Goal: Task Accomplishment & Management: Use online tool/utility

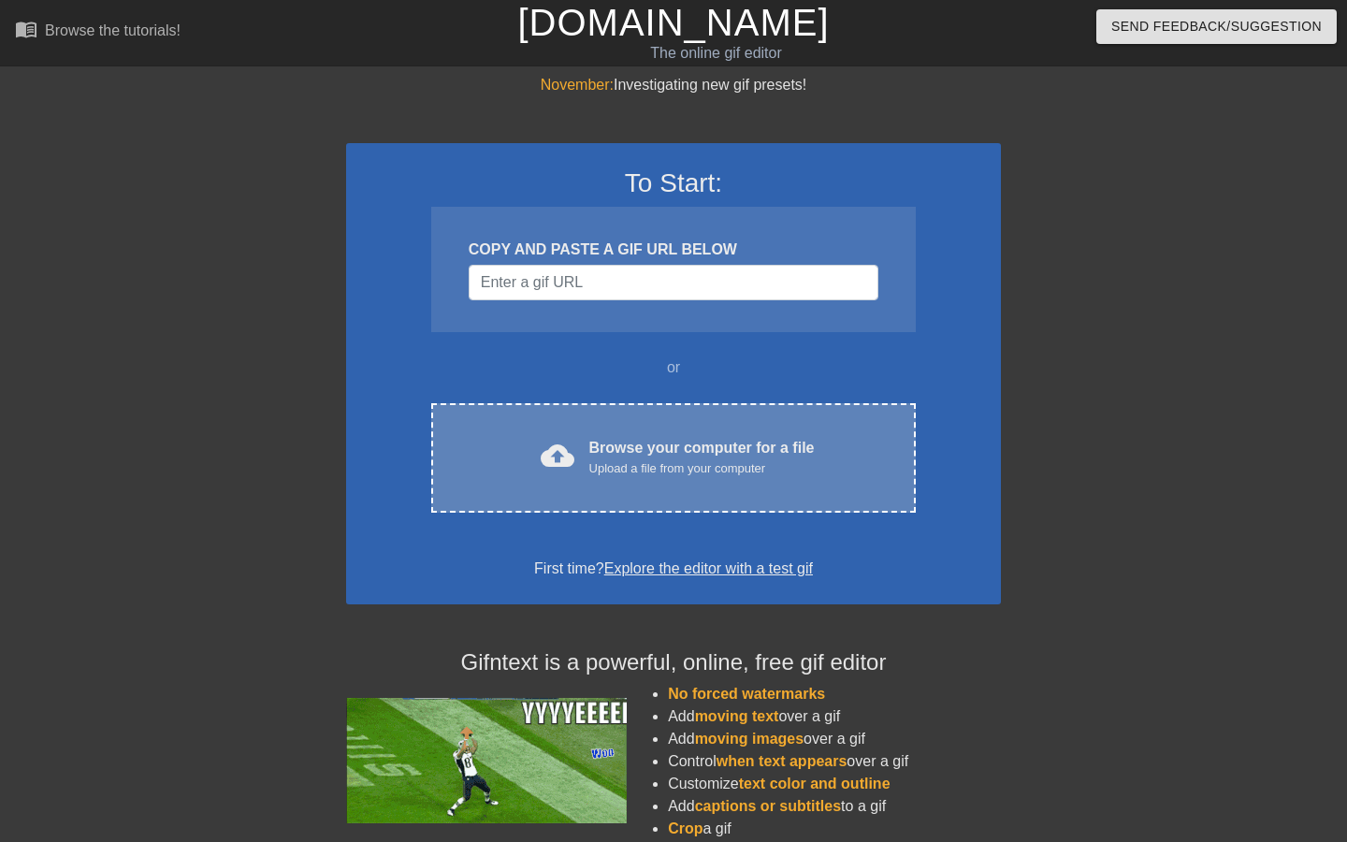
click at [692, 466] on div "Upload a file from your computer" at bounding box center [702, 468] width 226 height 19
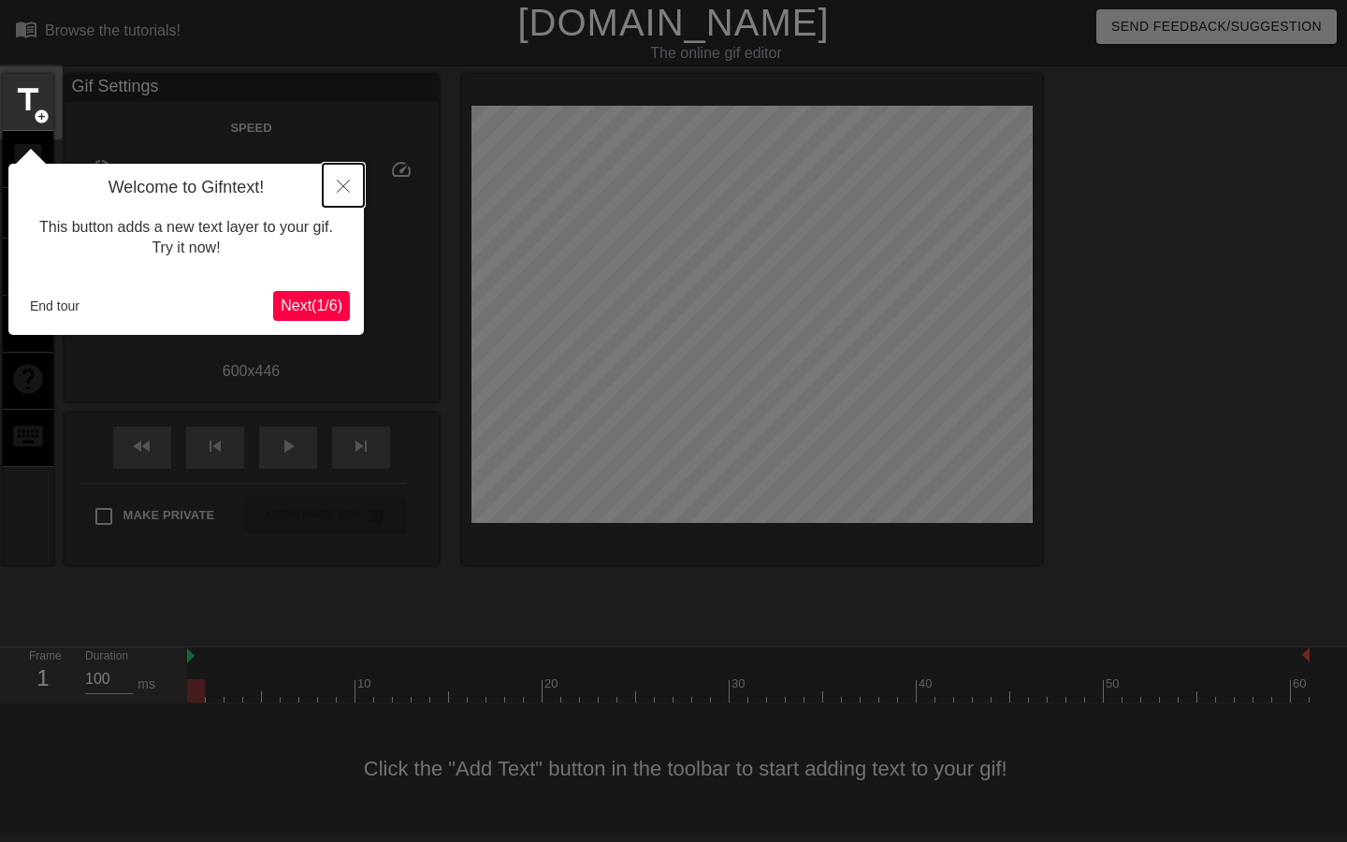
click at [339, 188] on icon "Close" at bounding box center [343, 186] width 13 height 13
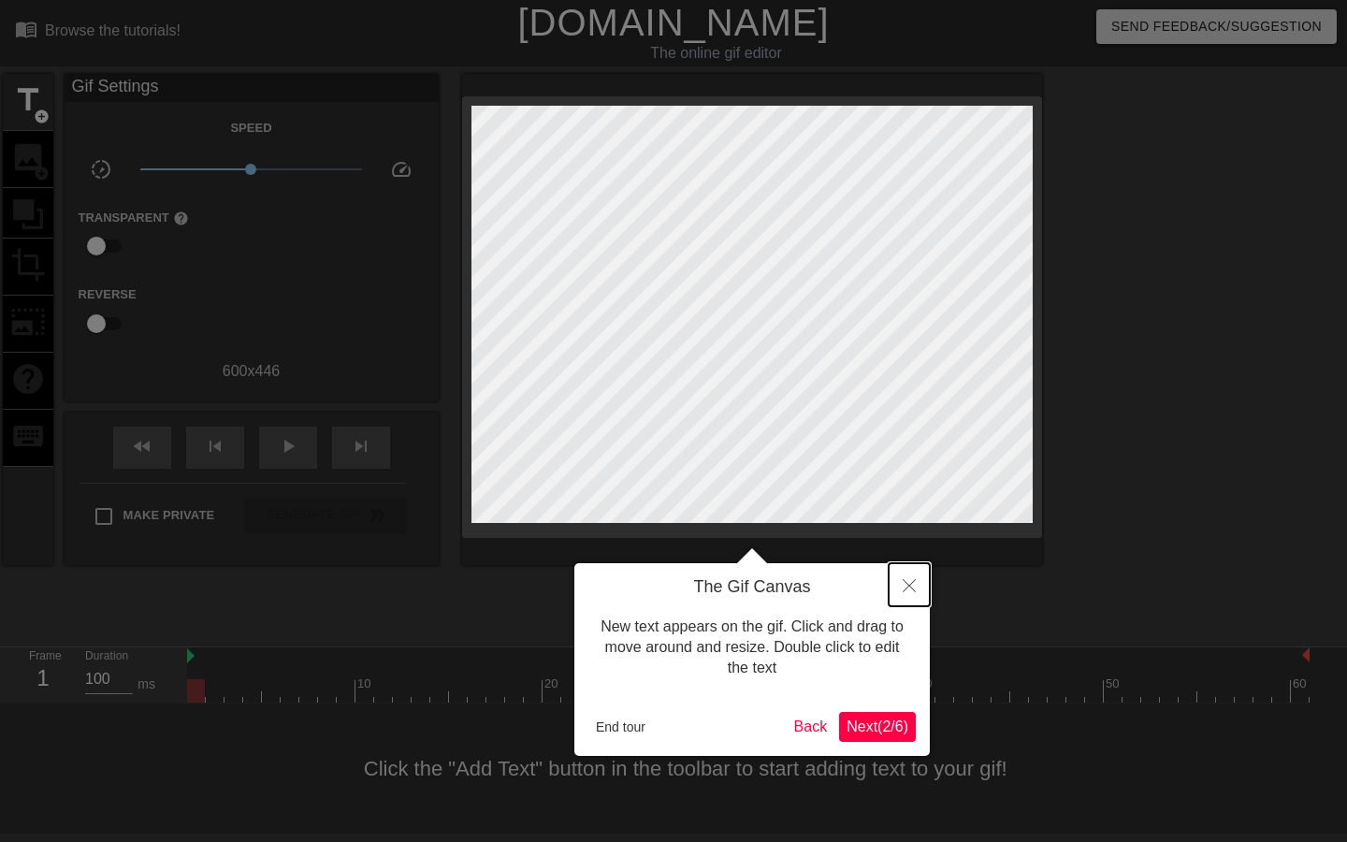
click at [921, 591] on button "Close" at bounding box center [909, 584] width 41 height 43
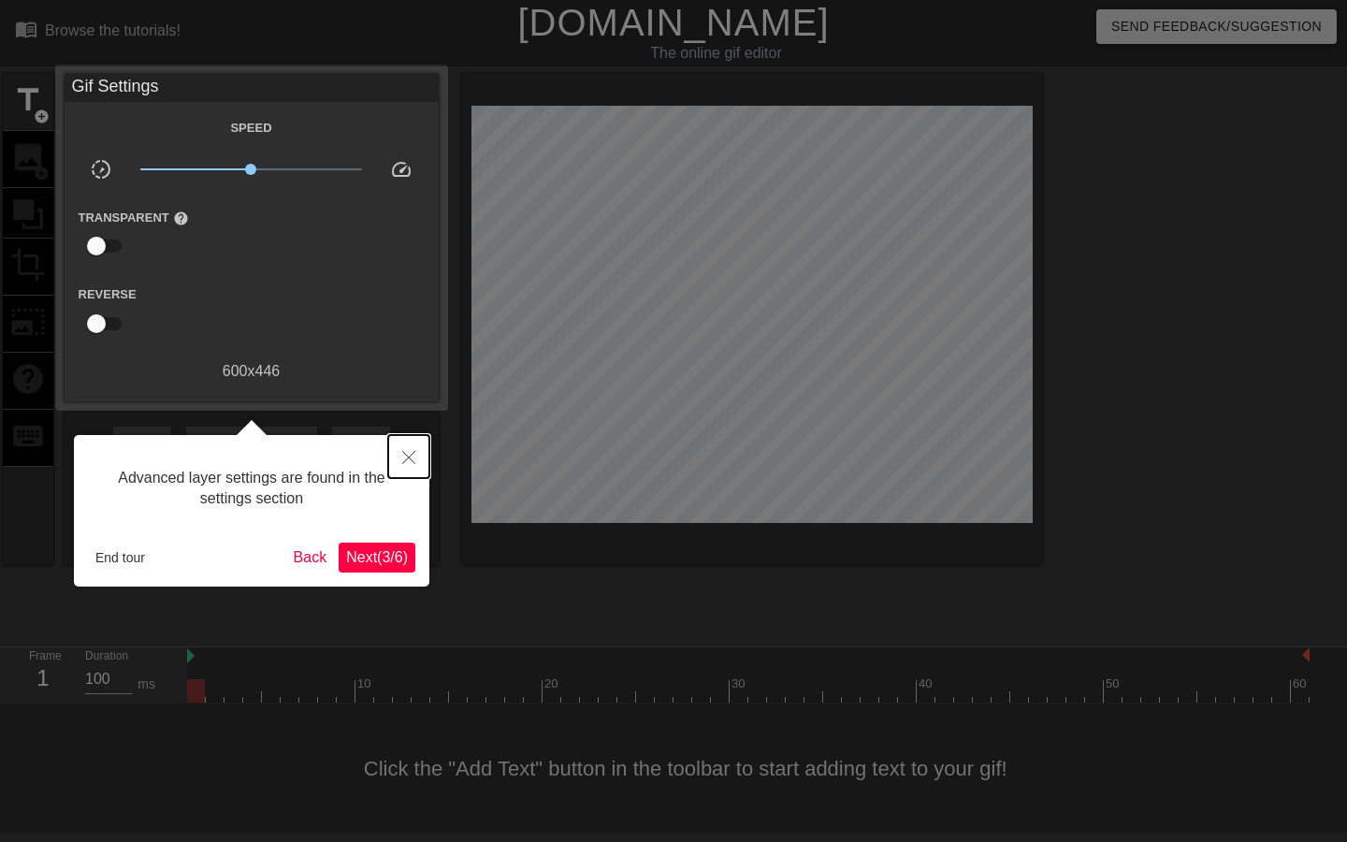
click at [410, 463] on icon "Close" at bounding box center [408, 457] width 13 height 13
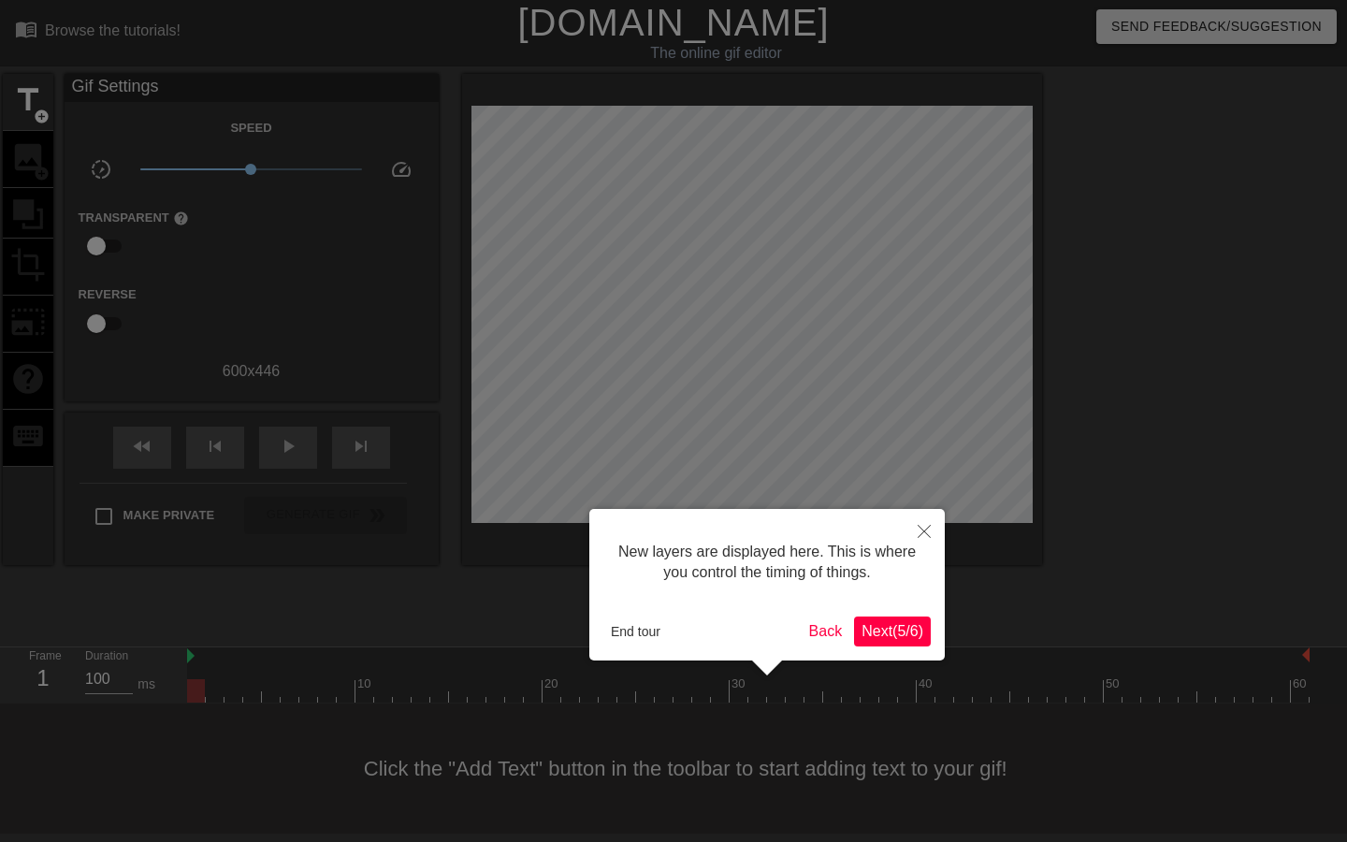
scroll to position [16, 0]
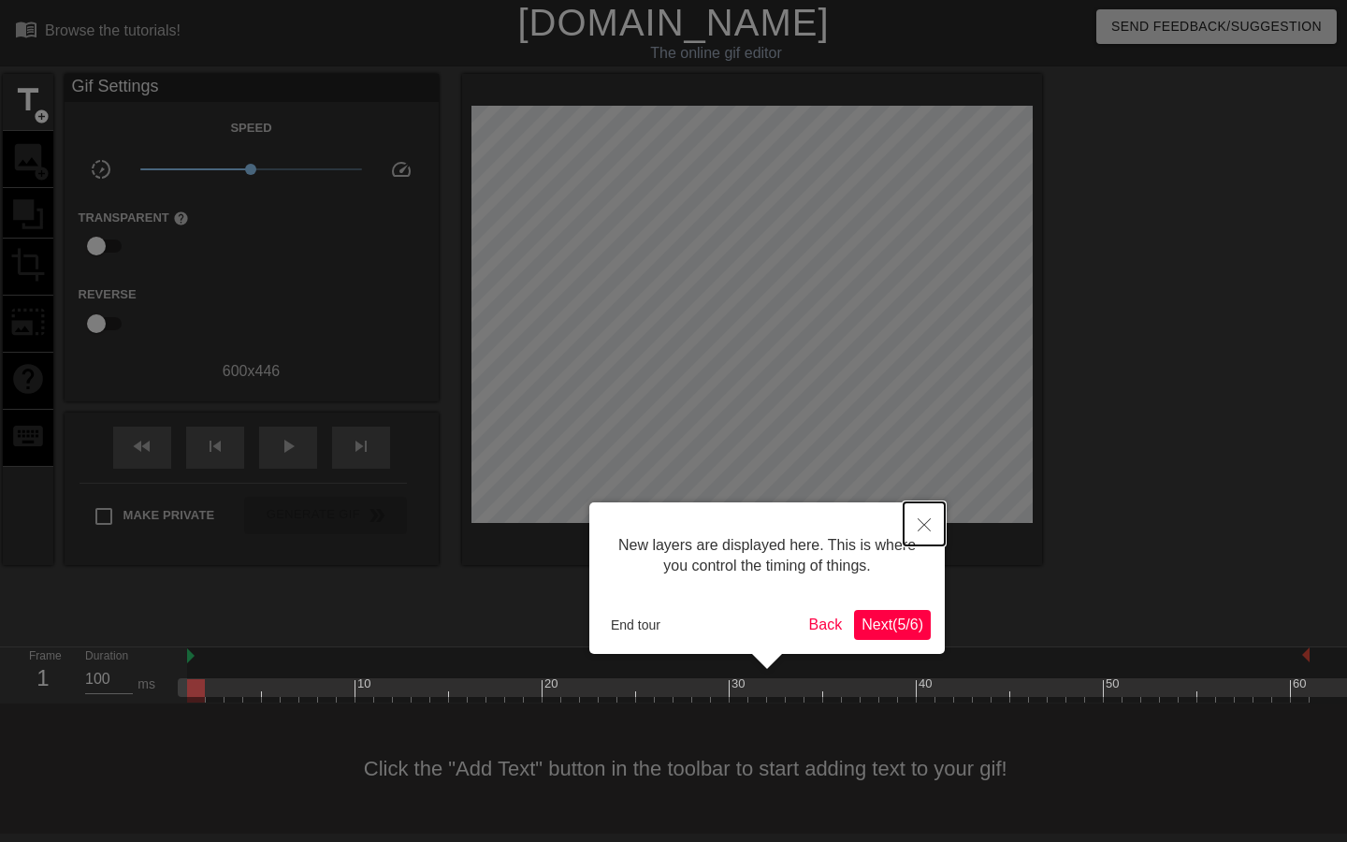
click at [928, 525] on icon "Close" at bounding box center [924, 524] width 13 height 13
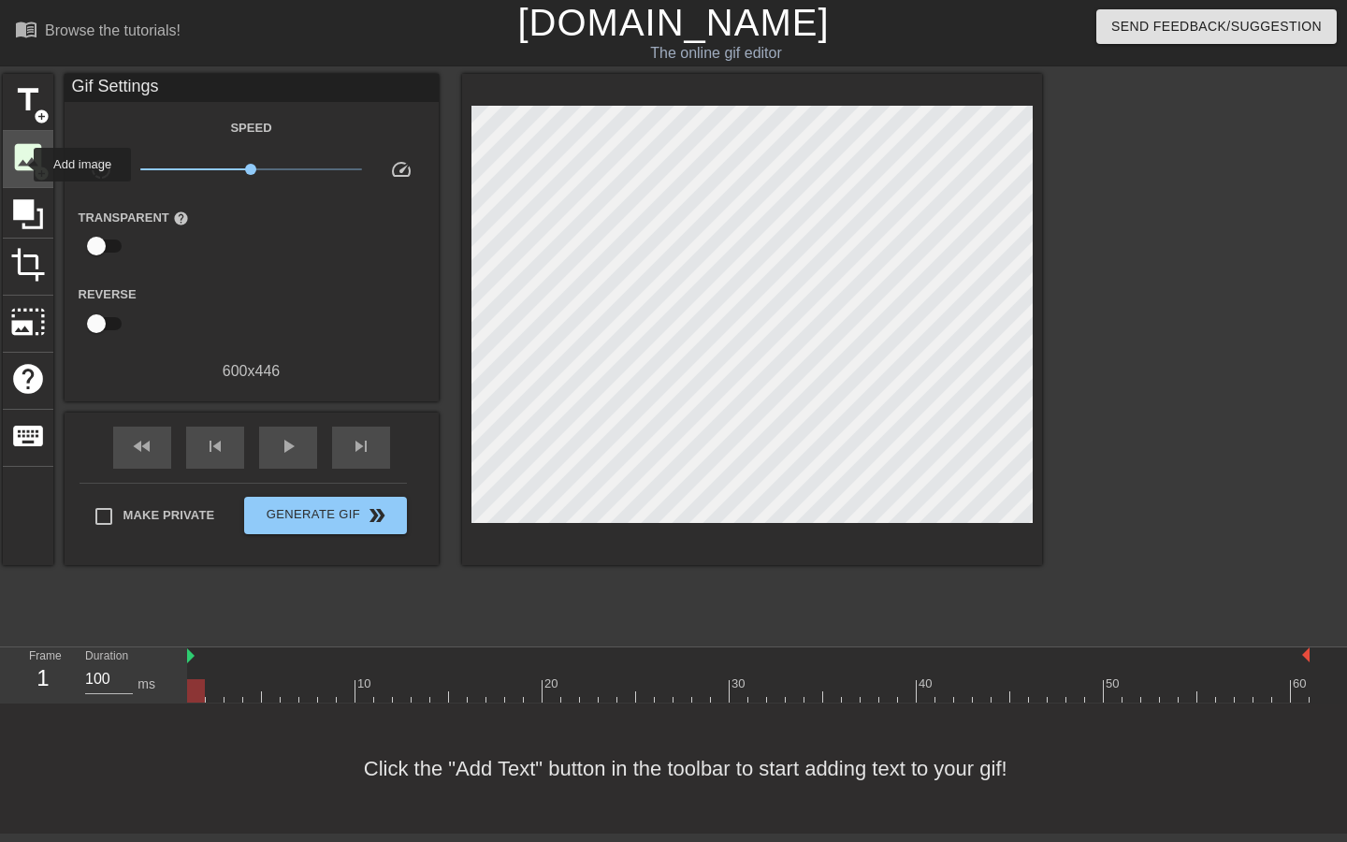
click at [22, 165] on span "image" at bounding box center [28, 157] width 36 height 36
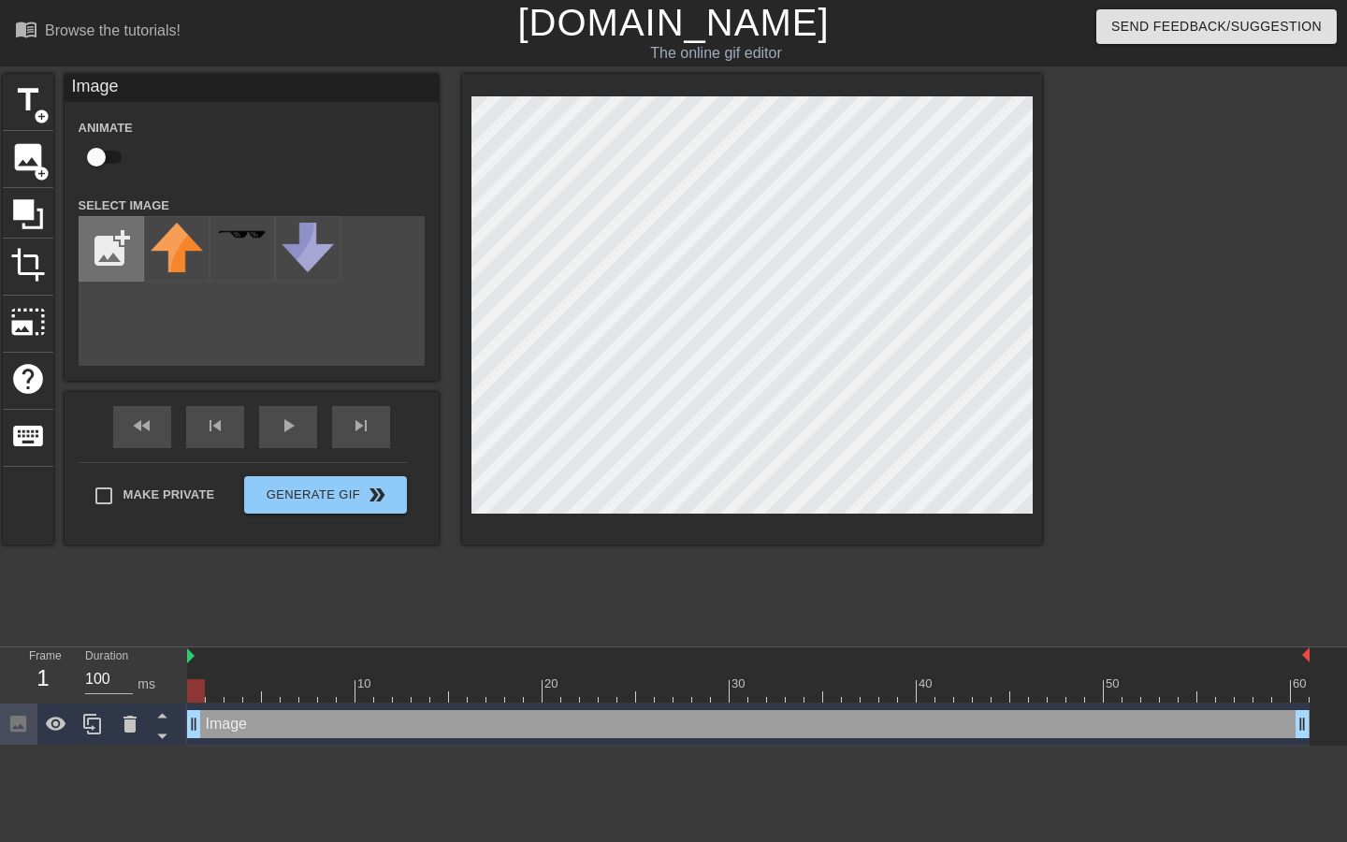
click at [105, 255] on input "file" at bounding box center [112, 249] width 64 height 64
type input "C:\fakepath\ccfull.png"
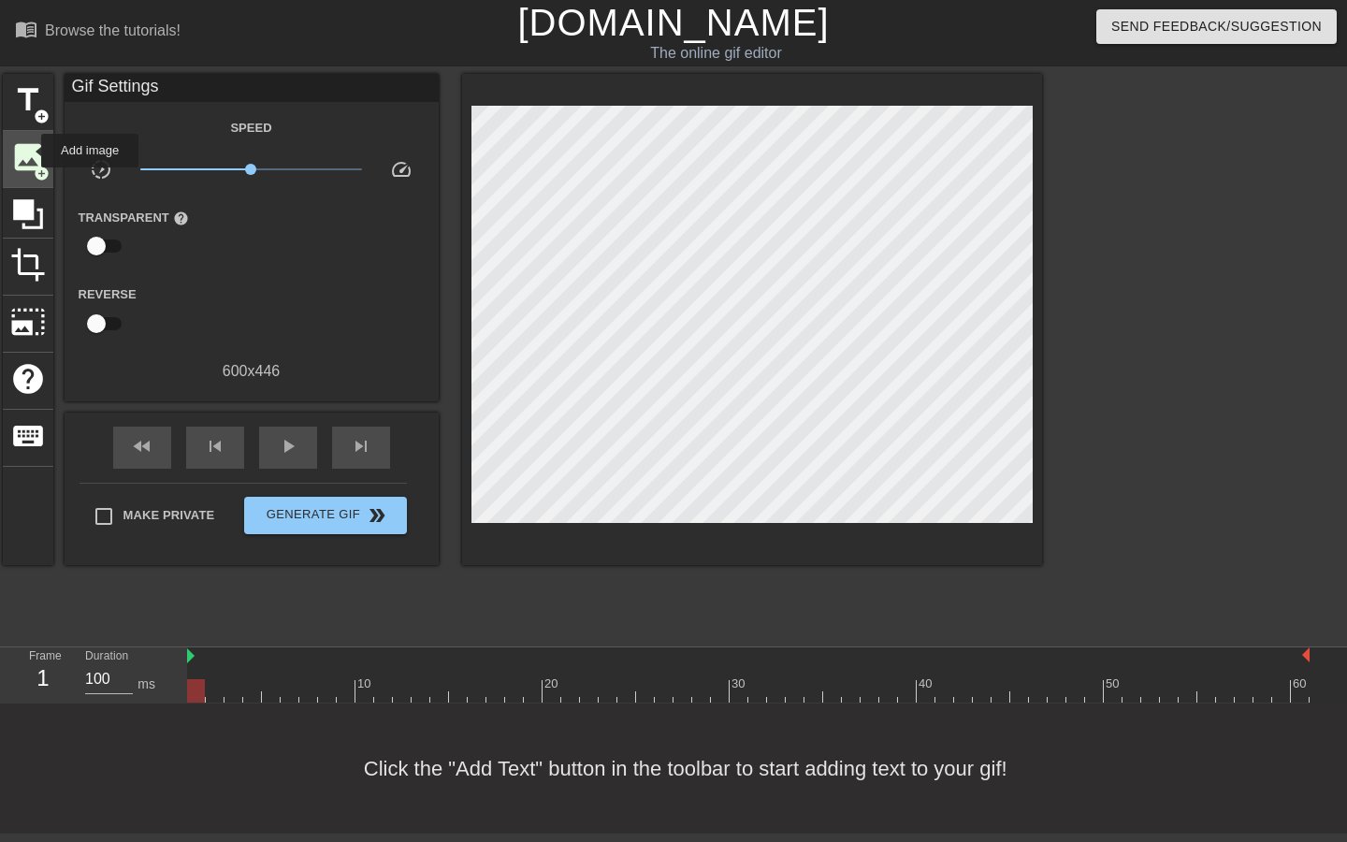
click at [29, 151] on span "image" at bounding box center [28, 157] width 36 height 36
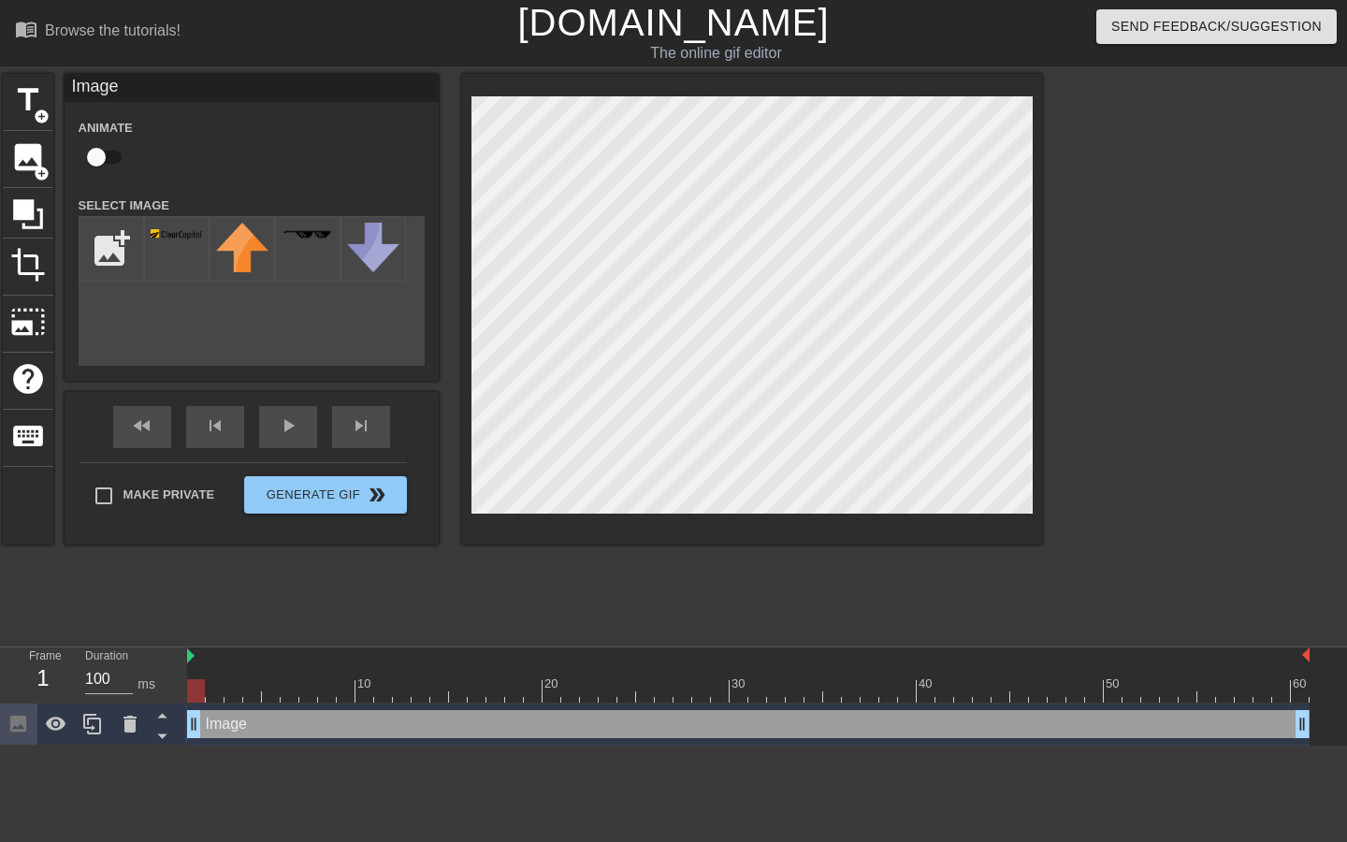
click at [761, 230] on div "title add_circle image add_circle crop photo_size_select_large help keyboard Im…" at bounding box center [523, 309] width 1040 height 471
click at [170, 244] on div at bounding box center [176, 248] width 65 height 65
drag, startPoint x: 202, startPoint y: 691, endPoint x: 342, endPoint y: 683, distance: 139.7
click at [342, 683] on div at bounding box center [346, 690] width 18 height 23
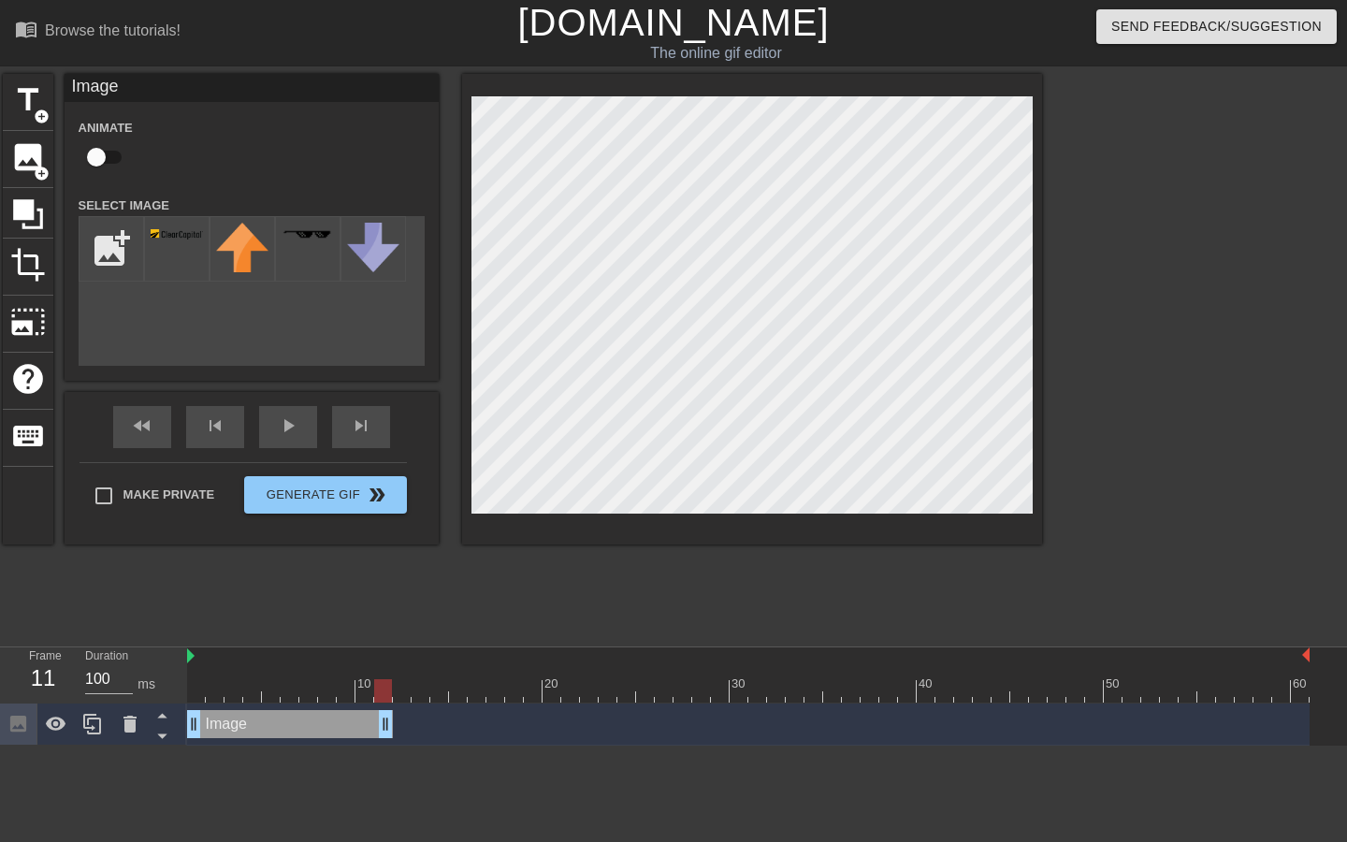
drag, startPoint x: 1303, startPoint y: 720, endPoint x: 383, endPoint y: 729, distance: 920.8
drag, startPoint x: 384, startPoint y: 688, endPoint x: 267, endPoint y: 685, distance: 117.0
click at [267, 685] on div at bounding box center [271, 690] width 18 height 23
drag, startPoint x: 278, startPoint y: 692, endPoint x: 342, endPoint y: 692, distance: 64.6
click at [342, 692] on div at bounding box center [748, 690] width 1123 height 23
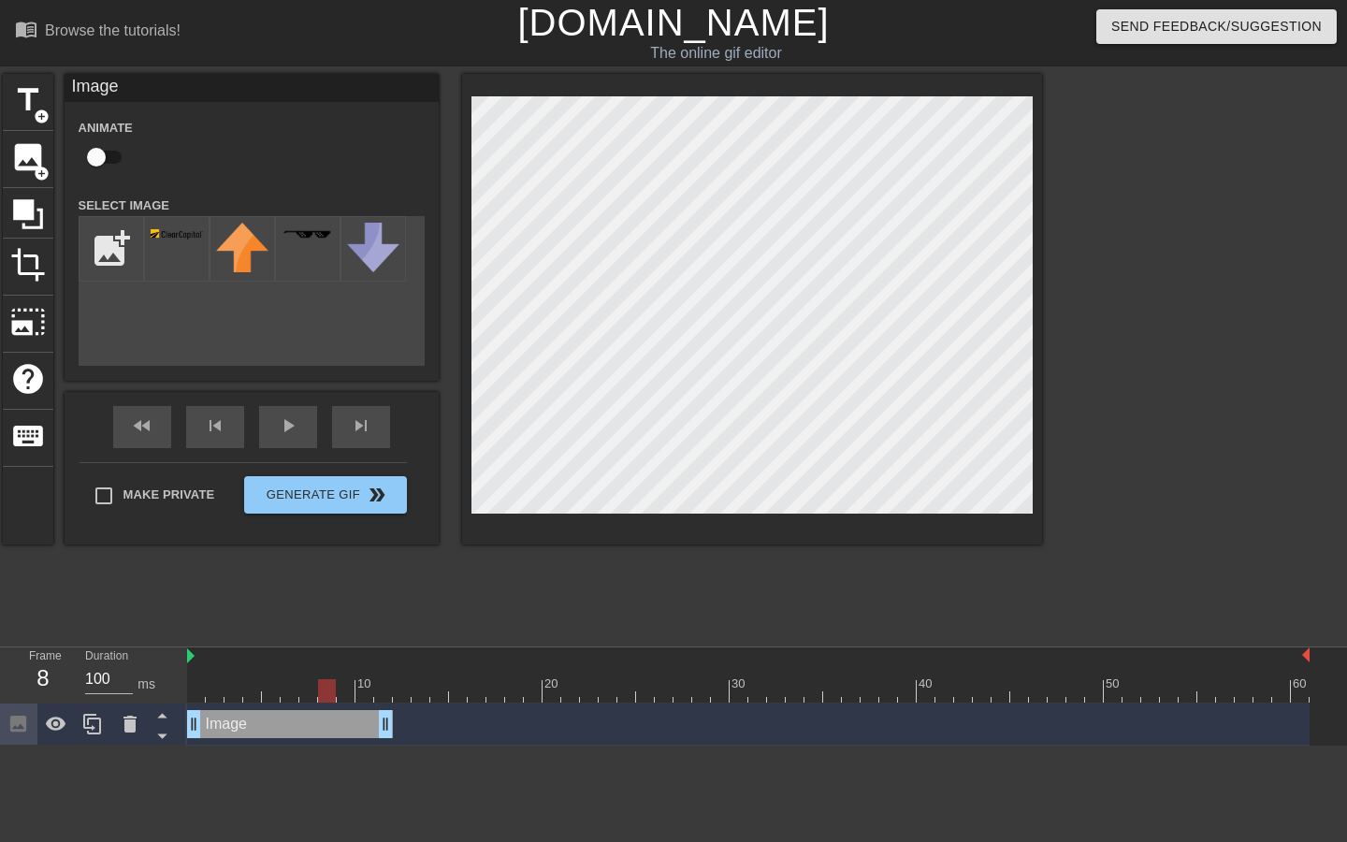
click at [302, 732] on div "Image drag_handle drag_handle" at bounding box center [290, 724] width 206 height 28
click at [283, 725] on div "Image drag_handle drag_handle" at bounding box center [290, 724] width 206 height 28
click at [106, 157] on input "checkbox" at bounding box center [96, 157] width 107 height 36
checkbox input "true"
click at [202, 721] on span "lens" at bounding box center [200, 724] width 8 height 8
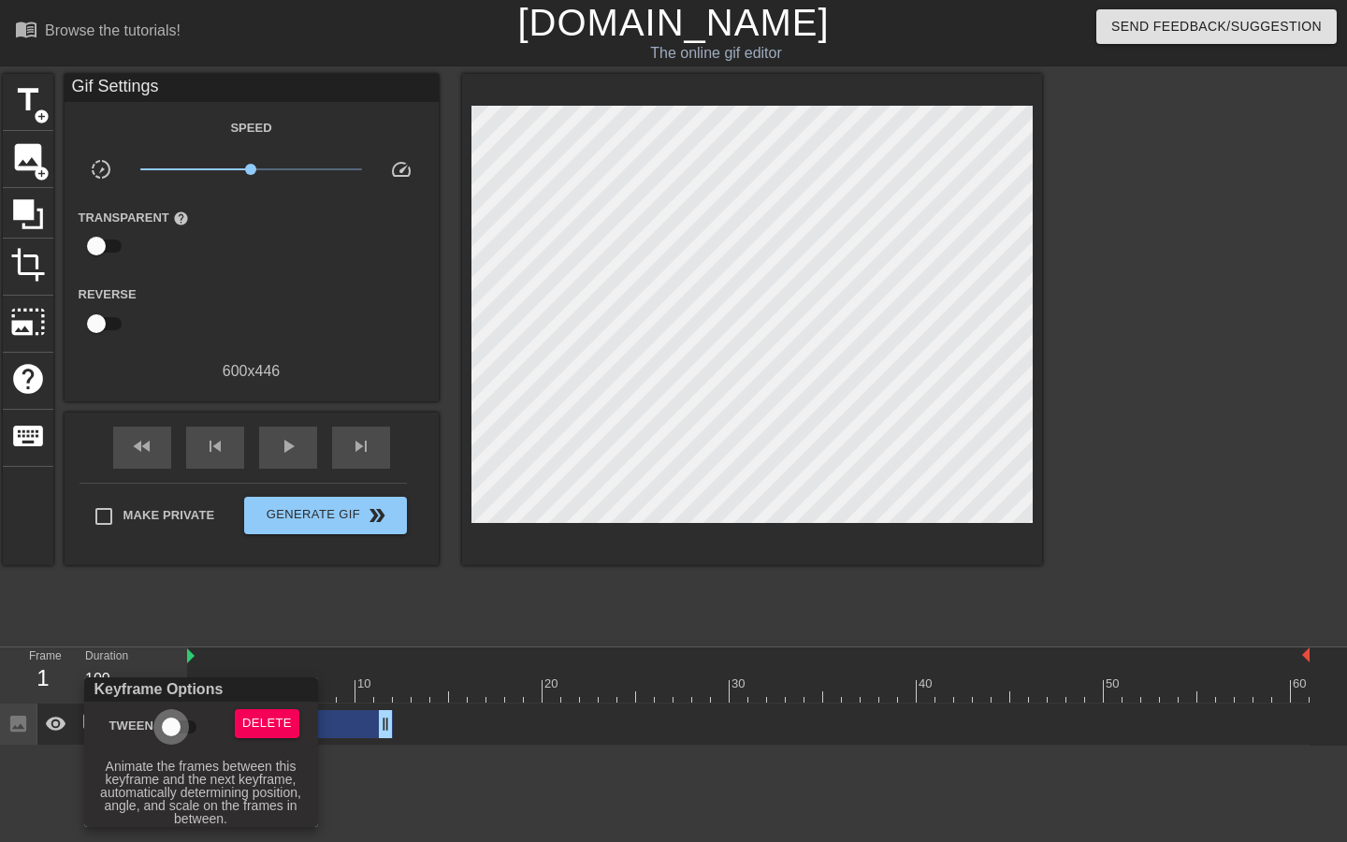
click at [169, 727] on input "Tween" at bounding box center [171, 727] width 107 height 36
checkbox input "true"
click at [336, 608] on div at bounding box center [673, 421] width 1347 height 842
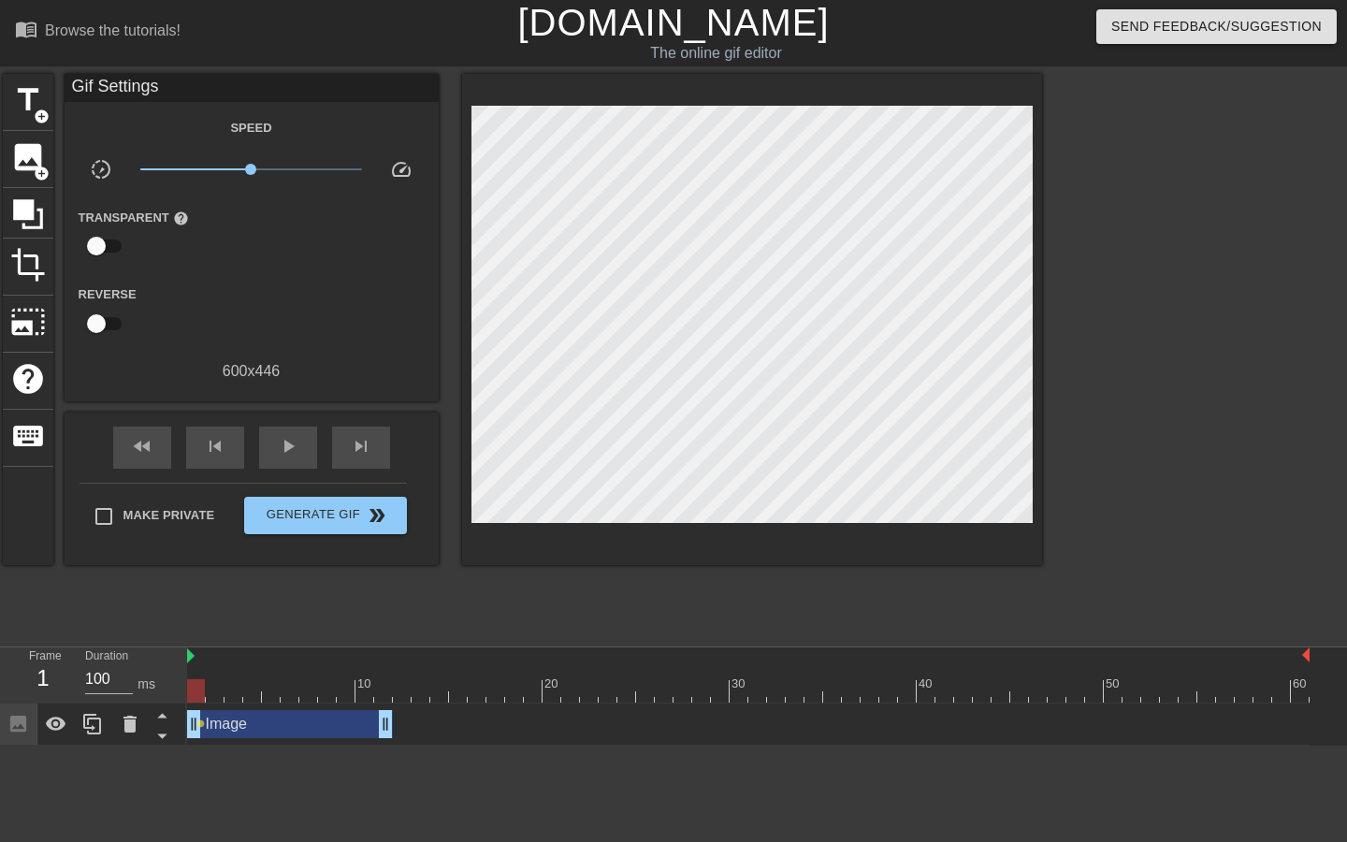
drag, startPoint x: 201, startPoint y: 724, endPoint x: 314, endPoint y: 729, distance: 113.3
click at [314, 729] on div "Image drag_handle drag_handle lens" at bounding box center [748, 724] width 1123 height 28
click at [203, 722] on span "lens" at bounding box center [200, 724] width 8 height 8
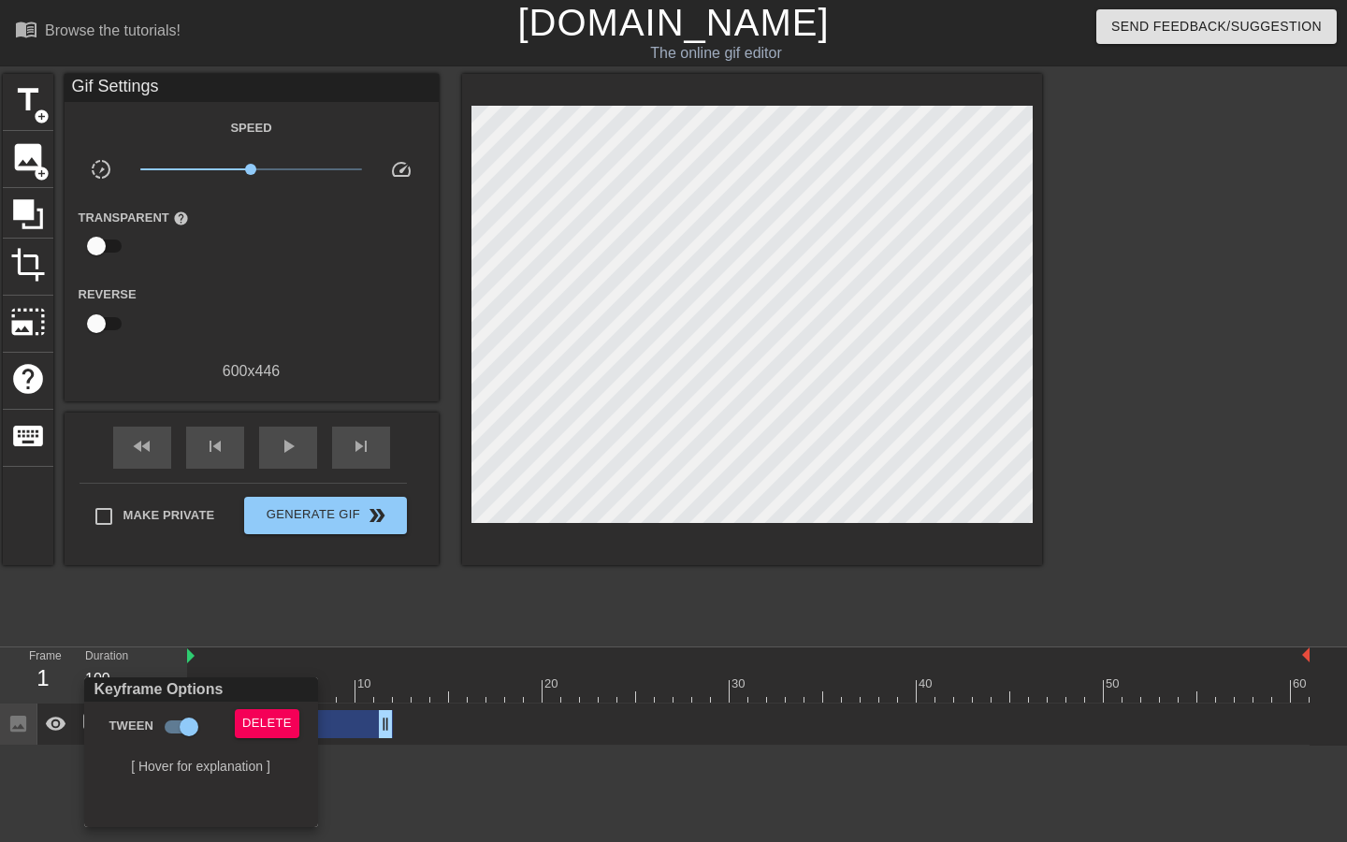
click at [232, 687] on div "Keyframe Options" at bounding box center [200, 689] width 241 height 24
click at [255, 612] on div at bounding box center [673, 421] width 1347 height 842
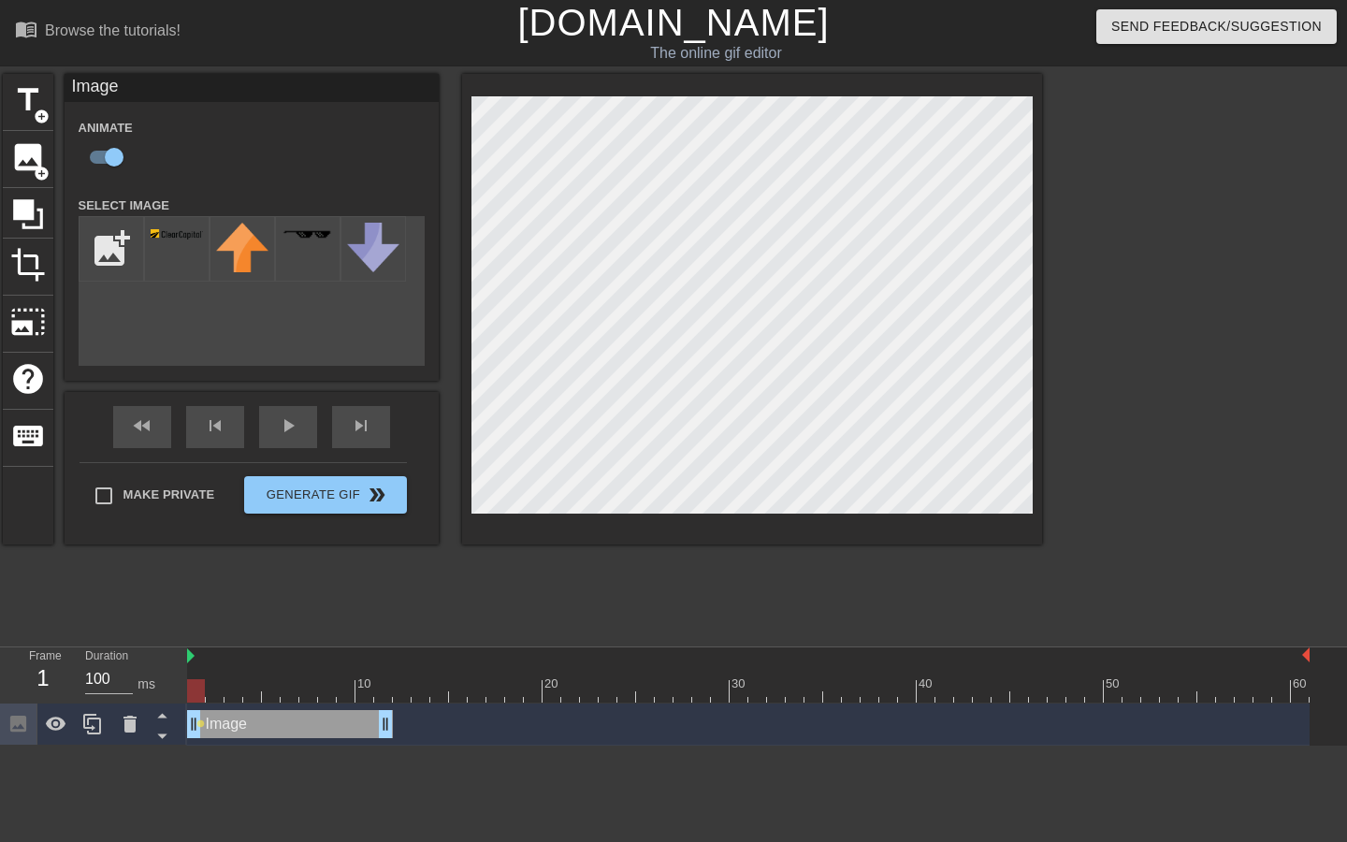
click at [1033, 277] on div at bounding box center [752, 309] width 580 height 471
drag, startPoint x: 200, startPoint y: 692, endPoint x: 186, endPoint y: 689, distance: 14.5
click at [187, 689] on div at bounding box center [196, 690] width 18 height 23
click at [202, 724] on span "lens" at bounding box center [200, 724] width 8 height 8
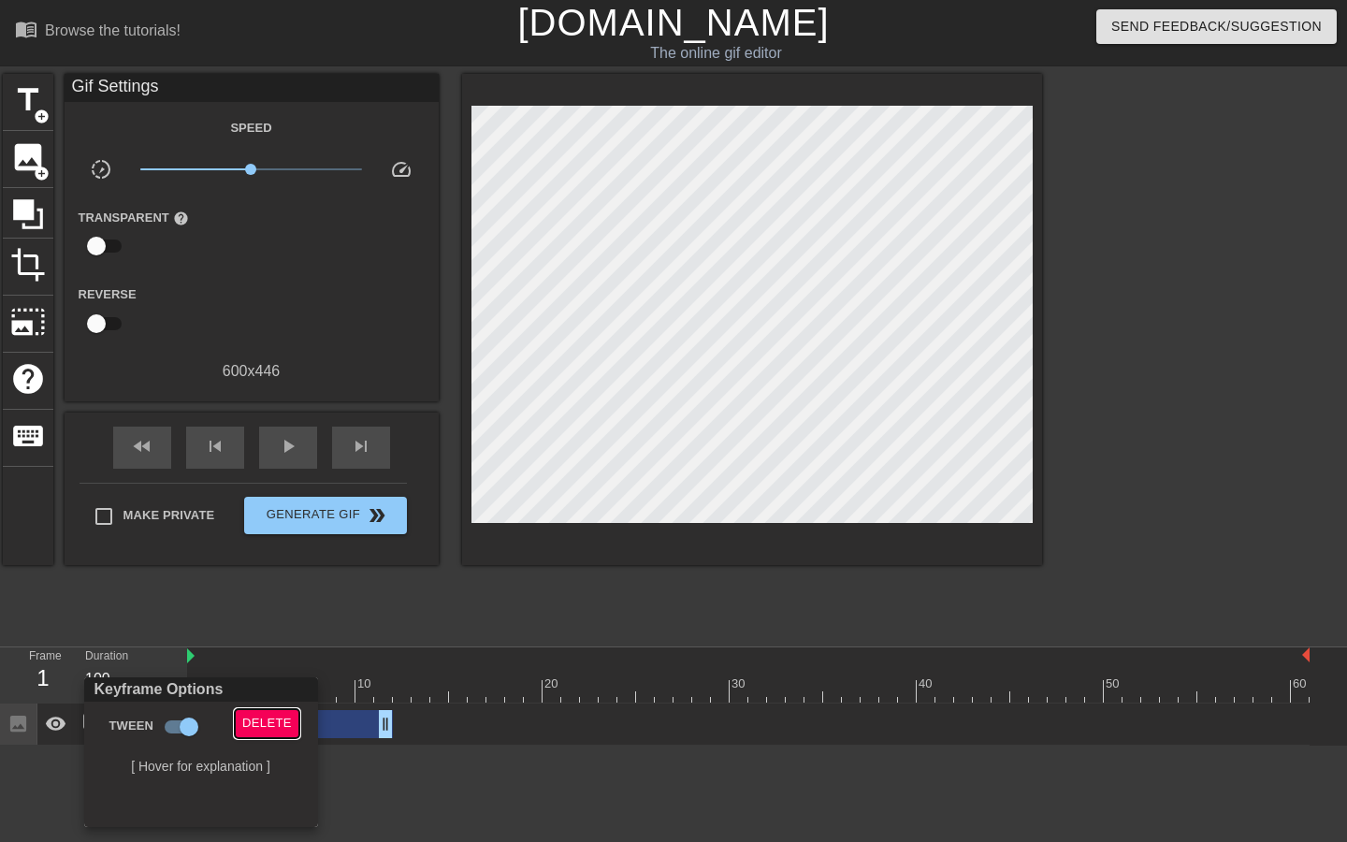
click at [268, 717] on span "Delete" at bounding box center [267, 724] width 50 height 22
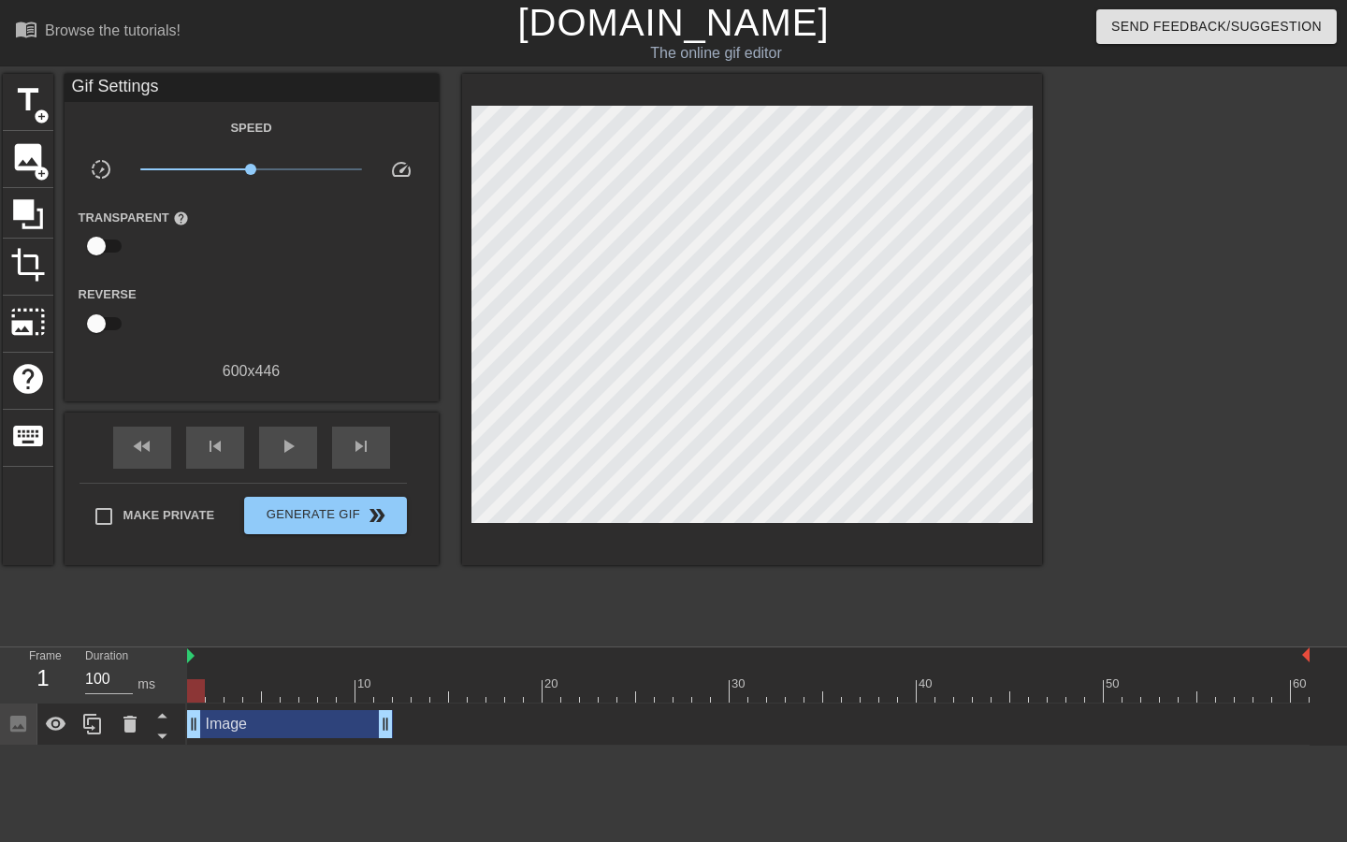
drag, startPoint x: 197, startPoint y: 684, endPoint x: 177, endPoint y: 686, distance: 20.7
click at [177, 686] on div "Frame 1 Duration 100 ms 10 20 30 40 50 60 Image drag_handle drag_handle" at bounding box center [673, 697] width 1347 height 98
click at [3, 150] on div "image add_circle" at bounding box center [28, 159] width 51 height 57
drag, startPoint x: 200, startPoint y: 724, endPoint x: 218, endPoint y: 724, distance: 17.8
click at [218, 724] on div "Image drag_handle drag_handle lens" at bounding box center [748, 724] width 1123 height 28
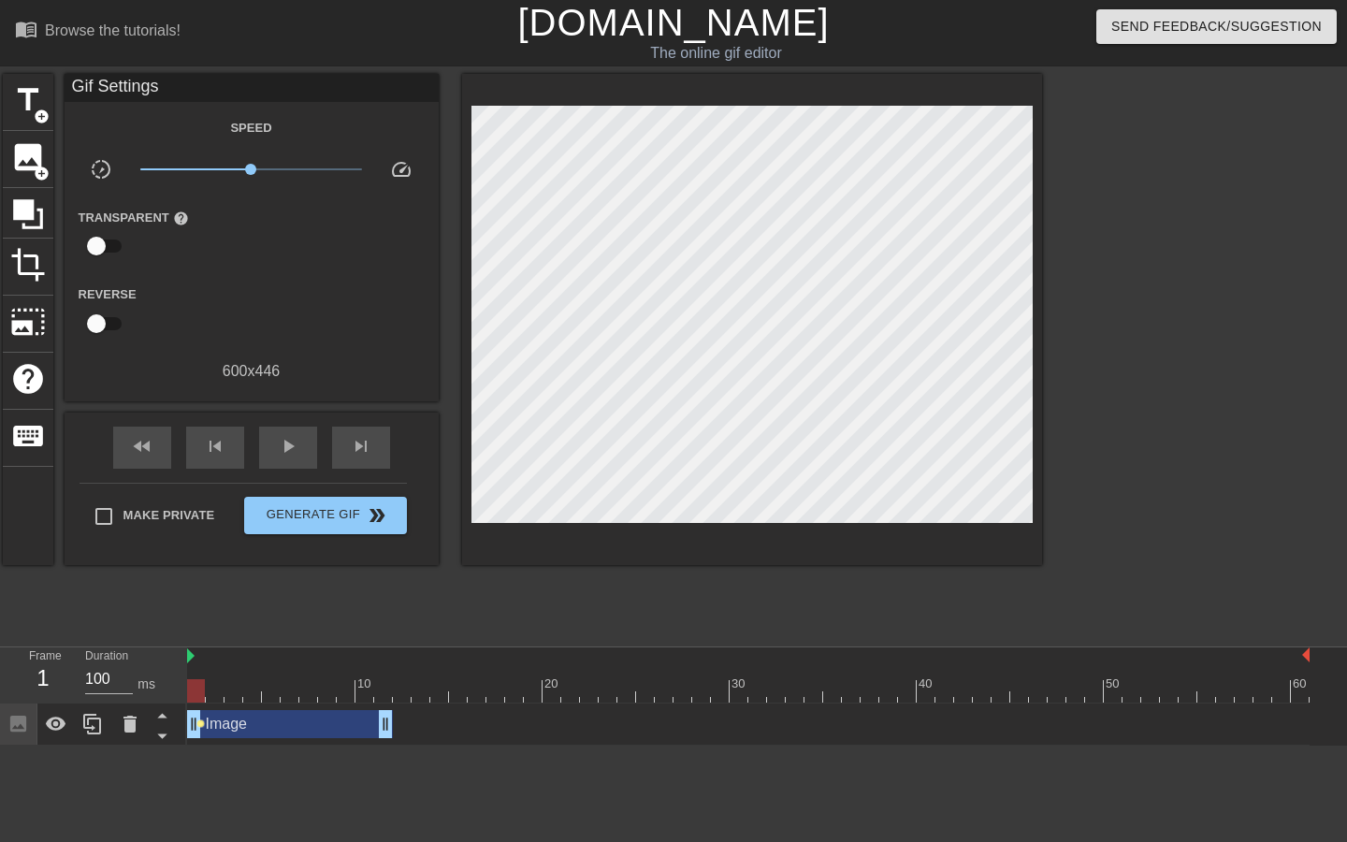
click at [200, 722] on span "lens" at bounding box center [200, 724] width 8 height 8
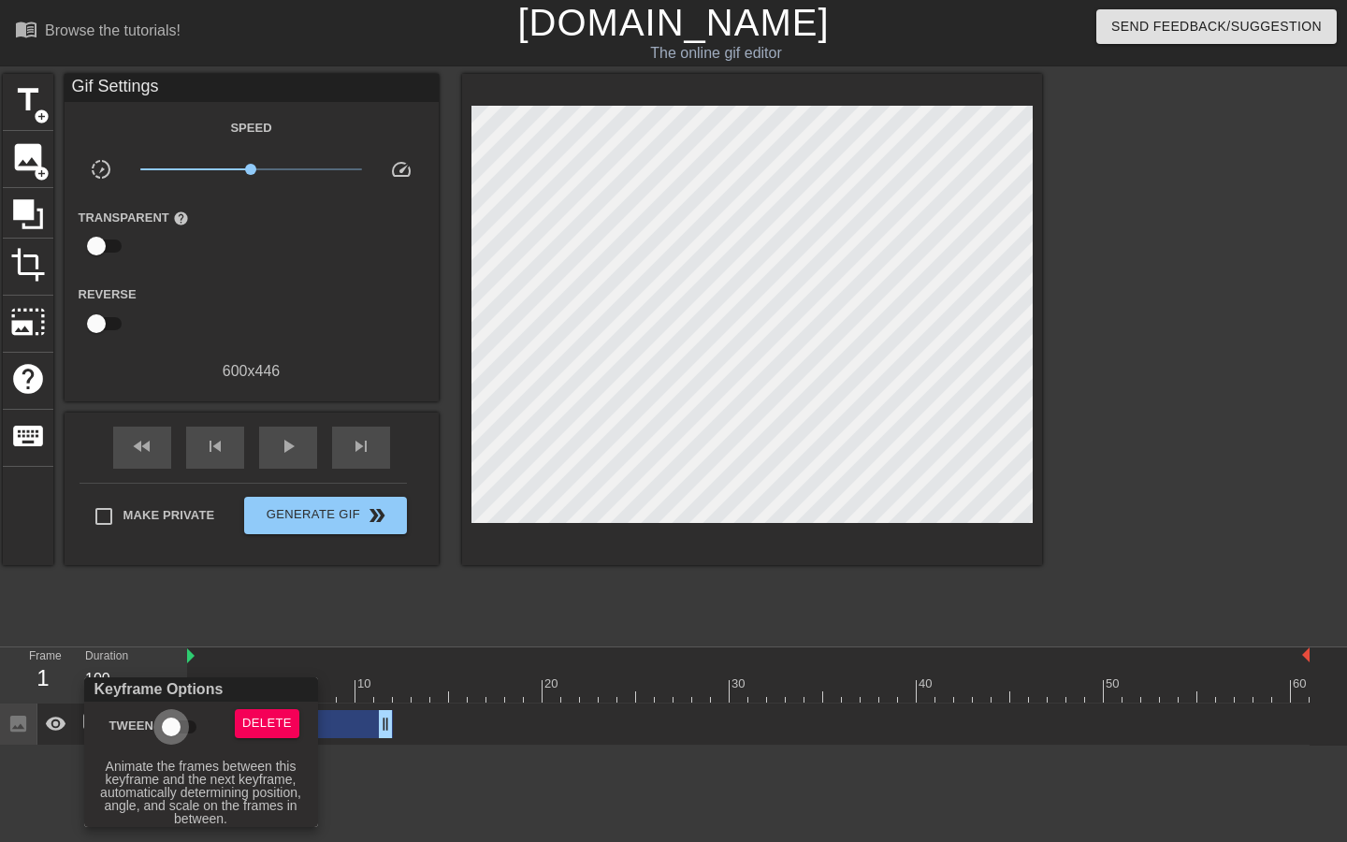
click at [178, 725] on input "Tween" at bounding box center [171, 727] width 107 height 36
checkbox input "true"
click at [247, 288] on div at bounding box center [673, 421] width 1347 height 842
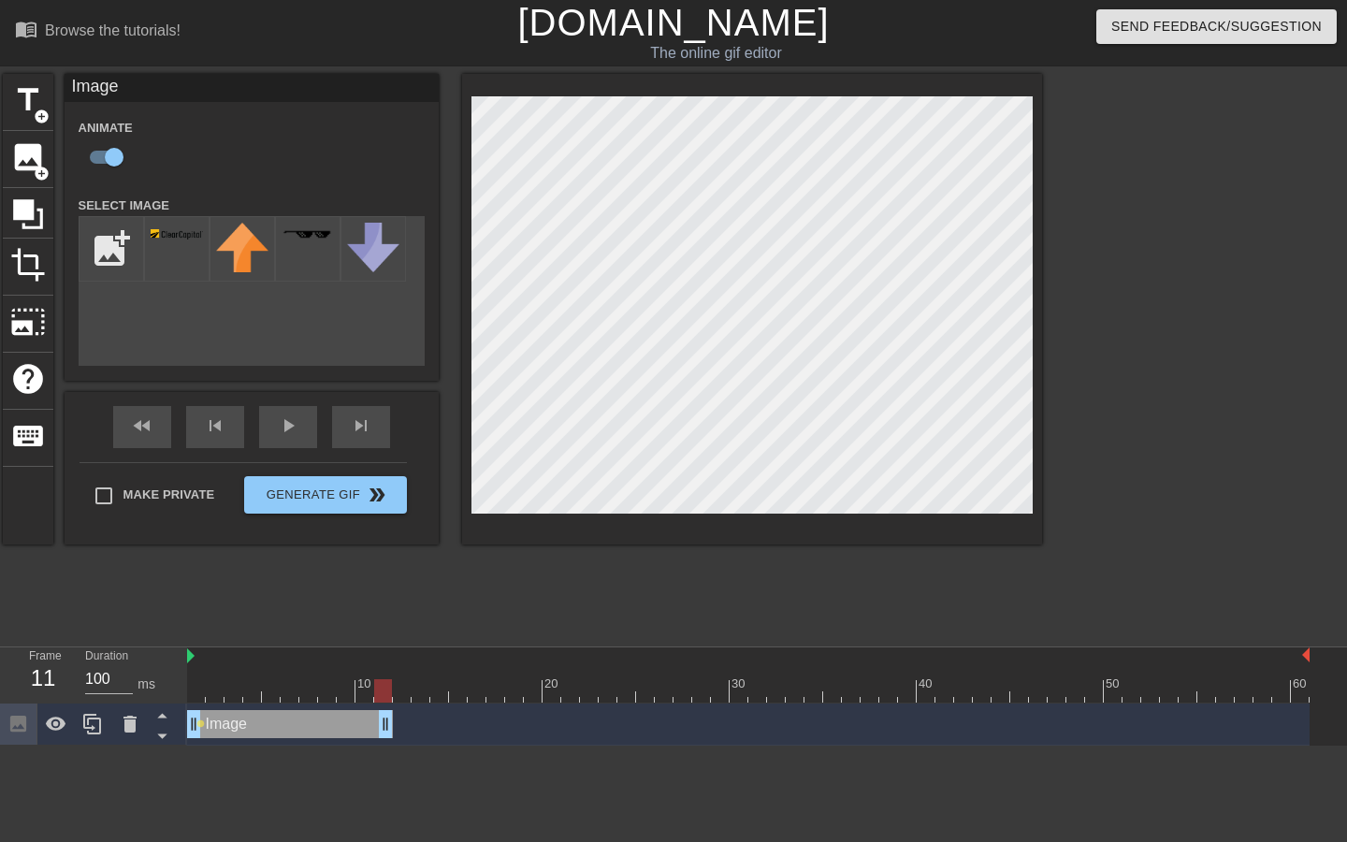
drag, startPoint x: 197, startPoint y: 686, endPoint x: 374, endPoint y: 687, distance: 176.9
click at [374, 687] on div at bounding box center [748, 690] width 1123 height 23
drag, startPoint x: 360, startPoint y: 689, endPoint x: 194, endPoint y: 692, distance: 166.6
click at [194, 692] on div at bounding box center [196, 690] width 18 height 23
drag, startPoint x: 194, startPoint y: 692, endPoint x: 181, endPoint y: 686, distance: 14.6
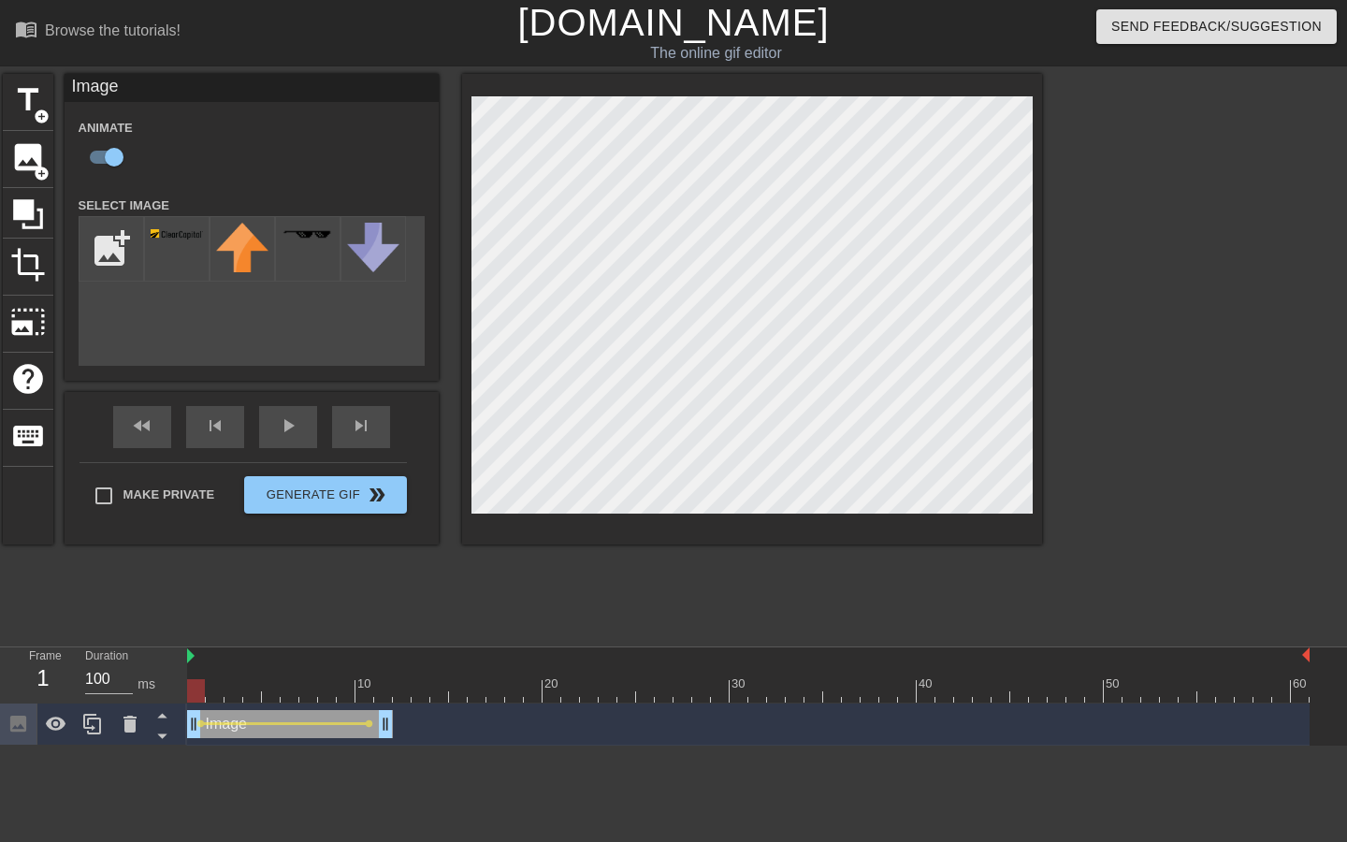
click at [181, 686] on div "Frame 1 Duration 100 ms 10 20 30 40 50 60 Image drag_handle drag_handle lens le…" at bounding box center [673, 697] width 1347 height 98
drag, startPoint x: 197, startPoint y: 686, endPoint x: 288, endPoint y: 678, distance: 91.1
click at [288, 678] on div "10 20 30 40 50 60" at bounding box center [748, 675] width 1123 height 55
drag, startPoint x: 193, startPoint y: 732, endPoint x: 288, endPoint y: 732, distance: 95.4
drag, startPoint x: 288, startPoint y: 685, endPoint x: 340, endPoint y: 690, distance: 51.7
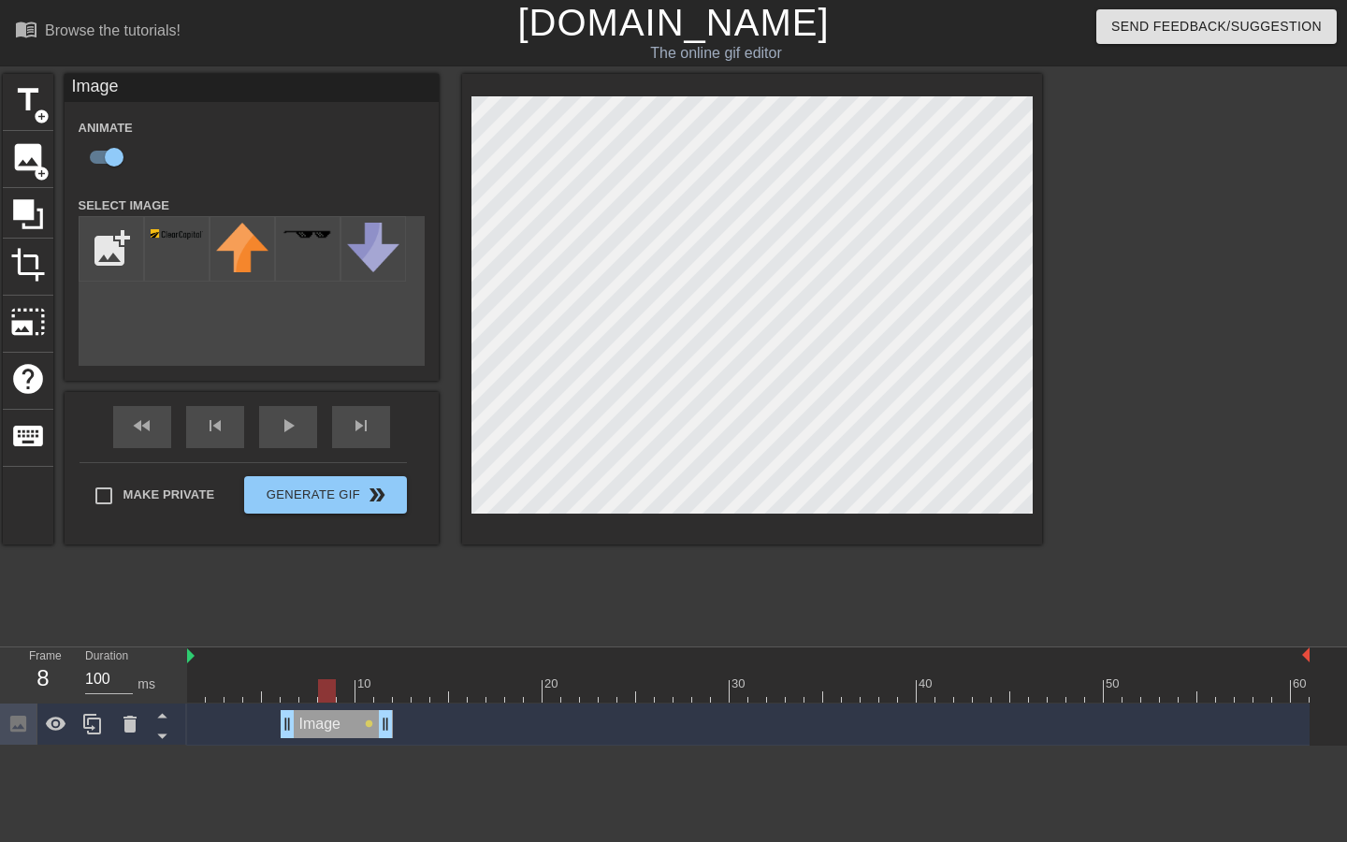
click at [336, 690] on div at bounding box center [327, 690] width 18 height 23
click at [369, 722] on span "lens" at bounding box center [369, 724] width 8 height 8
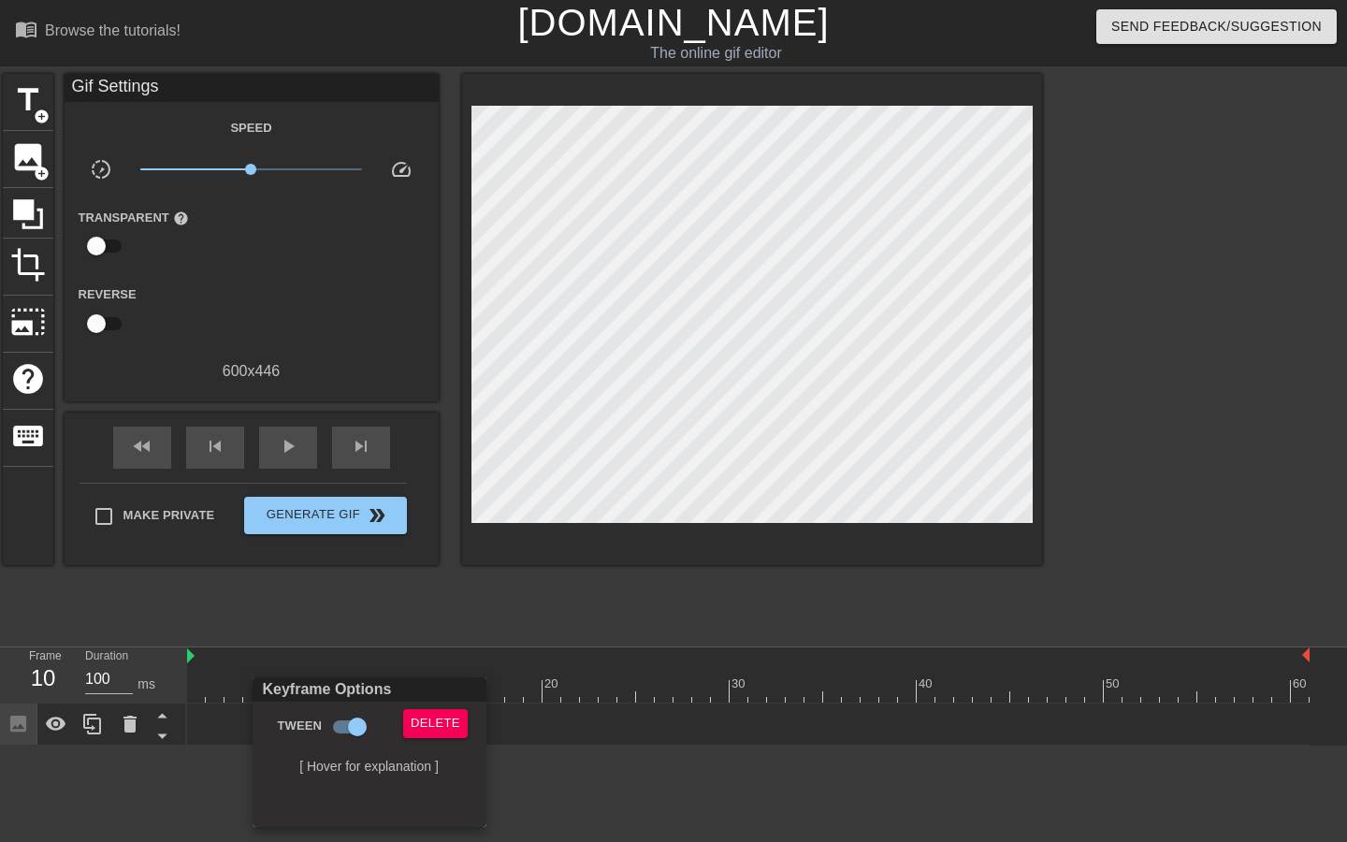
click at [415, 627] on div at bounding box center [673, 421] width 1347 height 842
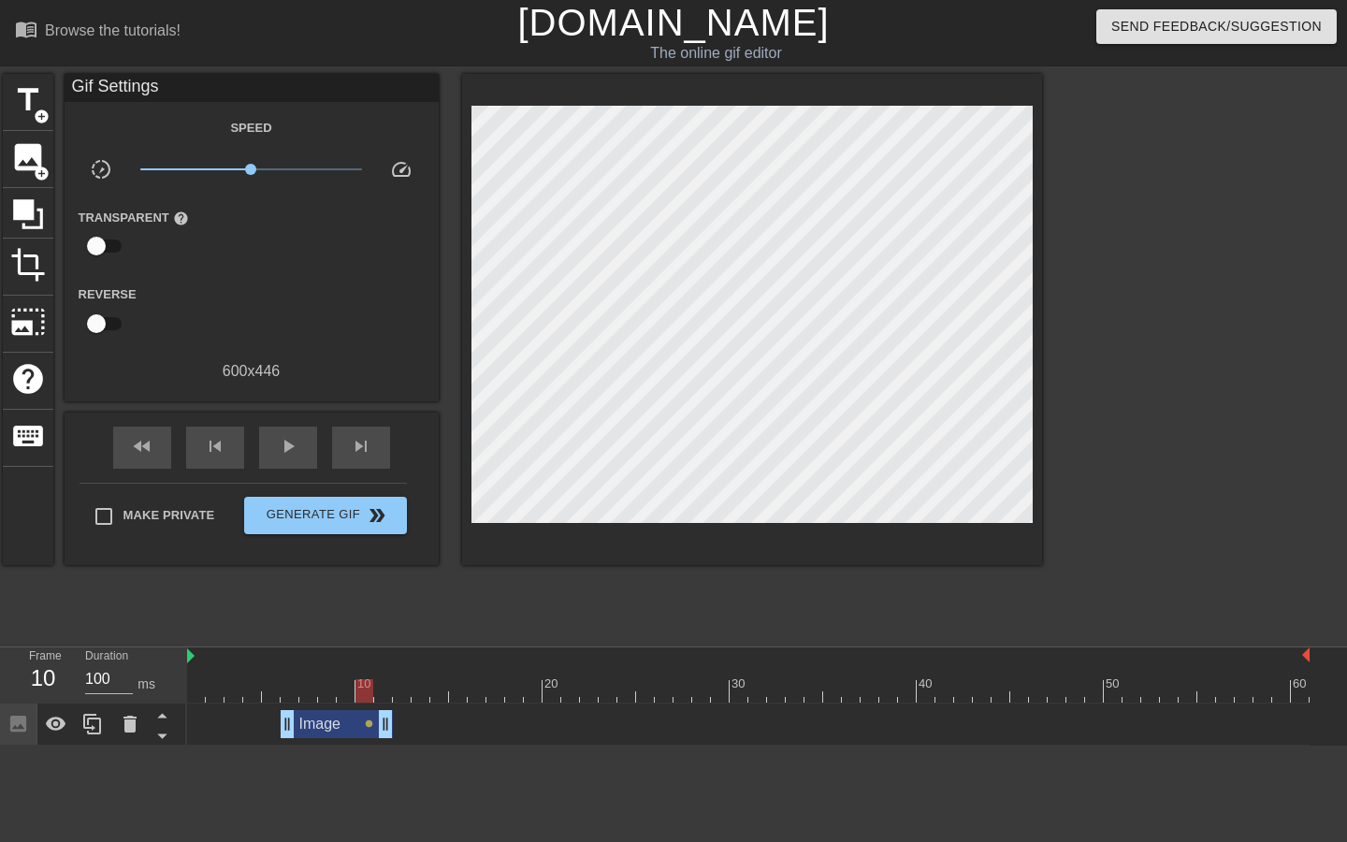
drag, startPoint x: 365, startPoint y: 690, endPoint x: 353, endPoint y: 693, distance: 12.7
click at [356, 690] on div at bounding box center [365, 690] width 18 height 23
drag, startPoint x: 275, startPoint y: 687, endPoint x: 286, endPoint y: 687, distance: 11.2
click at [286, 687] on div at bounding box center [290, 690] width 18 height 23
click at [370, 722] on span "lens" at bounding box center [369, 724] width 8 height 8
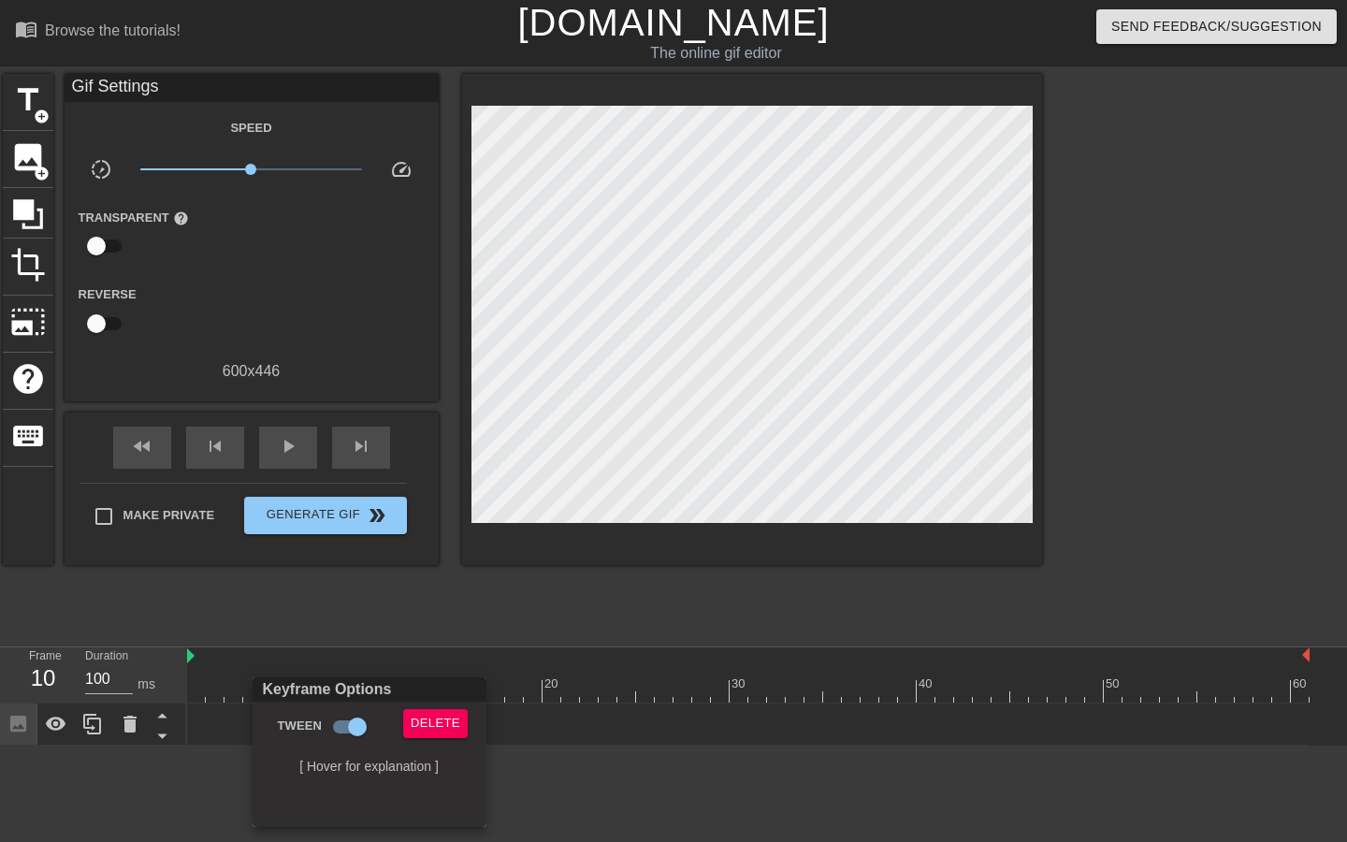
click at [426, 601] on div at bounding box center [673, 421] width 1347 height 842
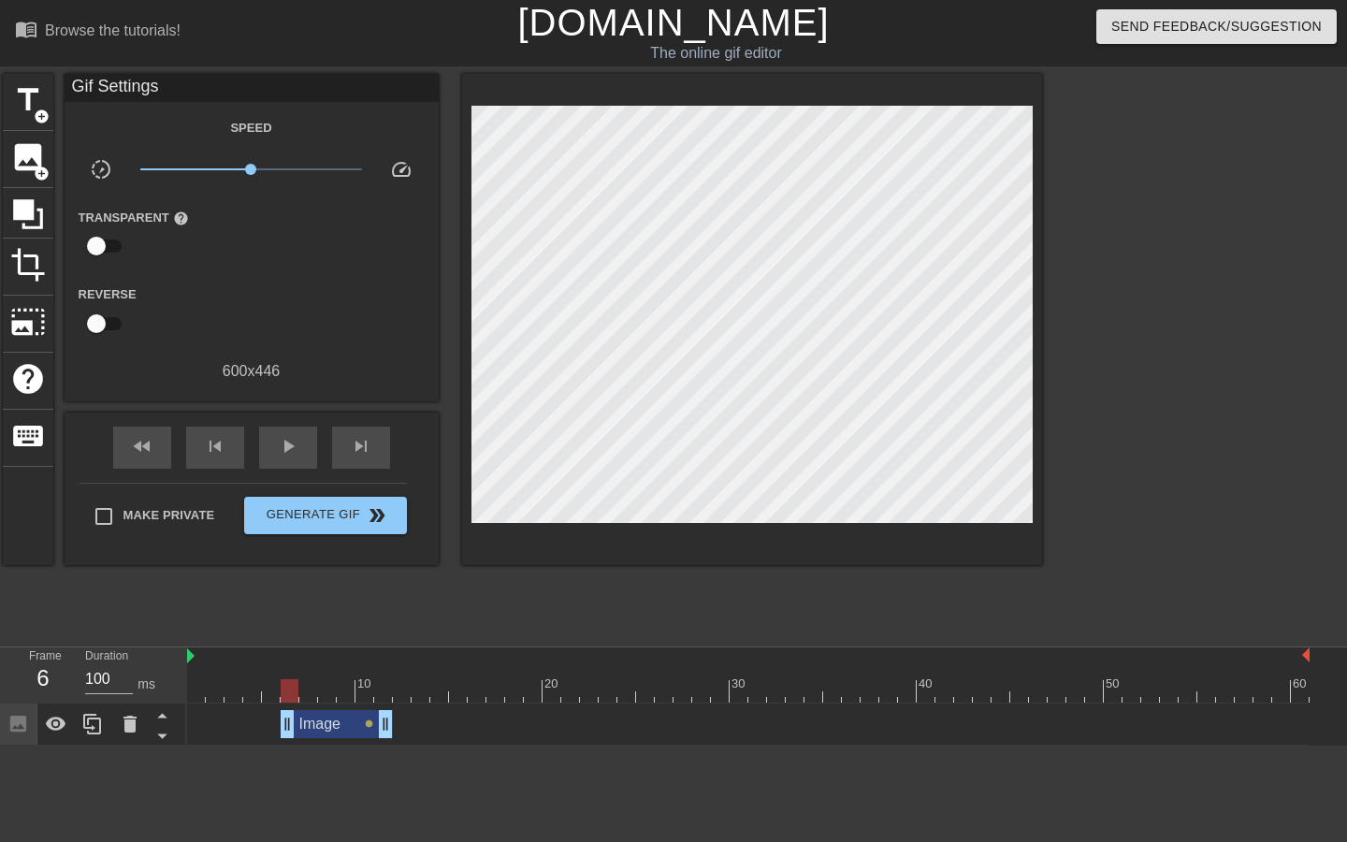
drag, startPoint x: 362, startPoint y: 687, endPoint x: 294, endPoint y: 688, distance: 68.3
click at [294, 688] on div at bounding box center [290, 690] width 18 height 23
click at [288, 691] on div at bounding box center [290, 690] width 18 height 23
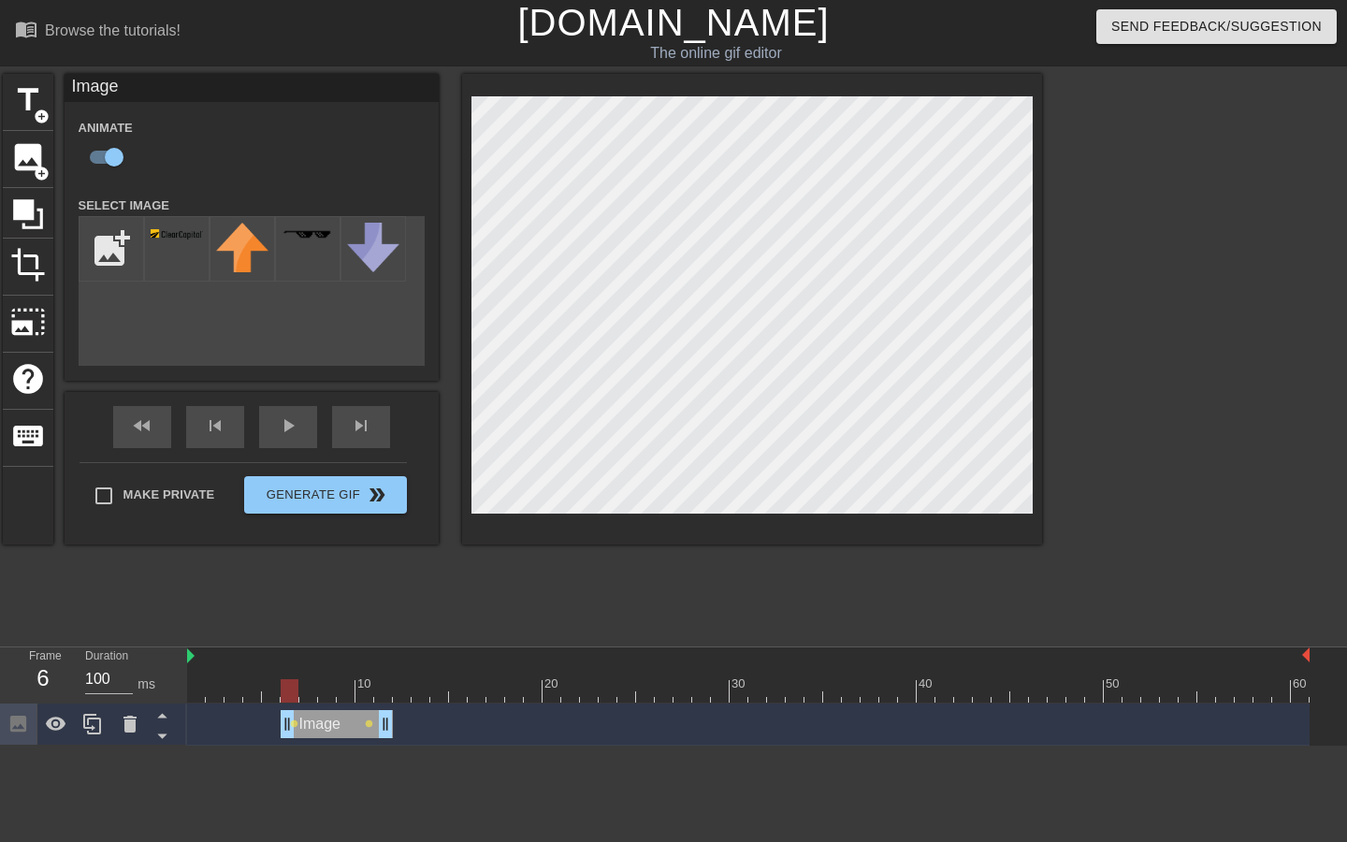
click at [288, 685] on div at bounding box center [290, 690] width 18 height 23
click at [296, 723] on span "lens" at bounding box center [294, 724] width 8 height 8
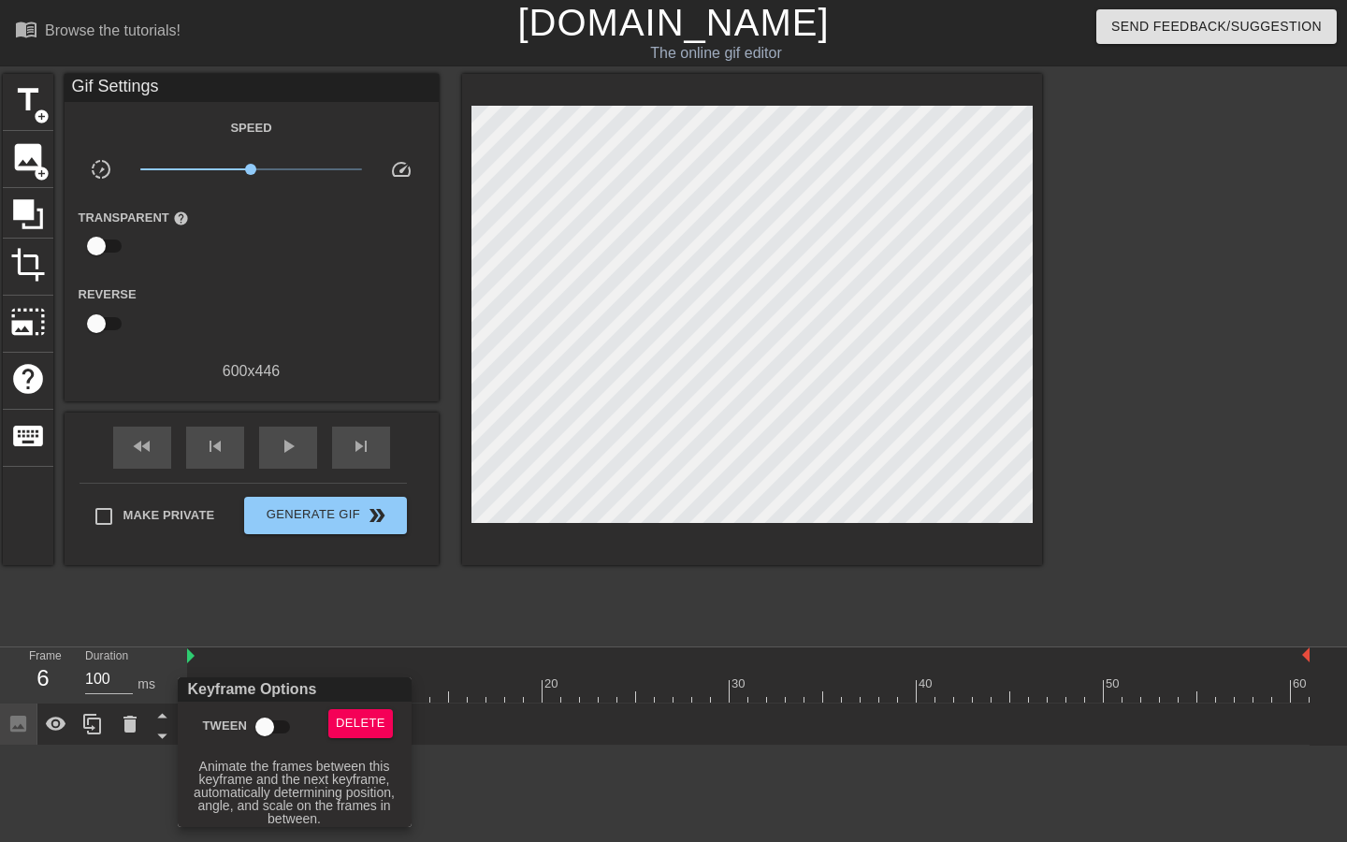
click at [278, 725] on input "Tween" at bounding box center [264, 727] width 107 height 36
checkbox input "true"
click at [366, 606] on div at bounding box center [673, 421] width 1347 height 842
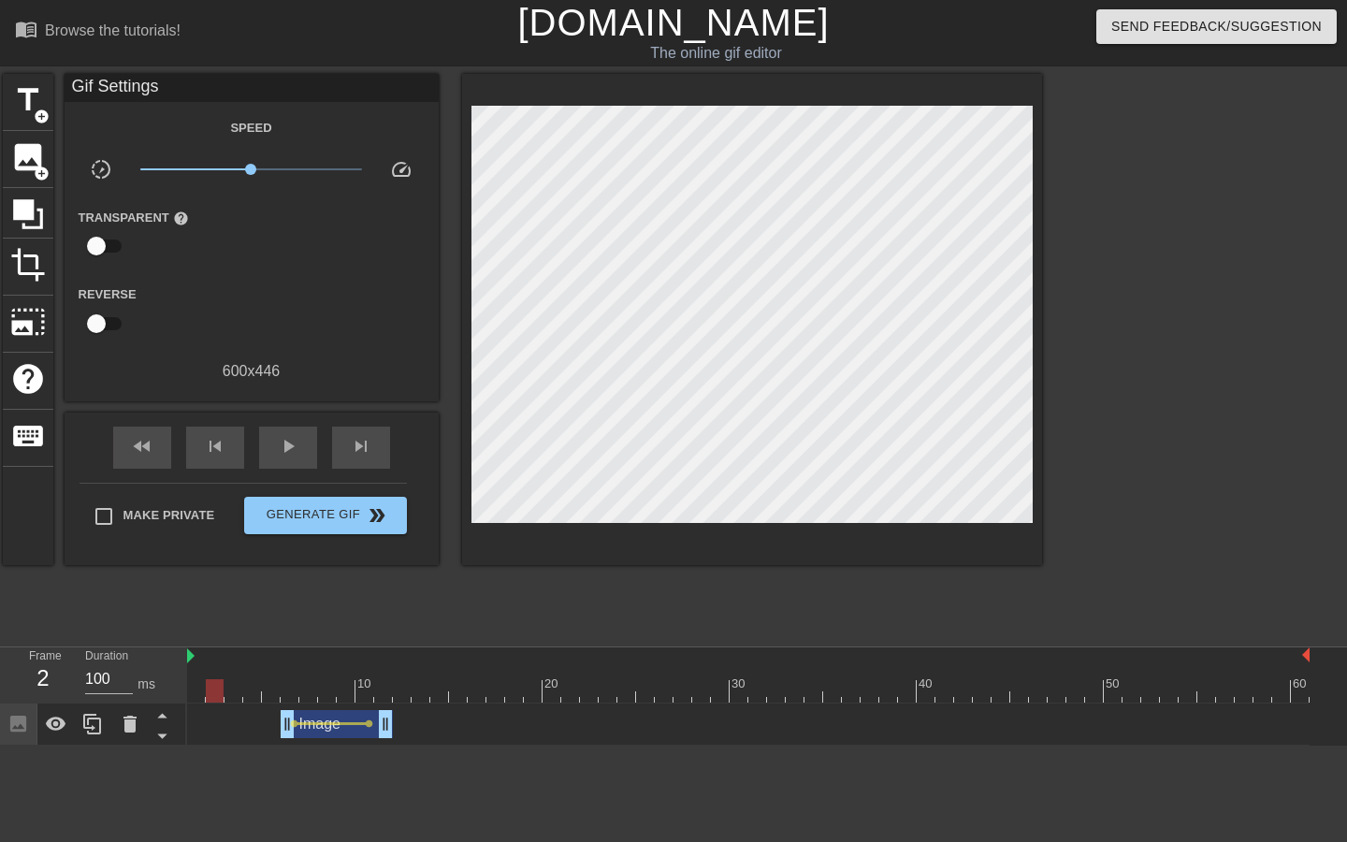
drag, startPoint x: 289, startPoint y: 689, endPoint x: 205, endPoint y: 689, distance: 84.2
click at [206, 689] on div at bounding box center [215, 690] width 18 height 23
click at [17, 153] on span "image" at bounding box center [28, 157] width 36 height 36
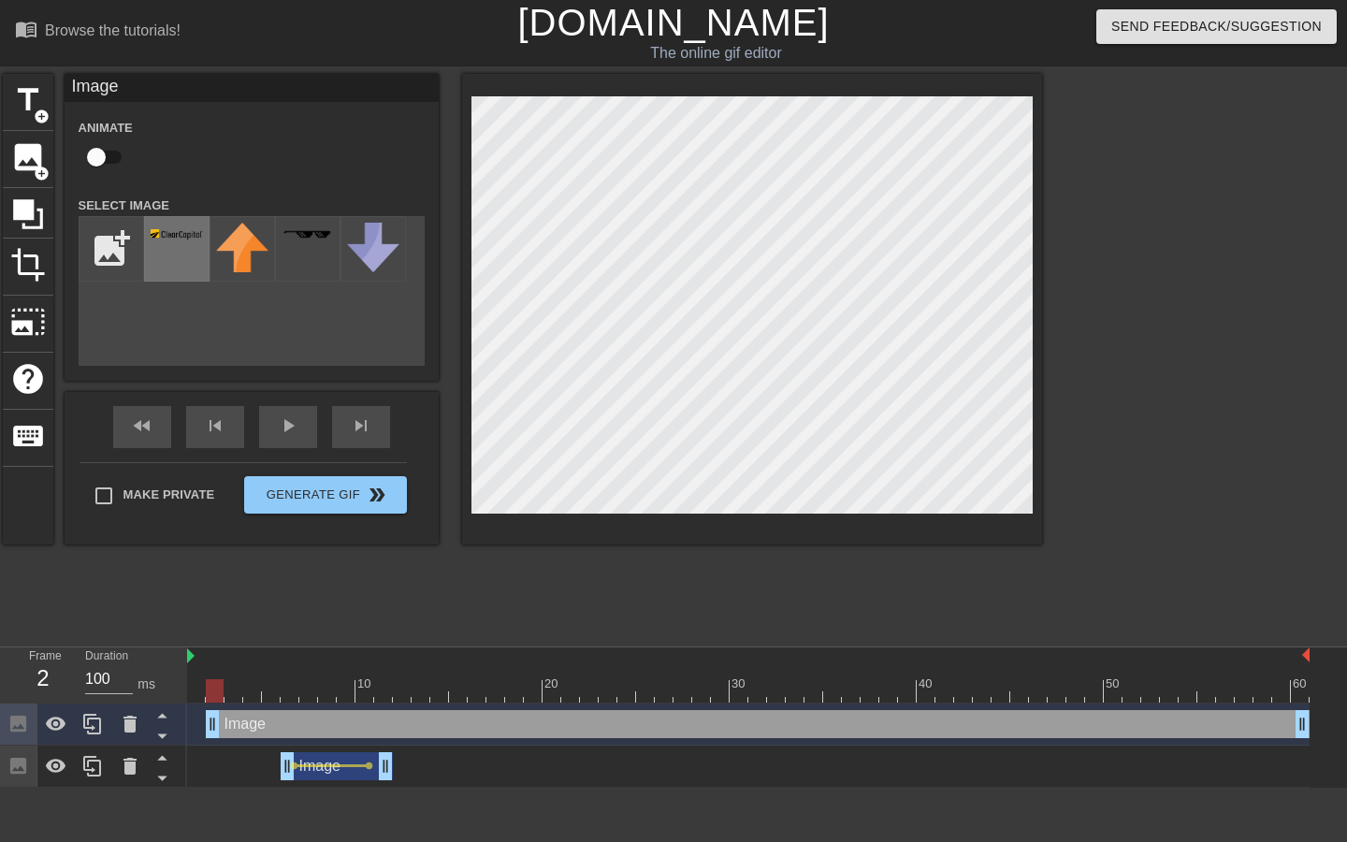
click at [164, 250] on div at bounding box center [176, 248] width 65 height 65
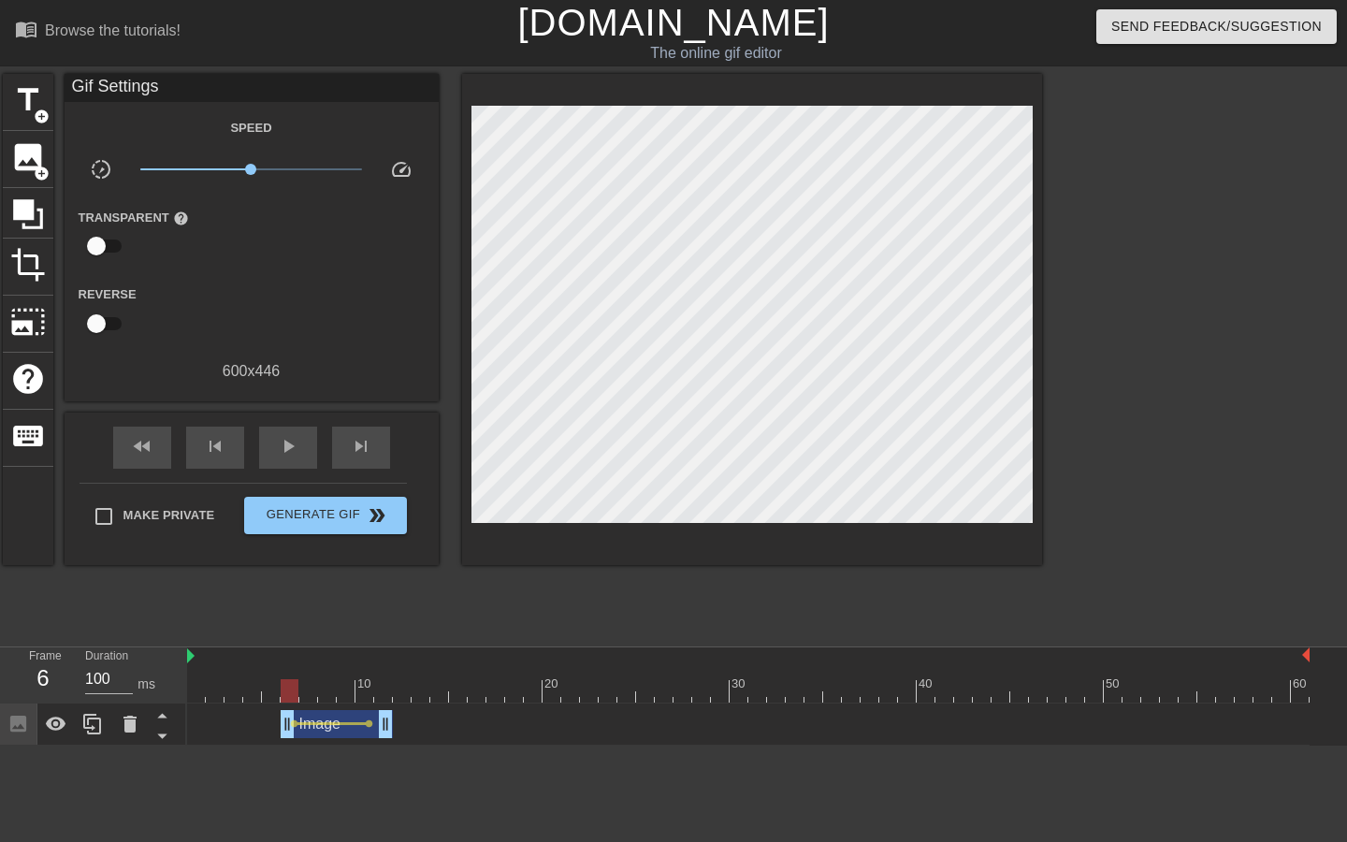
drag, startPoint x: 220, startPoint y: 686, endPoint x: 288, endPoint y: 686, distance: 68.3
click at [288, 686] on div at bounding box center [290, 690] width 18 height 23
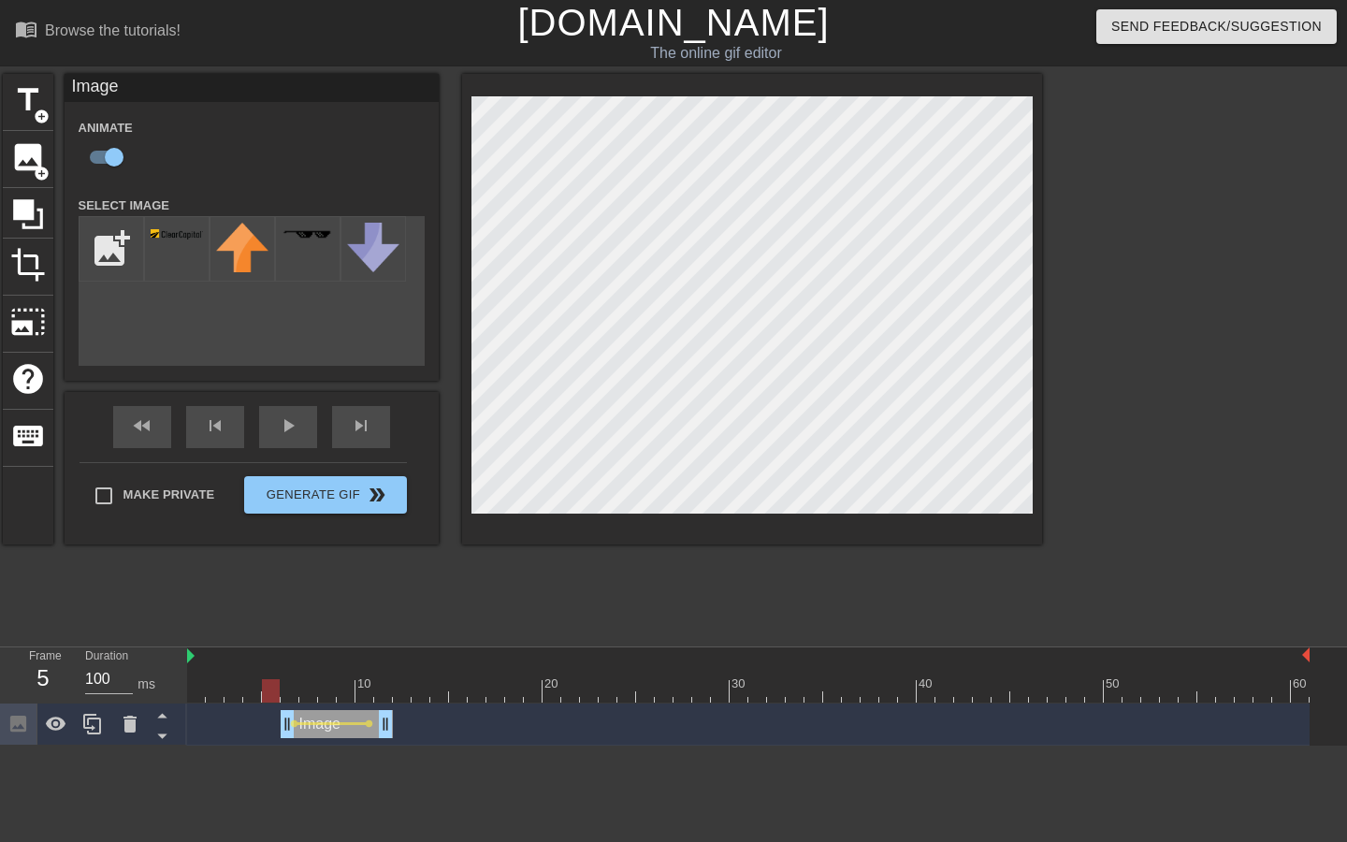
drag, startPoint x: 291, startPoint y: 697, endPoint x: 272, endPoint y: 697, distance: 18.7
click at [272, 697] on div at bounding box center [271, 690] width 18 height 23
drag, startPoint x: 286, startPoint y: 729, endPoint x: 184, endPoint y: 733, distance: 102.1
click at [184, 733] on div "Frame 1 Duration 100 ms 10 20 30 40 50 60 Image drag_handle drag_handle lens le…" at bounding box center [673, 697] width 1347 height 98
drag, startPoint x: 193, startPoint y: 687, endPoint x: 294, endPoint y: 691, distance: 101.2
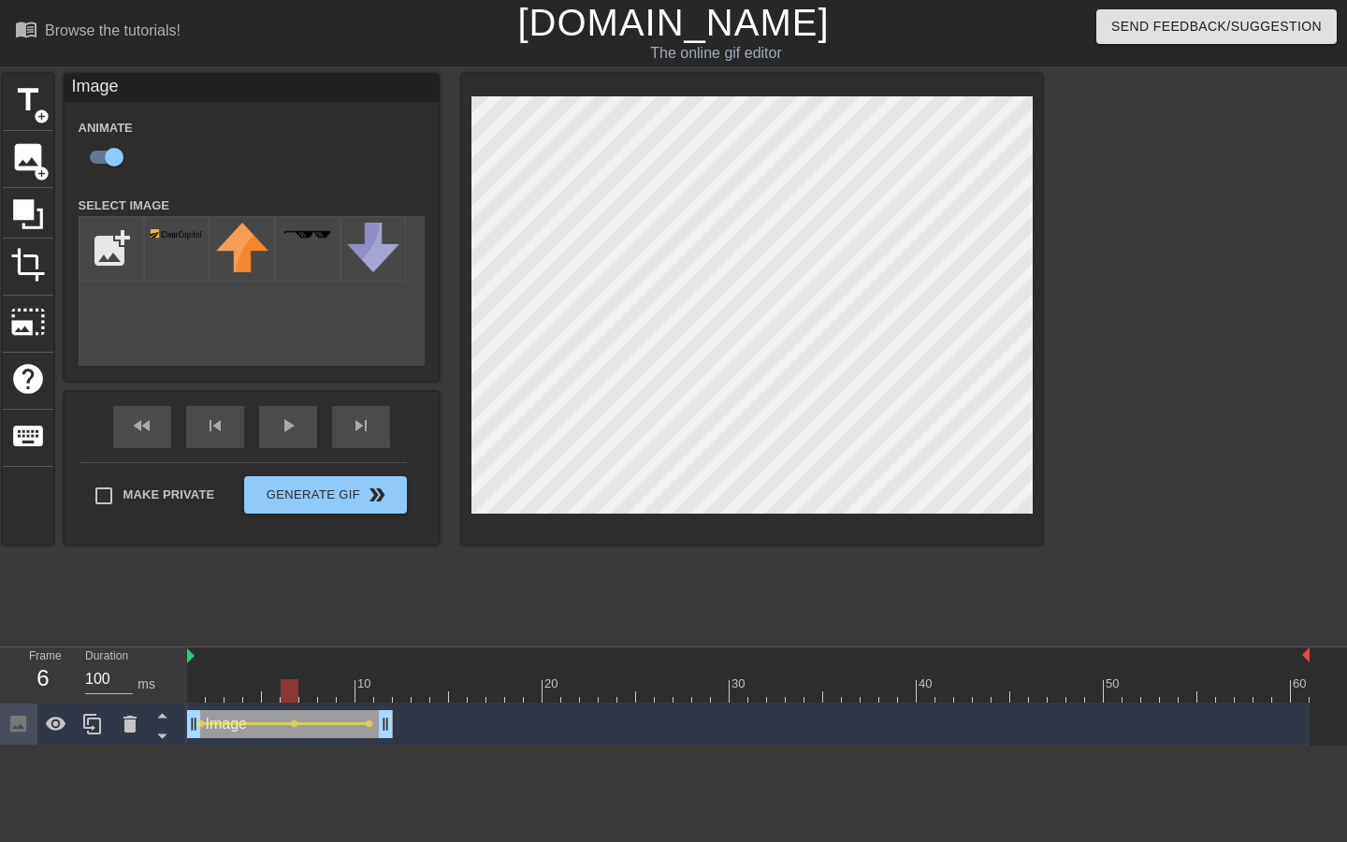
click at [294, 691] on div at bounding box center [290, 690] width 18 height 23
drag, startPoint x: 293, startPoint y: 685, endPoint x: 138, endPoint y: 686, distance: 155.3
click at [138, 686] on div "Frame 1 Duration 100 ms 10 20 30 40 50 60 Image drag_handle drag_handle lens le…" at bounding box center [673, 697] width 1347 height 98
drag, startPoint x: 197, startPoint y: 688, endPoint x: 420, endPoint y: 709, distance: 223.7
click at [420, 709] on div "10 20 30 40 50 60 Image drag_handle drag_handle lens lens lens" at bounding box center [767, 697] width 1160 height 98
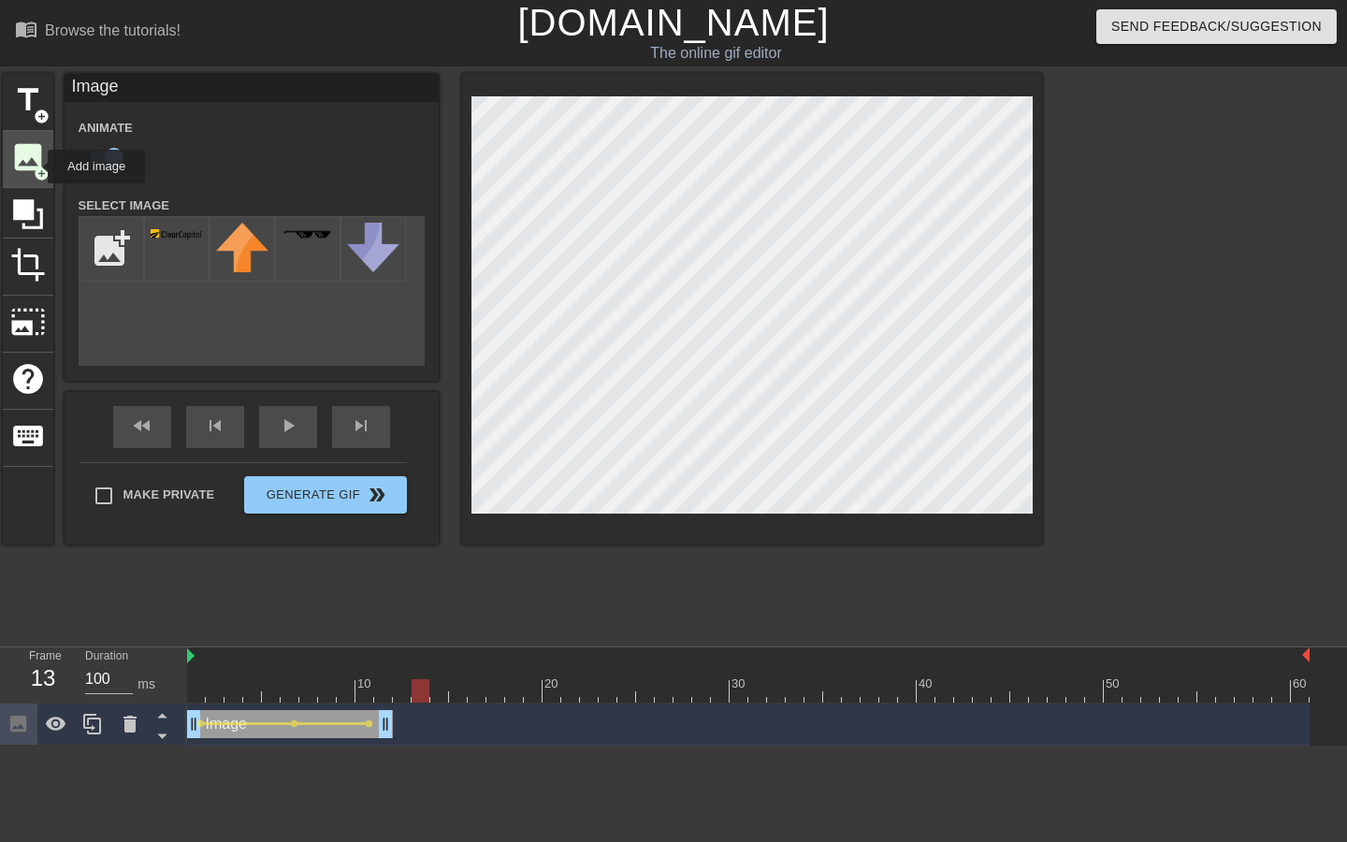
click at [36, 167] on span "add_circle" at bounding box center [42, 174] width 16 height 16
checkbox input "false"
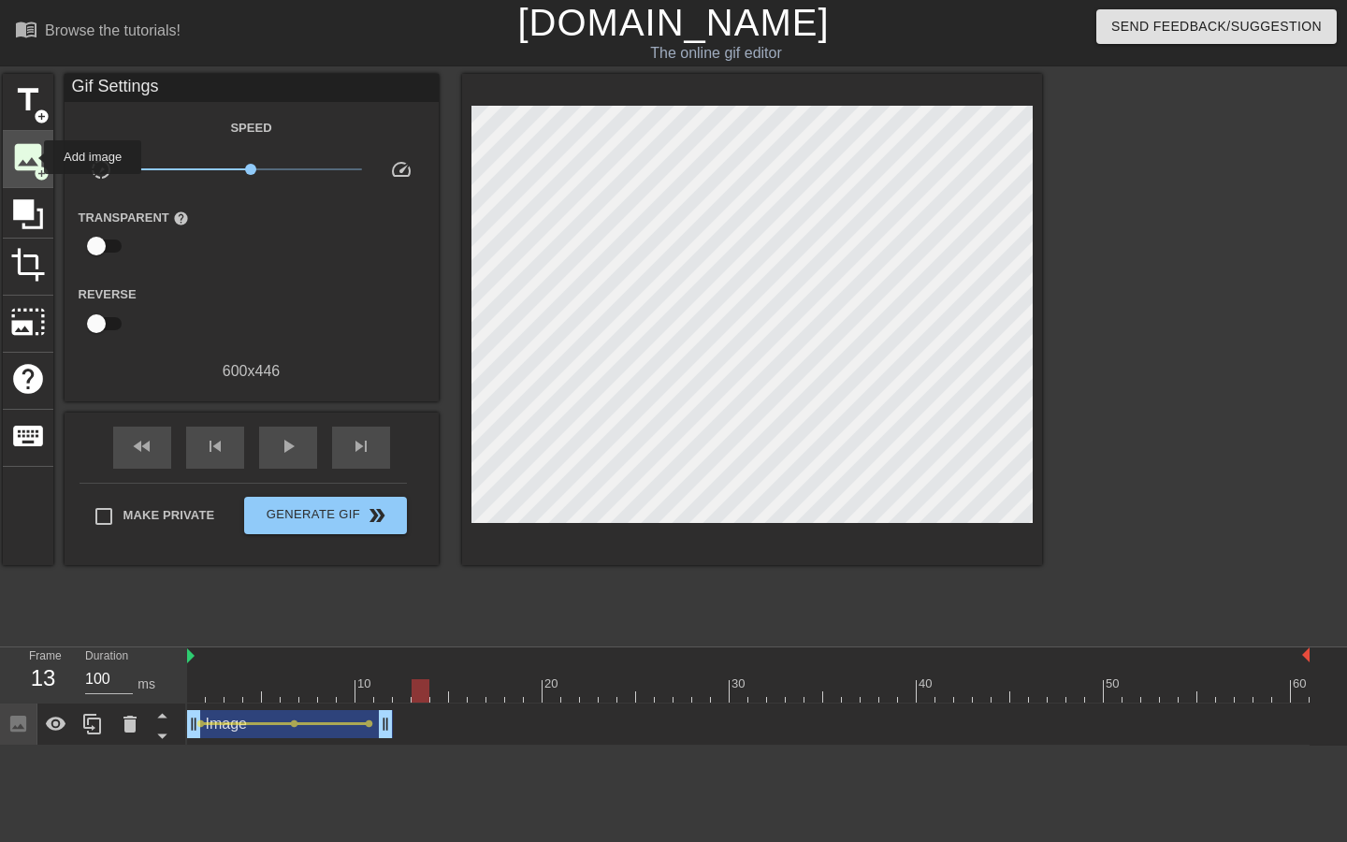
click at [26, 154] on span "image" at bounding box center [28, 157] width 36 height 36
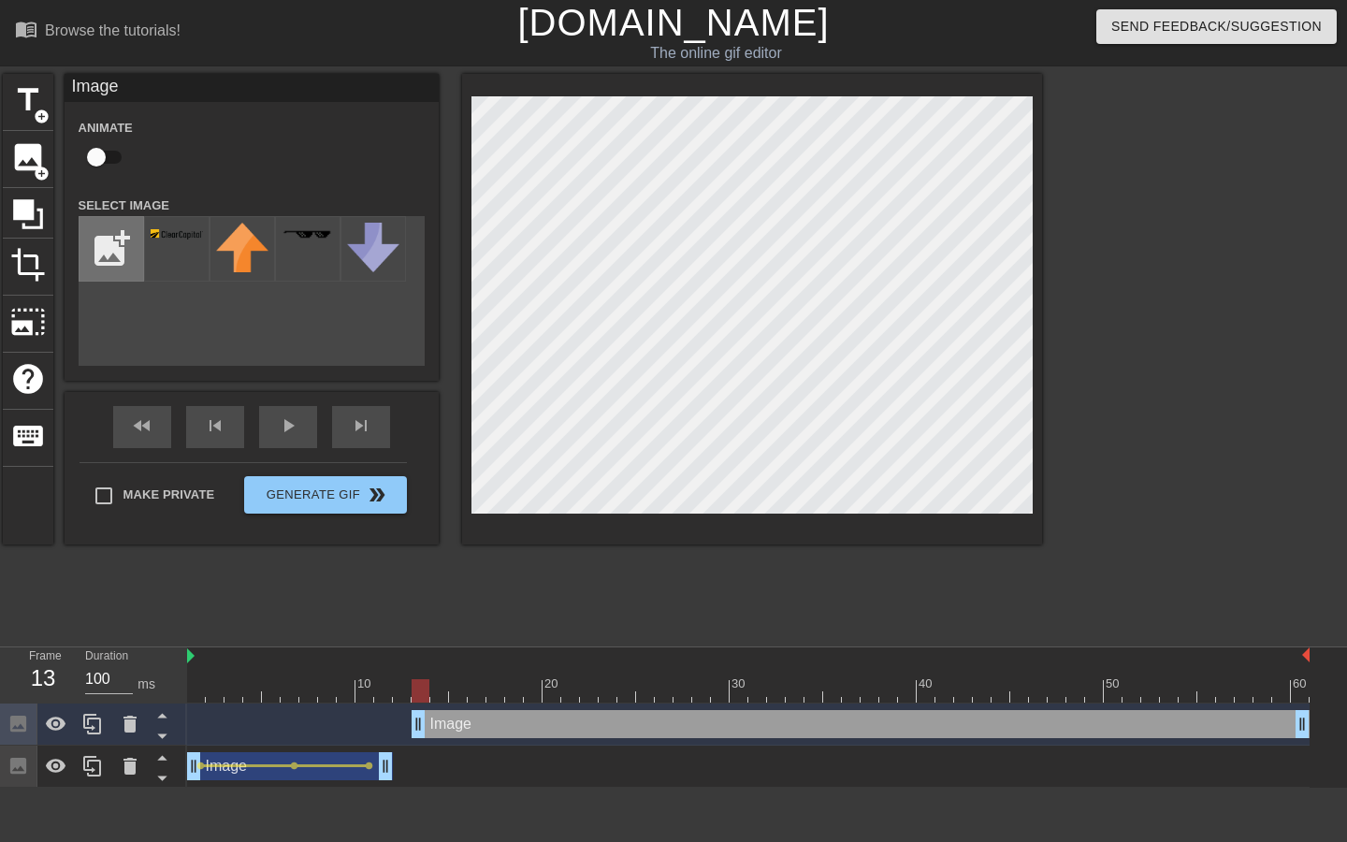
click at [99, 259] on input "file" at bounding box center [112, 249] width 64 height 64
type input "C:\fakepath\attomfull.png"
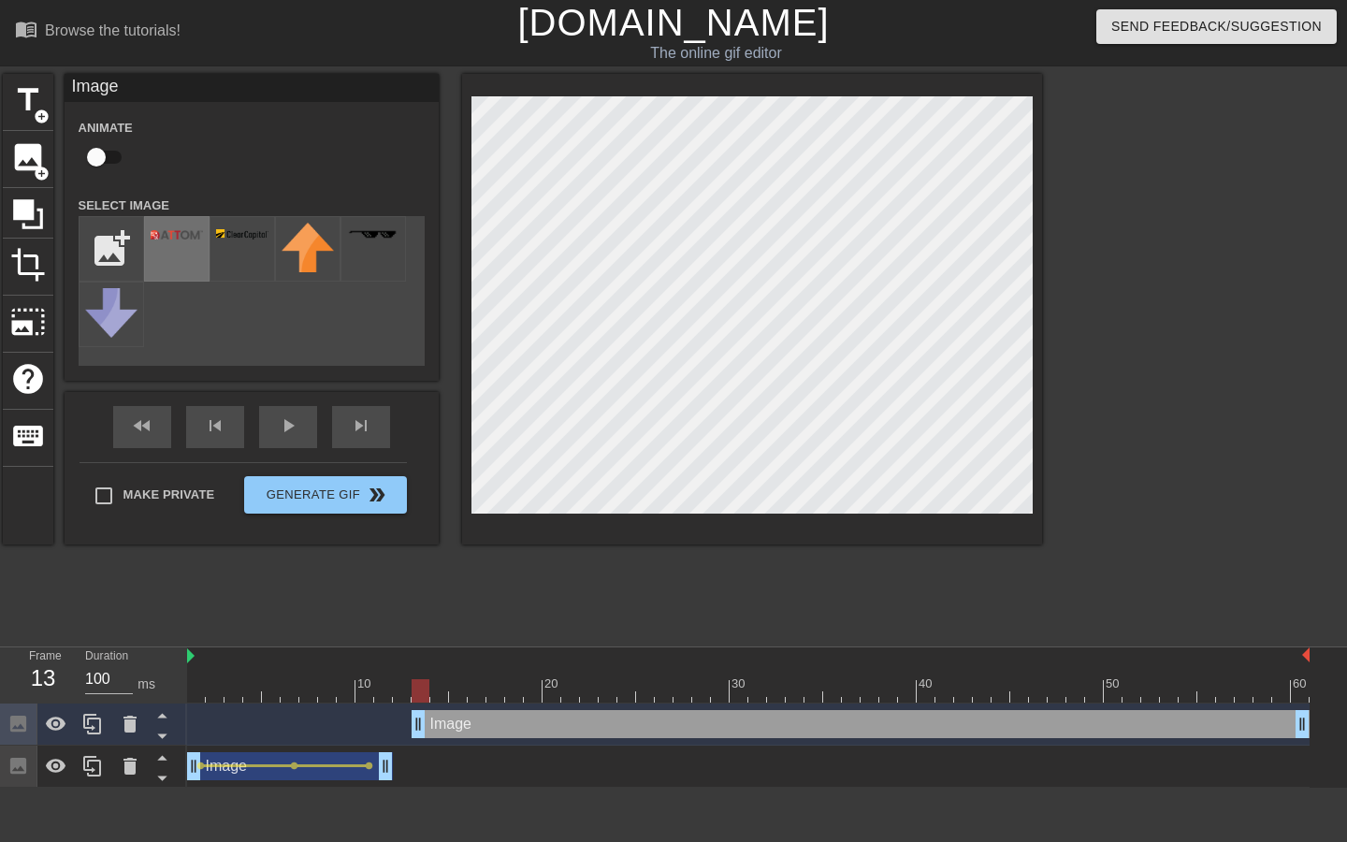
click at [178, 254] on div at bounding box center [176, 248] width 65 height 65
drag, startPoint x: 421, startPoint y: 691, endPoint x: 172, endPoint y: 697, distance: 249.0
click at [172, 697] on div "Frame 1 Duration 100 ms 10 20 30 40 50 60 Image drag_handle drag_handle Image d…" at bounding box center [673, 718] width 1347 height 140
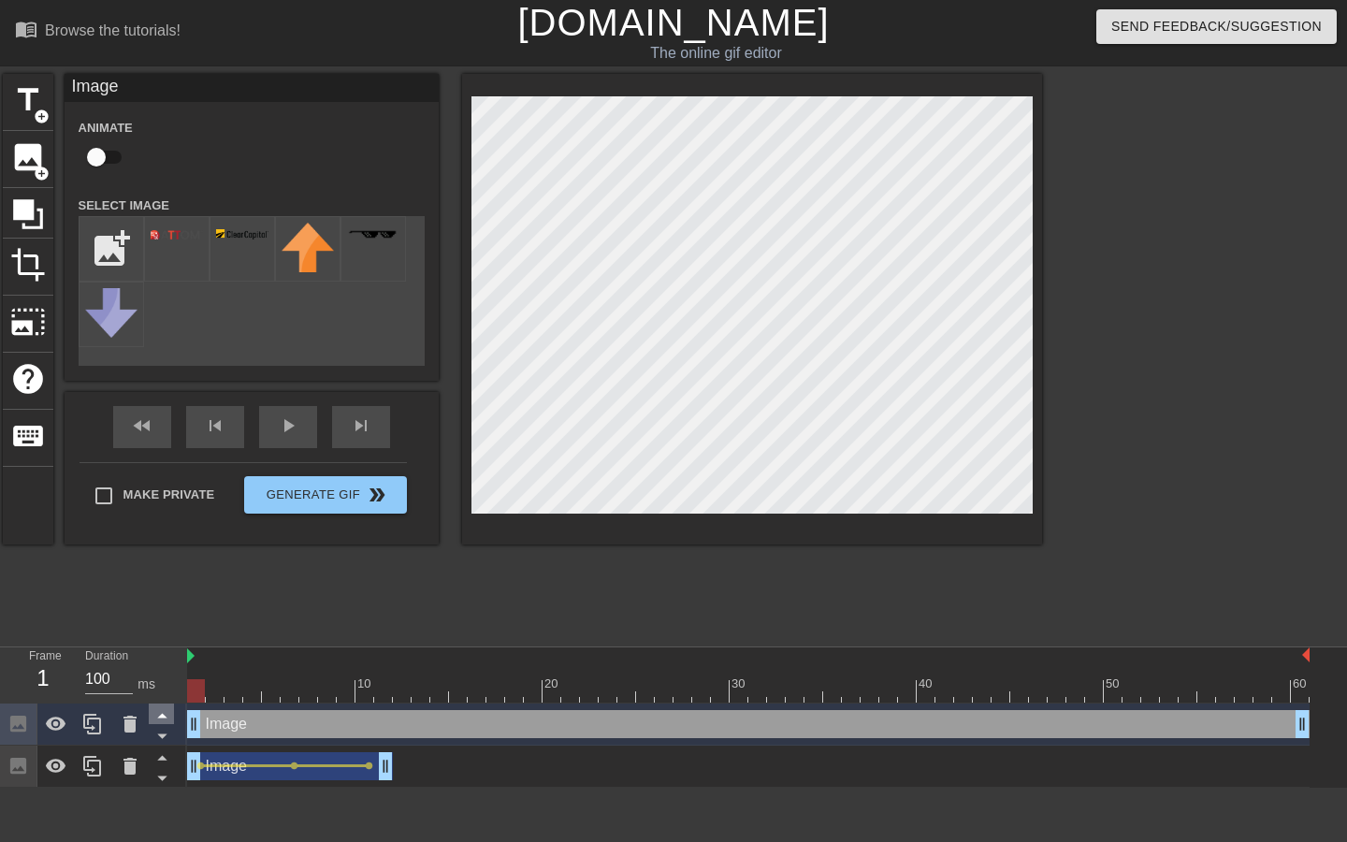
drag, startPoint x: 419, startPoint y: 720, endPoint x: 173, endPoint y: 722, distance: 246.1
click at [173, 722] on div "Frame 1 Duration 100 ms 10 20 30 40 50 60 Image drag_handle drag_handle Image d…" at bounding box center [673, 718] width 1347 height 140
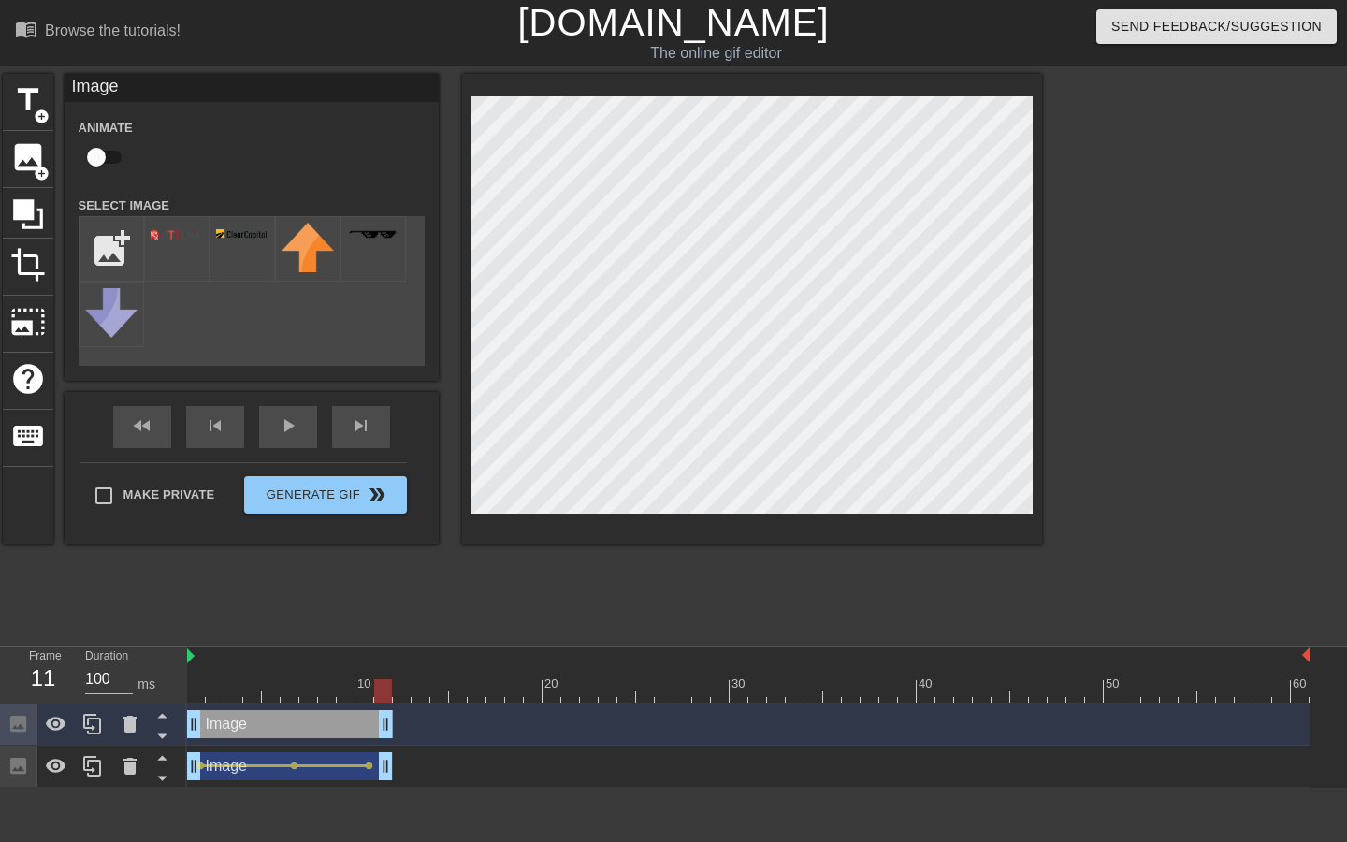
drag, startPoint x: 1305, startPoint y: 727, endPoint x: 386, endPoint y: 724, distance: 918.9
drag, startPoint x: 383, startPoint y: 691, endPoint x: 388, endPoint y: 682, distance: 10.9
click at [388, 682] on div at bounding box center [383, 690] width 18 height 23
click at [107, 153] on input "checkbox" at bounding box center [96, 157] width 107 height 36
checkbox input "true"
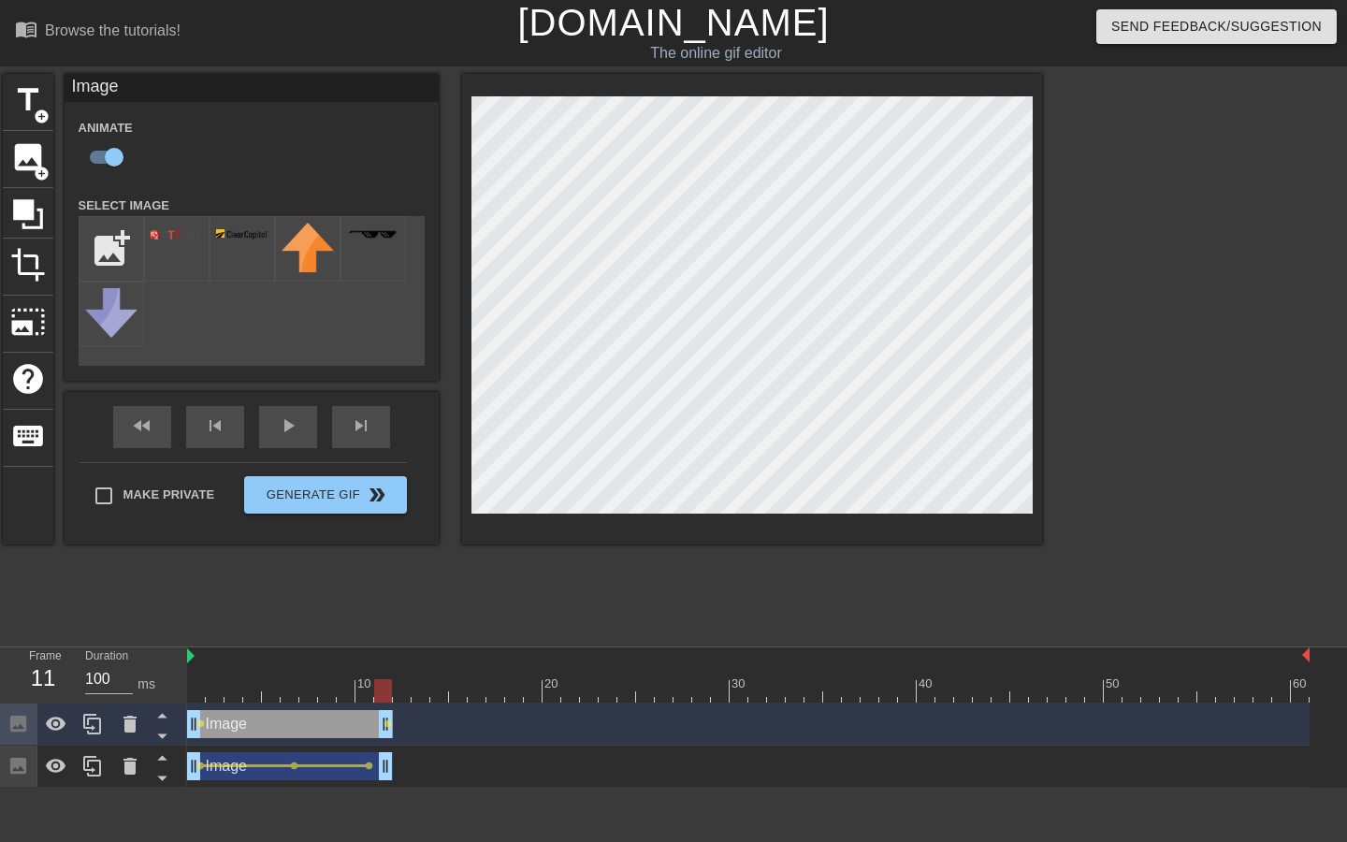
click at [352, 361] on div "title add_circle image add_circle crop photo_size_select_large help keyboard Im…" at bounding box center [523, 309] width 1040 height 471
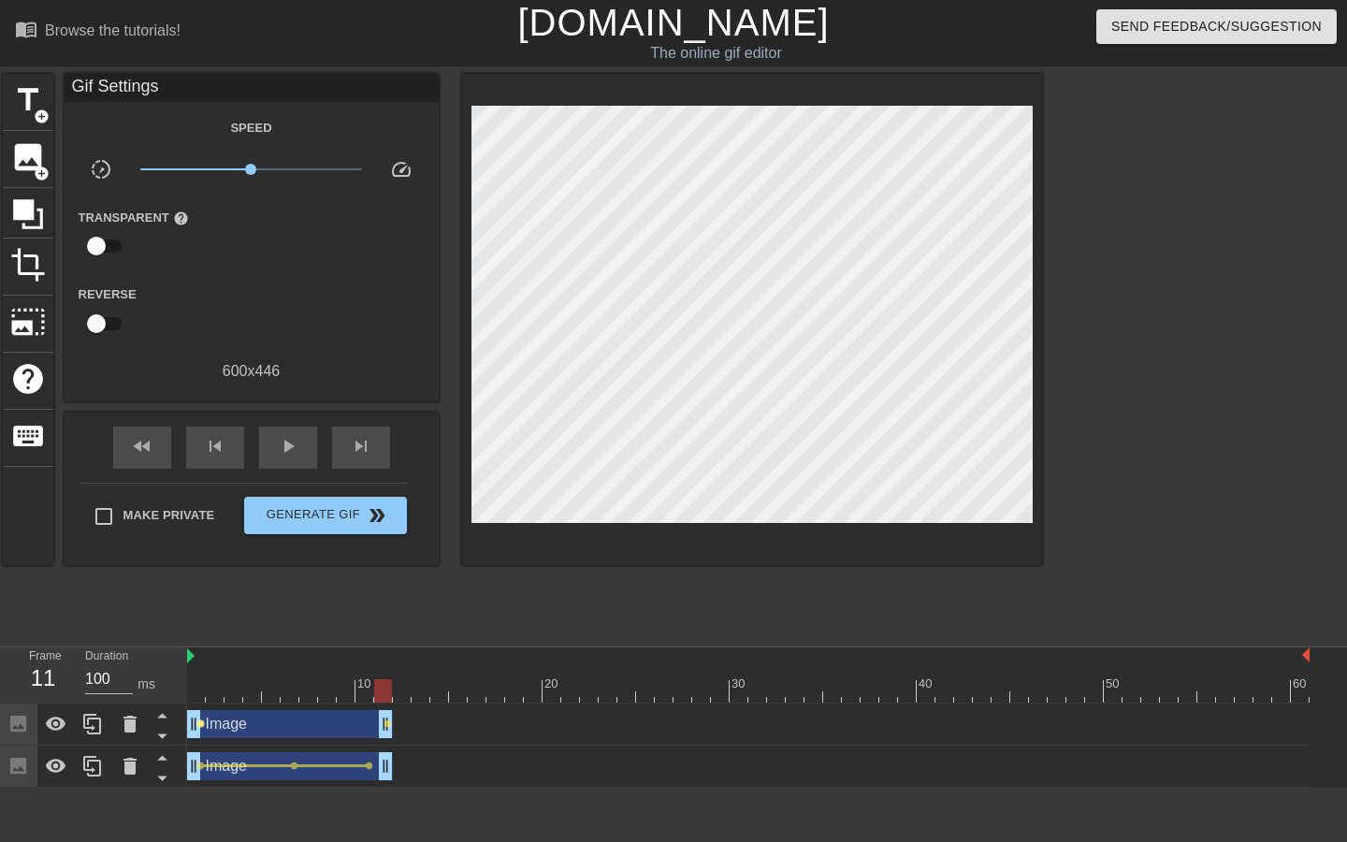
click at [200, 724] on span "lens" at bounding box center [200, 724] width 8 height 8
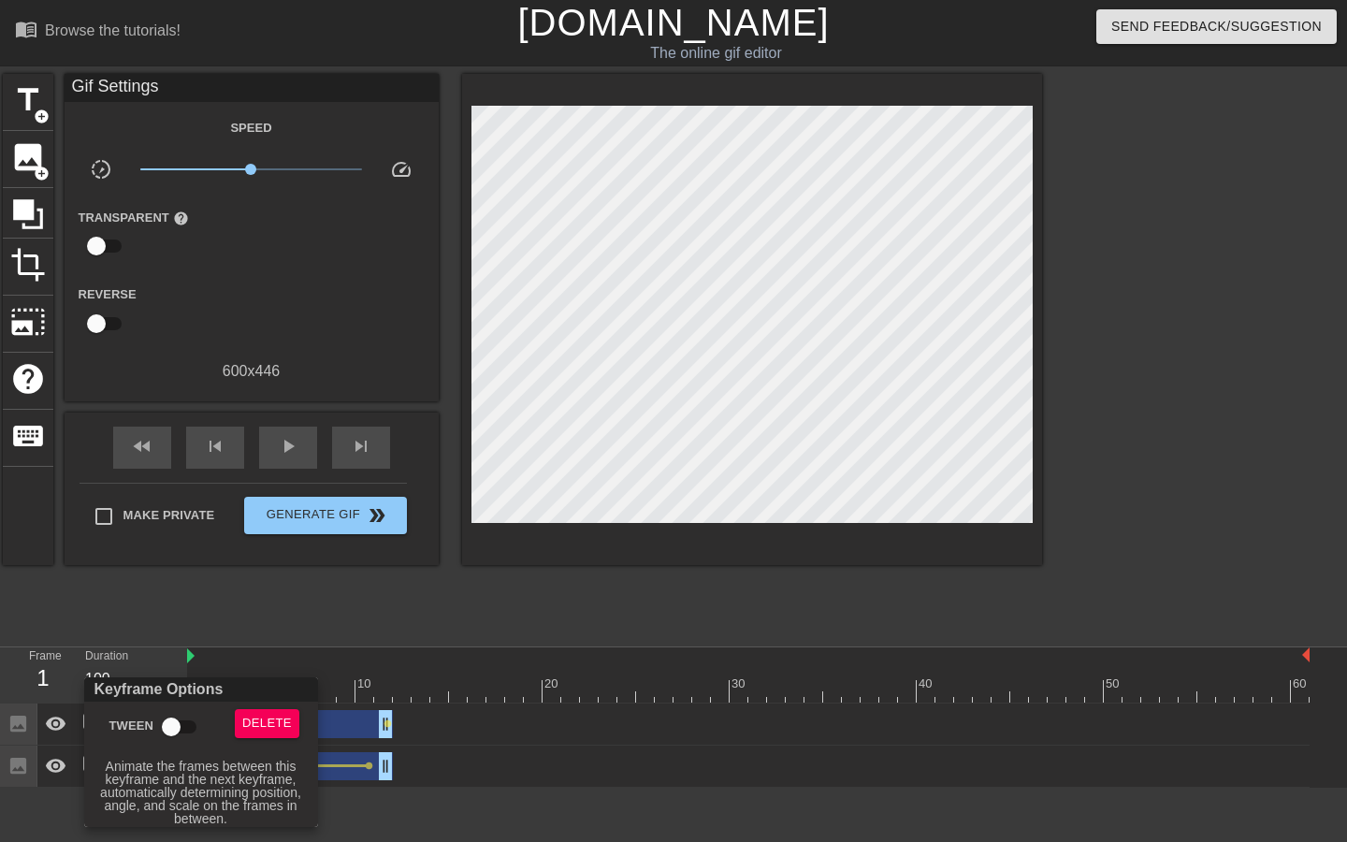
click at [170, 721] on input "Tween" at bounding box center [171, 727] width 107 height 36
checkbox input "true"
click at [435, 602] on div at bounding box center [673, 421] width 1347 height 842
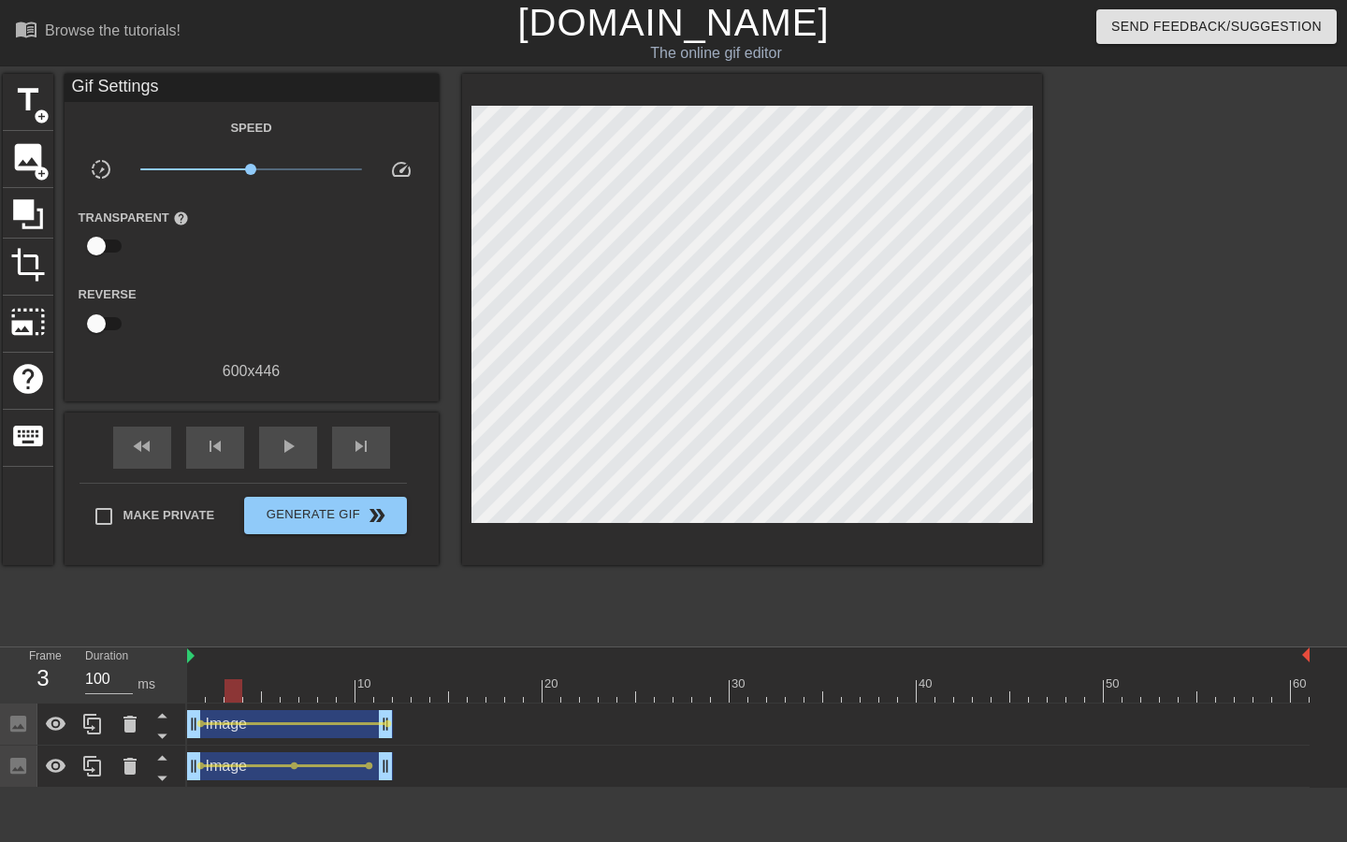
drag, startPoint x: 196, startPoint y: 691, endPoint x: 242, endPoint y: 658, distance: 56.3
click at [242, 658] on div "10 20 30 40 50 60" at bounding box center [748, 675] width 1123 height 55
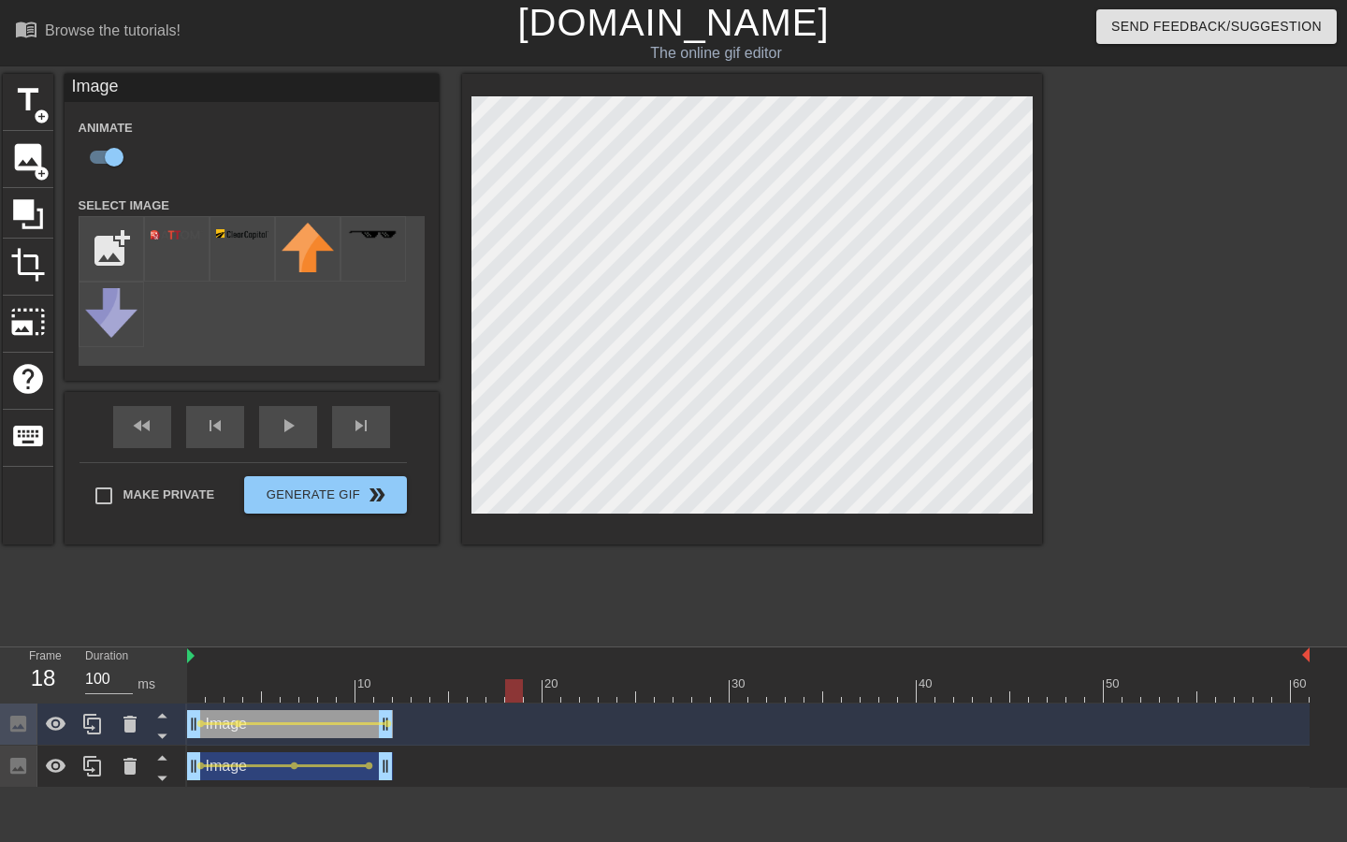
drag, startPoint x: 234, startPoint y: 693, endPoint x: 511, endPoint y: 686, distance: 277.1
click at [511, 686] on div at bounding box center [514, 690] width 18 height 23
drag, startPoint x: 511, startPoint y: 686, endPoint x: 699, endPoint y: 677, distance: 188.3
click at [704, 677] on div "10 20 30 40 50 60" at bounding box center [748, 675] width 1123 height 55
drag, startPoint x: 700, startPoint y: 689, endPoint x: 920, endPoint y: 684, distance: 219.9
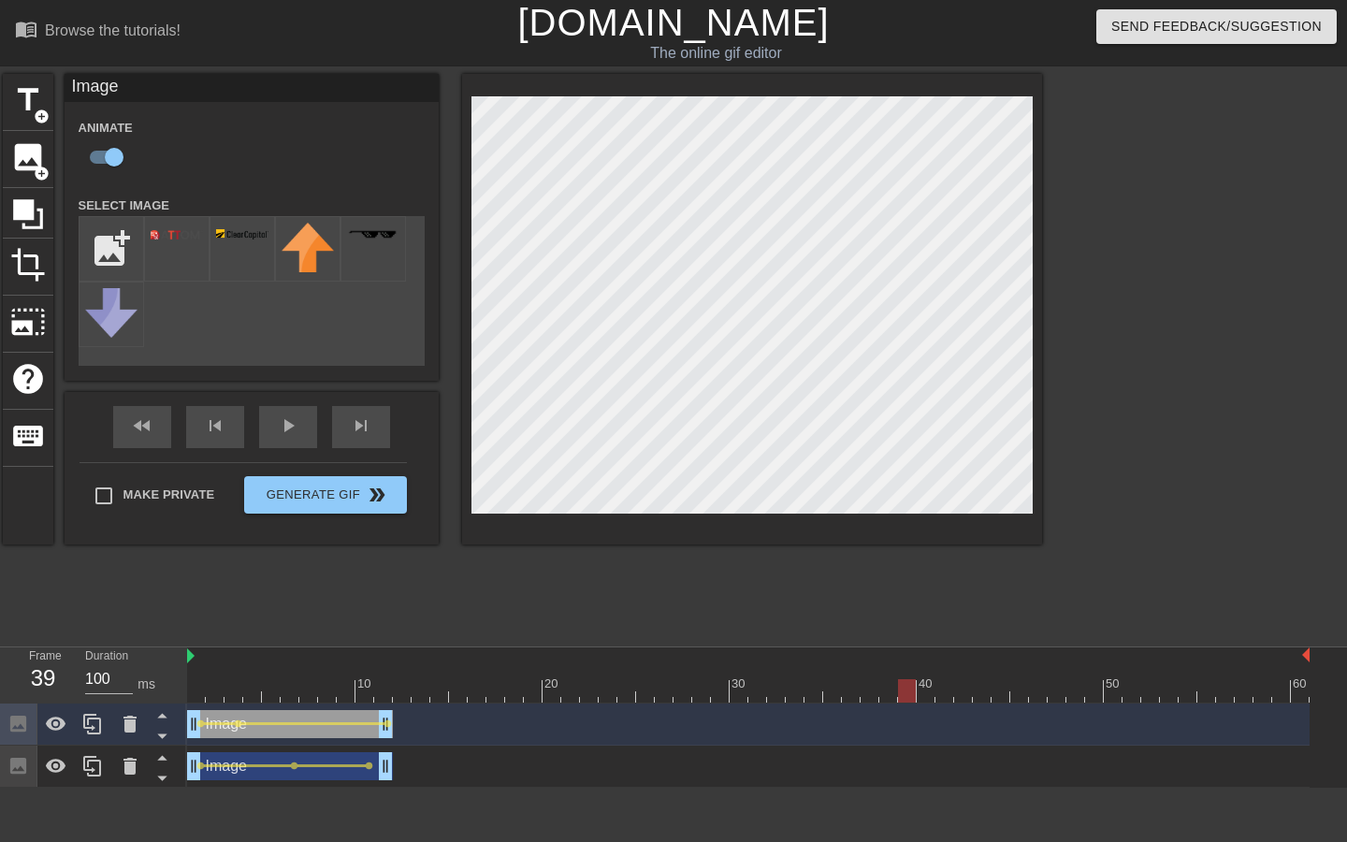
click at [916, 684] on div at bounding box center [907, 690] width 18 height 23
drag, startPoint x: 920, startPoint y: 684, endPoint x: 1259, endPoint y: 682, distance: 339.7
click at [1259, 682] on div at bounding box center [1263, 690] width 18 height 23
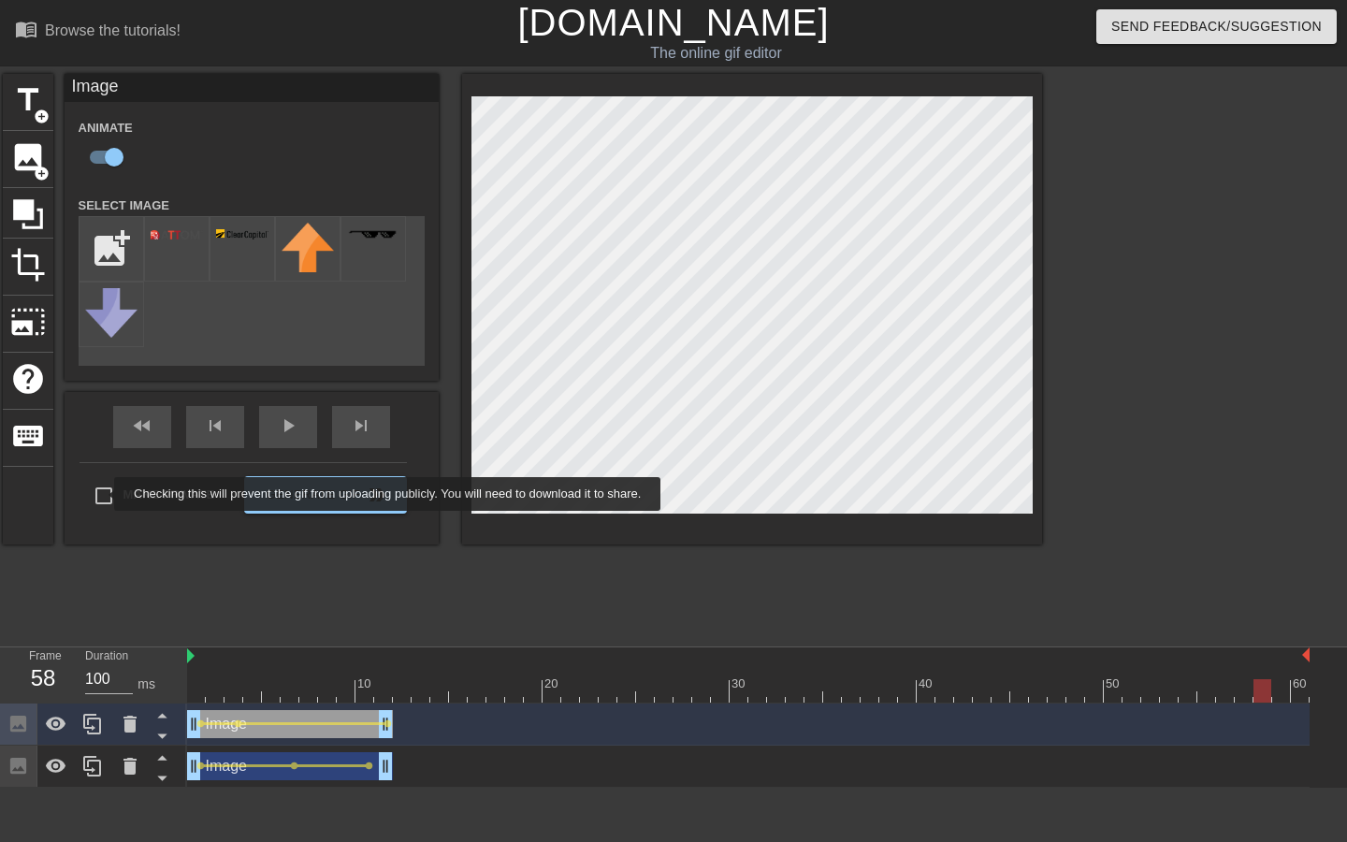
click at [103, 494] on div "Make Private Generate Gif double_arrow" at bounding box center [243, 499] width 327 height 74
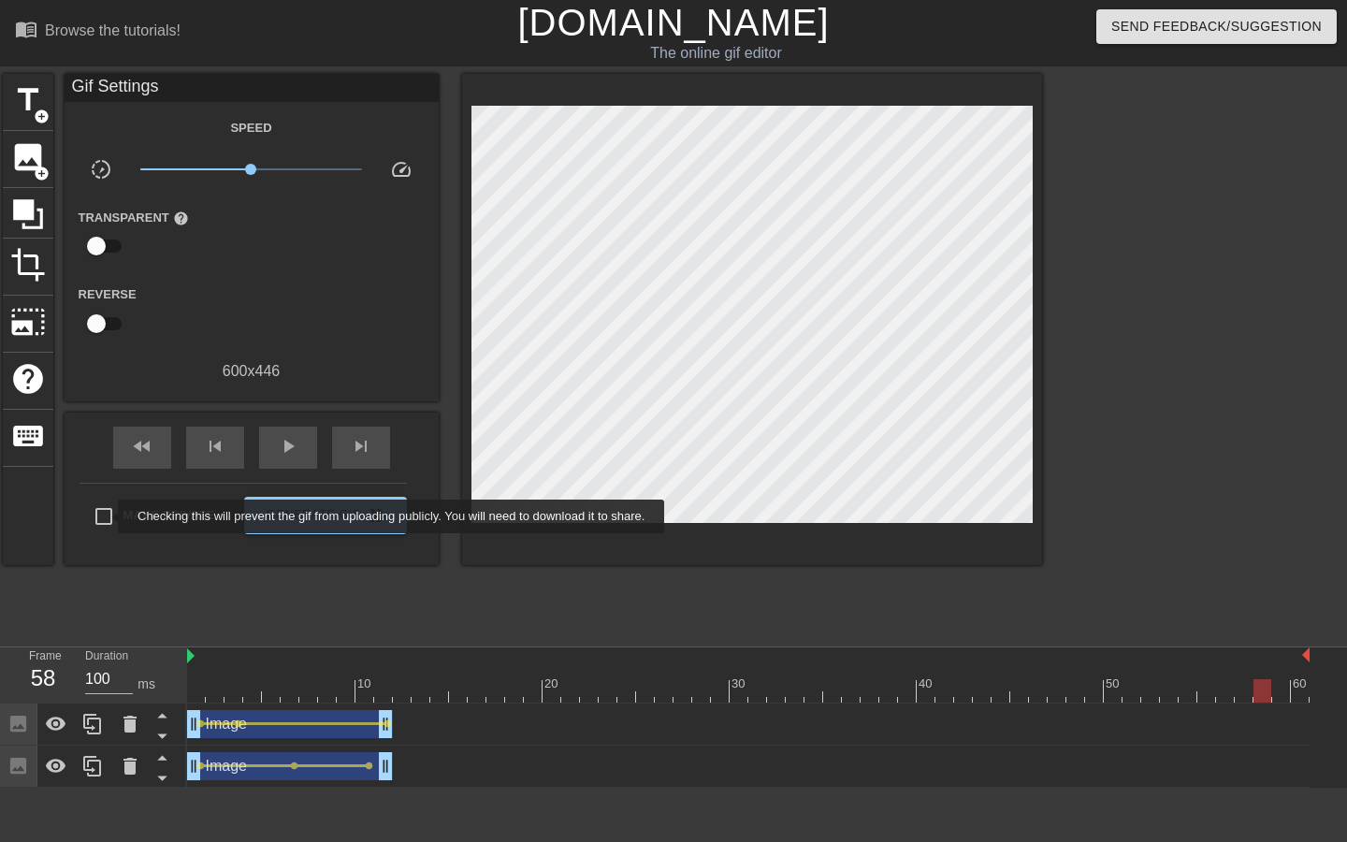
click at [105, 517] on input "Make Private" at bounding box center [103, 516] width 39 height 39
checkbox input "true"
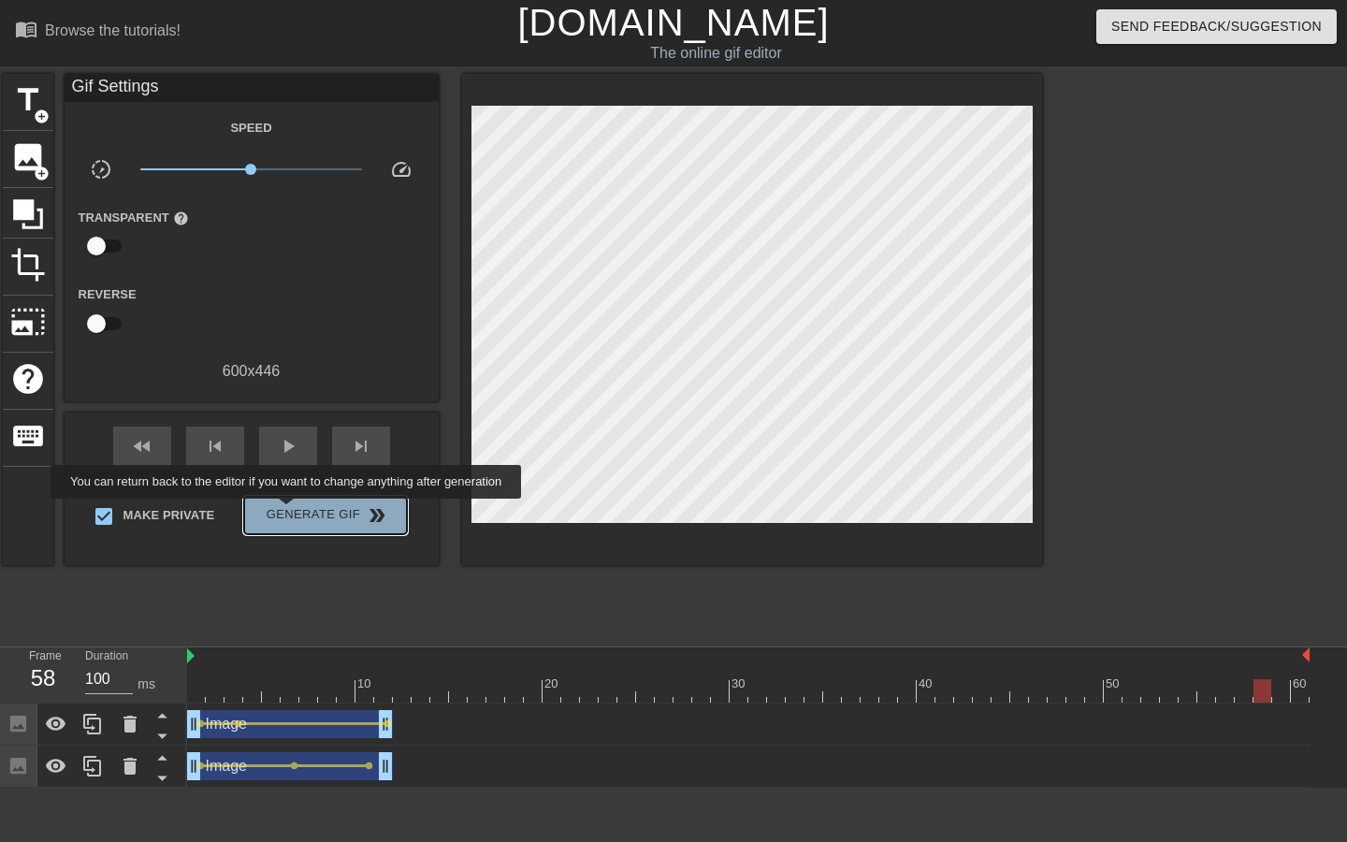
click at [298, 512] on span "Generate Gif double_arrow" at bounding box center [325, 515] width 147 height 22
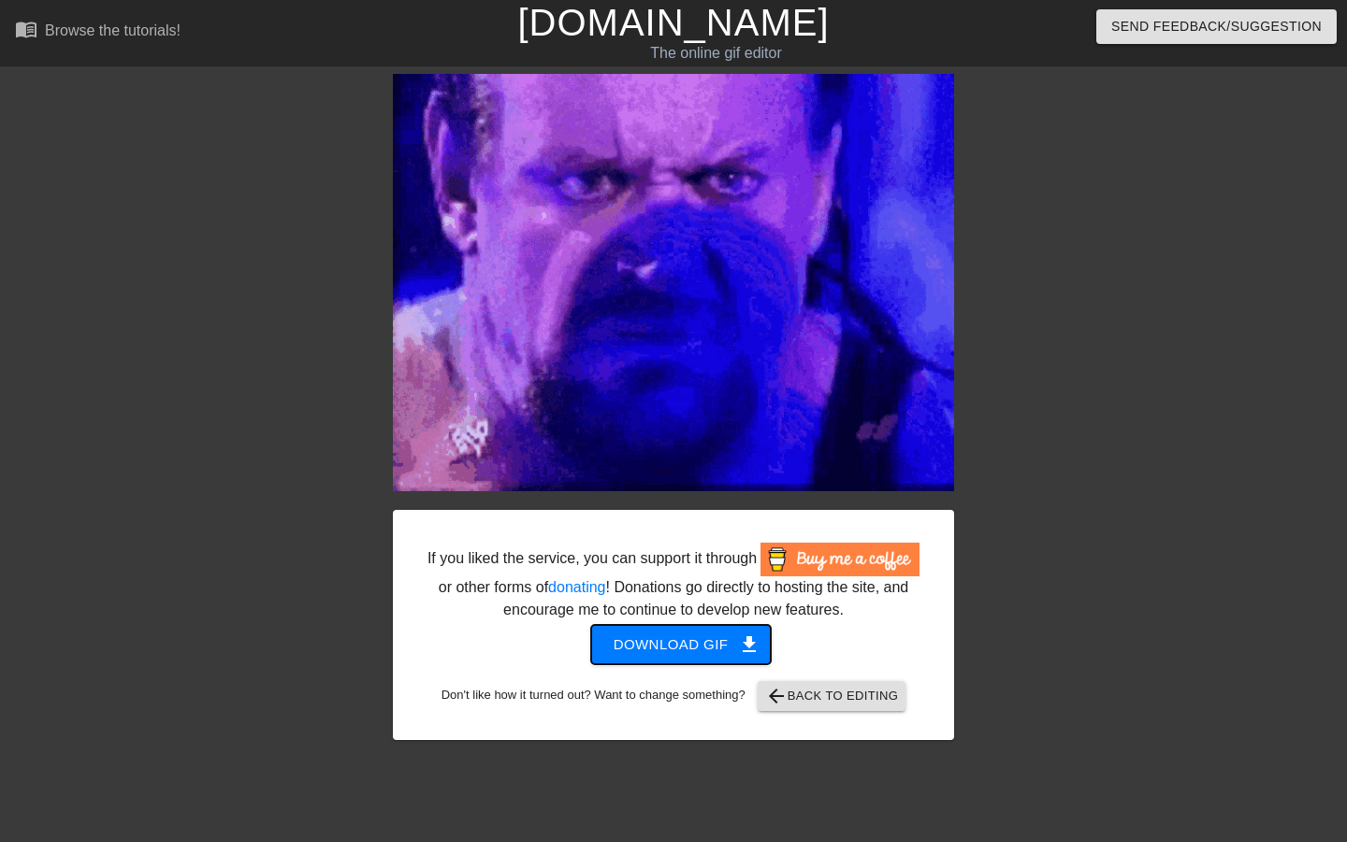
click at [704, 657] on span "Download gif get_app" at bounding box center [682, 645] width 136 height 24
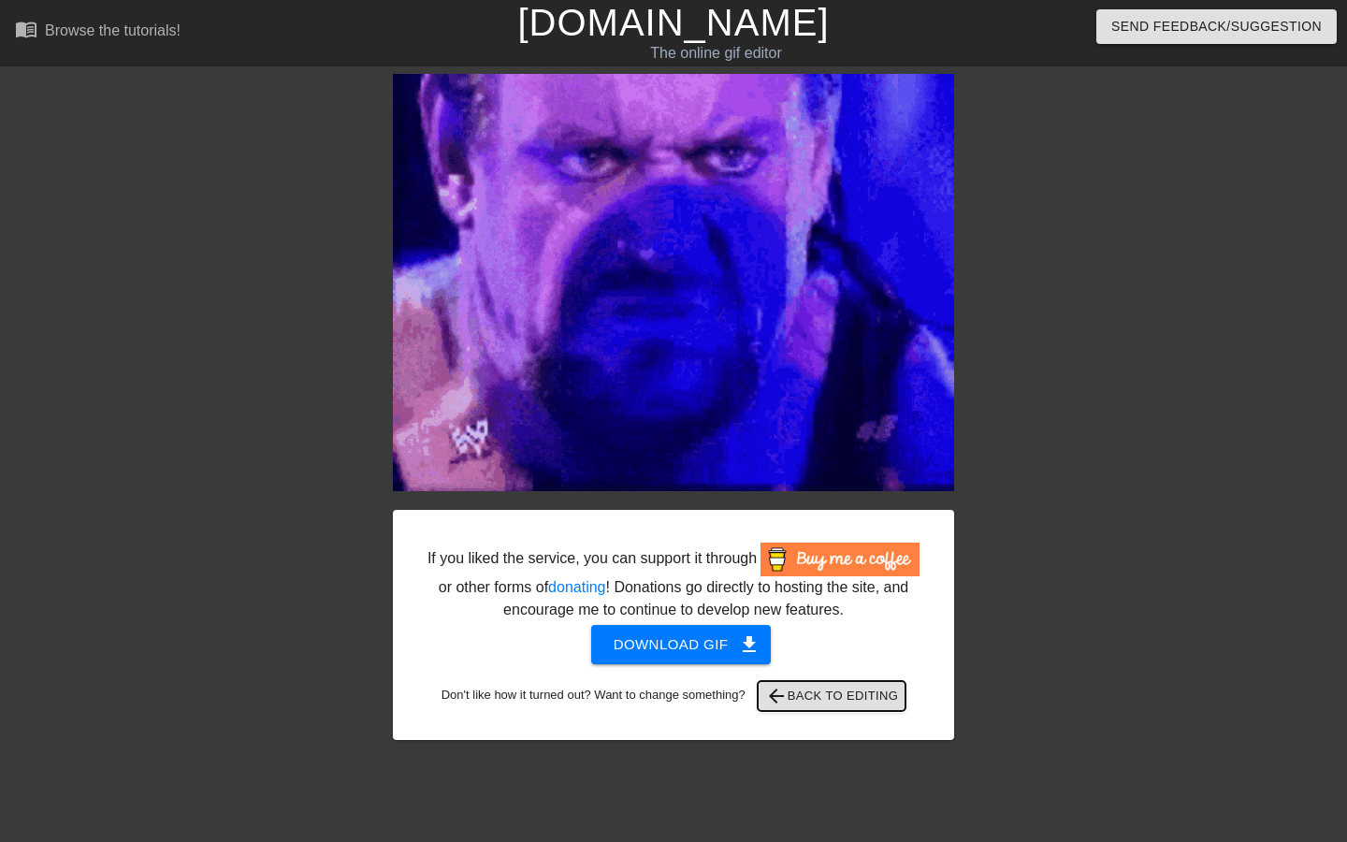
click at [819, 707] on span "arrow_back Back to Editing" at bounding box center [832, 696] width 134 height 22
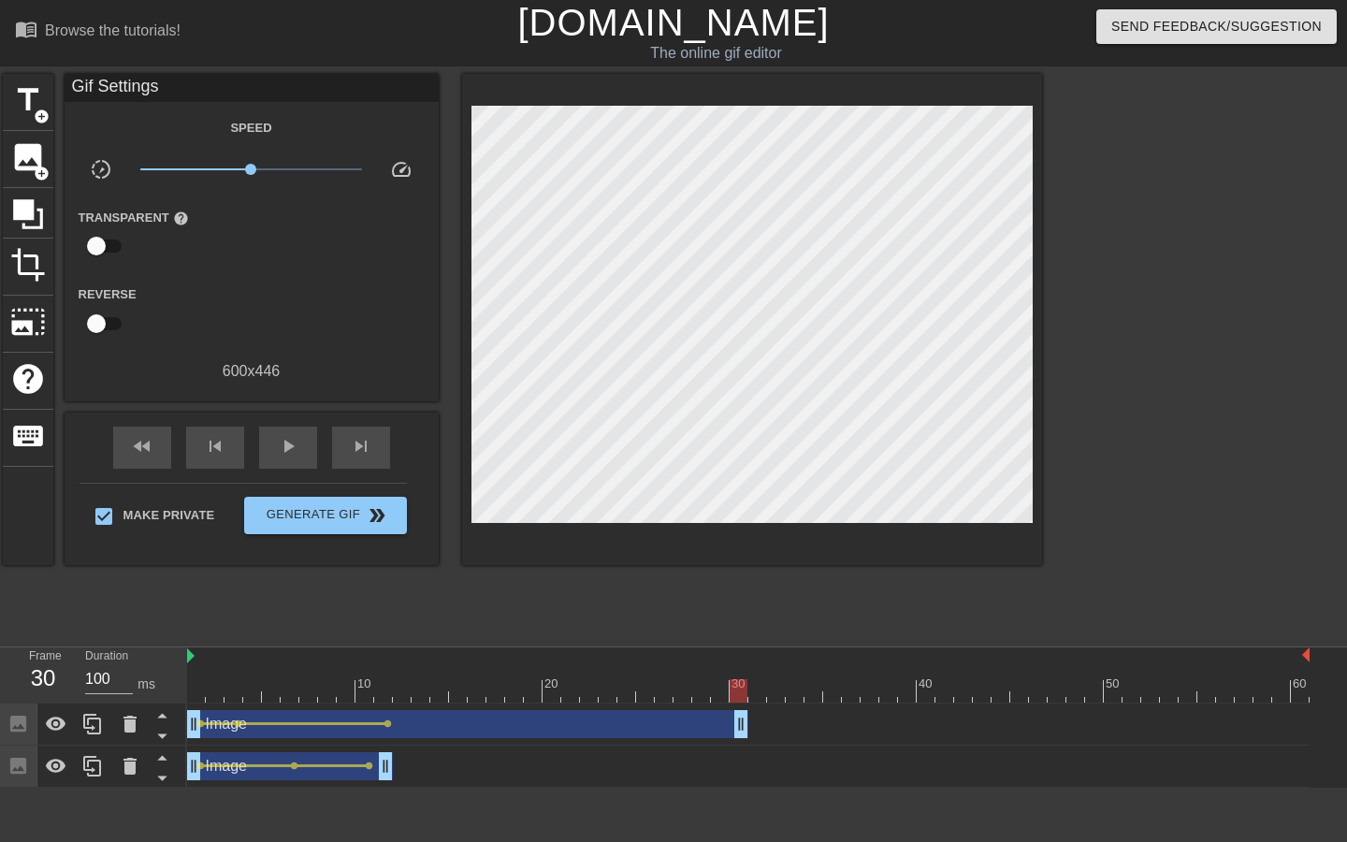
drag, startPoint x: 384, startPoint y: 733, endPoint x: 752, endPoint y: 730, distance: 368.7
drag, startPoint x: 761, startPoint y: 730, endPoint x: 940, endPoint y: 735, distance: 179.7
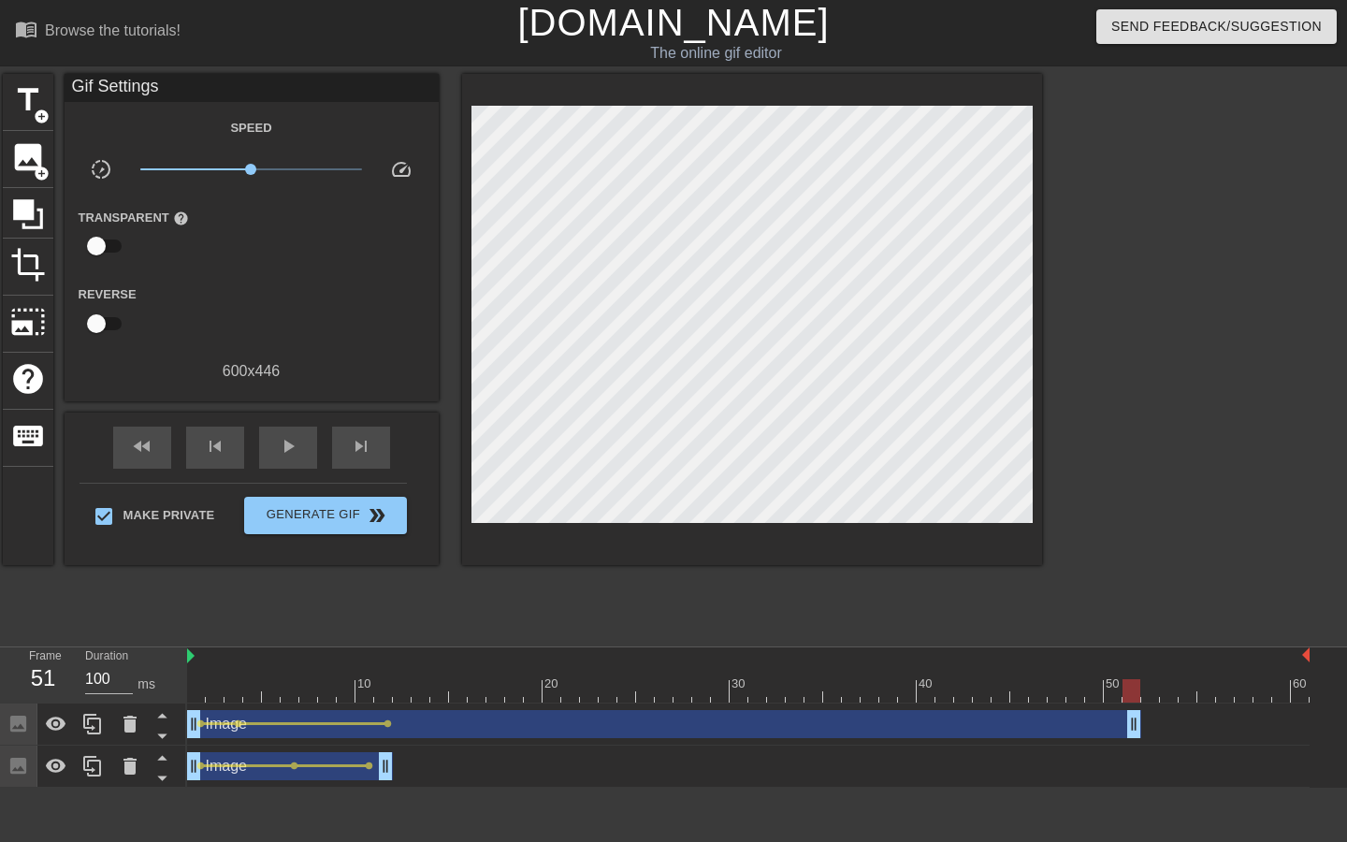
drag, startPoint x: 940, startPoint y: 735, endPoint x: 1136, endPoint y: 737, distance: 195.6
drag, startPoint x: 1136, startPoint y: 735, endPoint x: 1158, endPoint y: 735, distance: 22.5
drag, startPoint x: 388, startPoint y: 724, endPoint x: 852, endPoint y: 721, distance: 464.1
click at [852, 721] on div "Image drag_handle drag_handle lens lens lens" at bounding box center [748, 724] width 1123 height 28
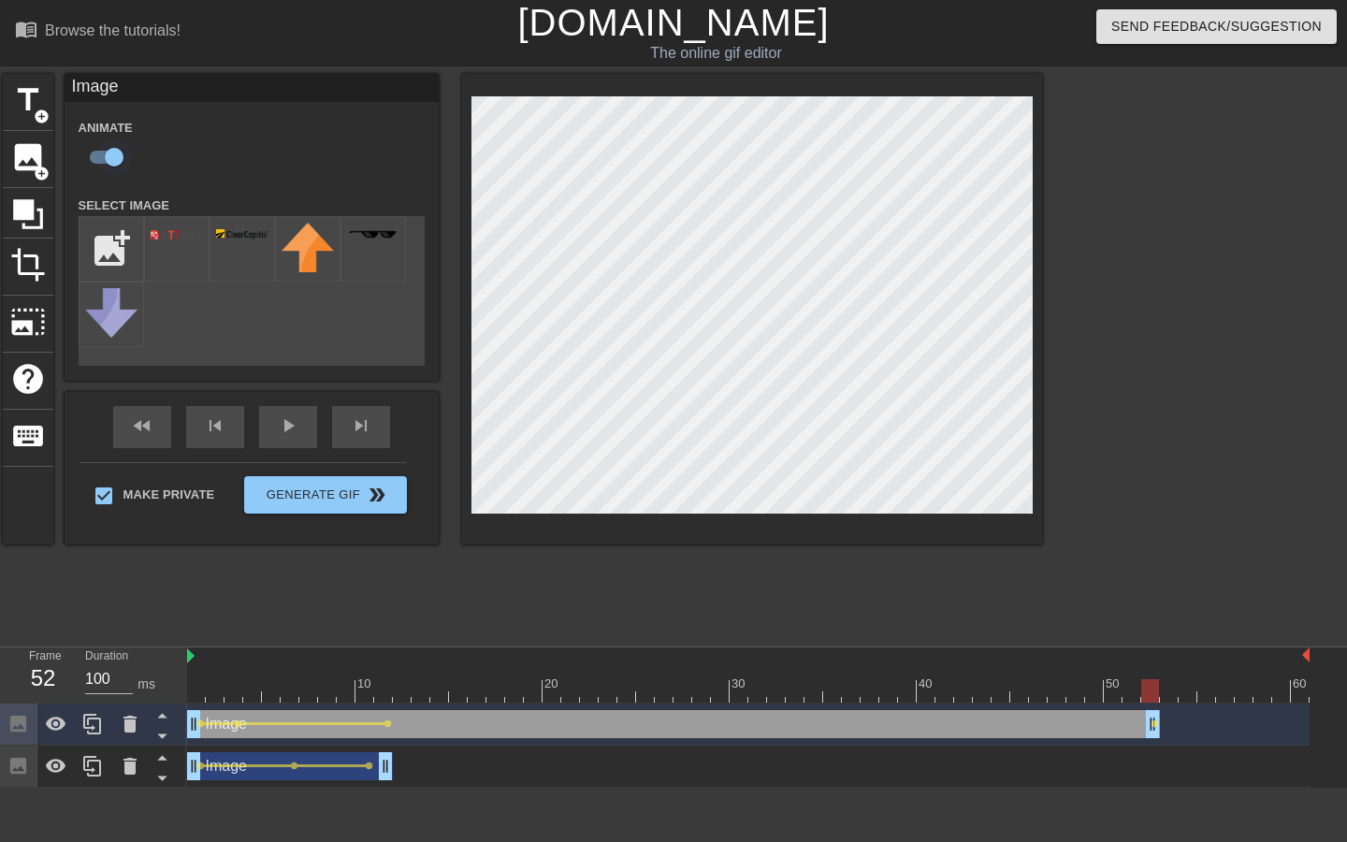
click at [110, 156] on input "checkbox" at bounding box center [114, 157] width 107 height 36
drag, startPoint x: 1153, startPoint y: 685, endPoint x: 182, endPoint y: 684, distance: 971.3
click at [182, 684] on div "Frame 1 Duration 100 ms 10 20 30 40 50 60 Image drag_handle drag_handle Image d…" at bounding box center [673, 718] width 1347 height 140
drag, startPoint x: 193, startPoint y: 687, endPoint x: 595, endPoint y: 692, distance: 402.4
click at [599, 692] on div at bounding box center [608, 690] width 18 height 23
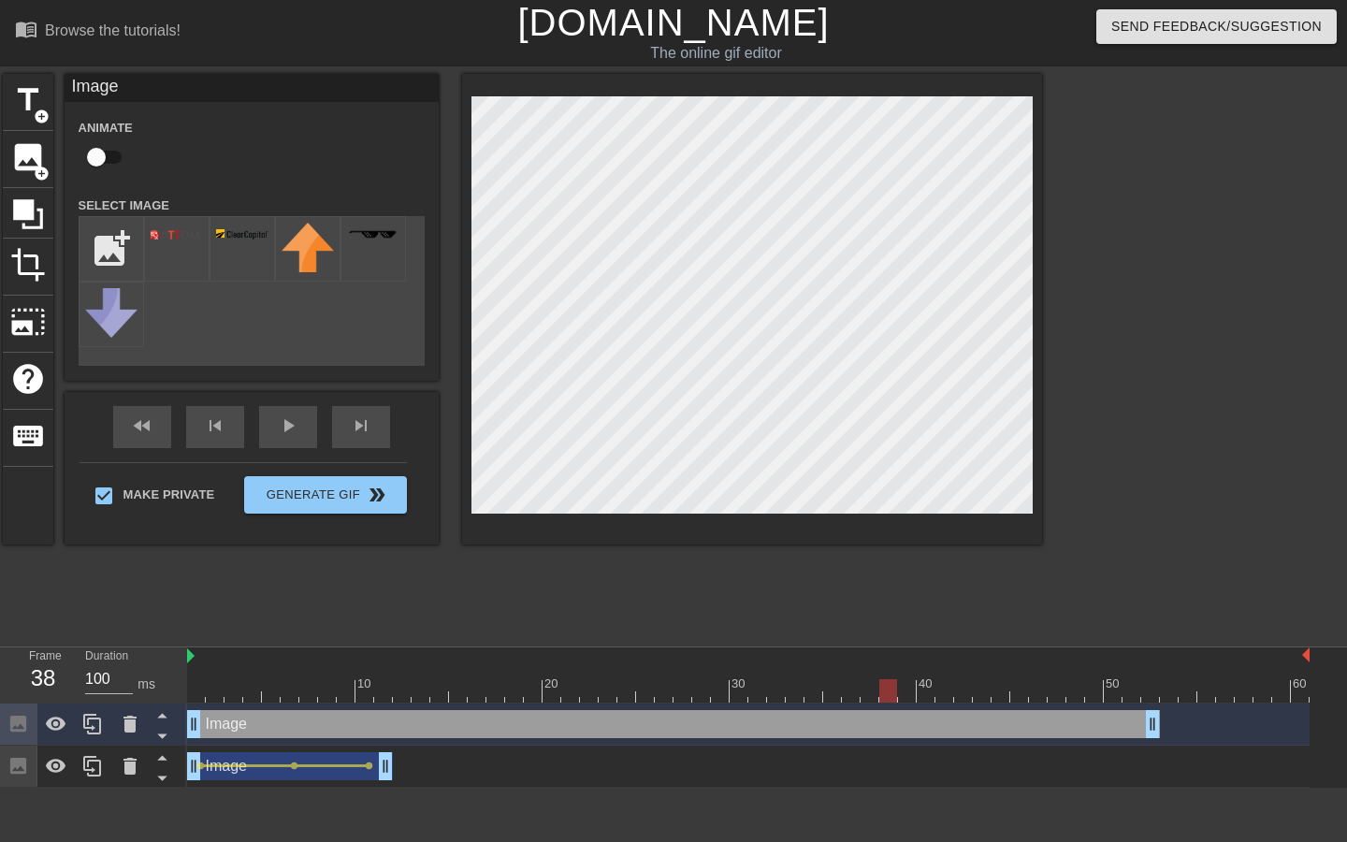
drag, startPoint x: 586, startPoint y: 692, endPoint x: 894, endPoint y: 684, distance: 308.0
click at [894, 684] on div at bounding box center [889, 690] width 18 height 23
drag, startPoint x: 894, startPoint y: 684, endPoint x: 342, endPoint y: 676, distance: 551.2
click at [342, 676] on div "10 20 30 40 50 60" at bounding box center [748, 675] width 1123 height 55
drag, startPoint x: 193, startPoint y: 724, endPoint x: 345, endPoint y: 725, distance: 152.5
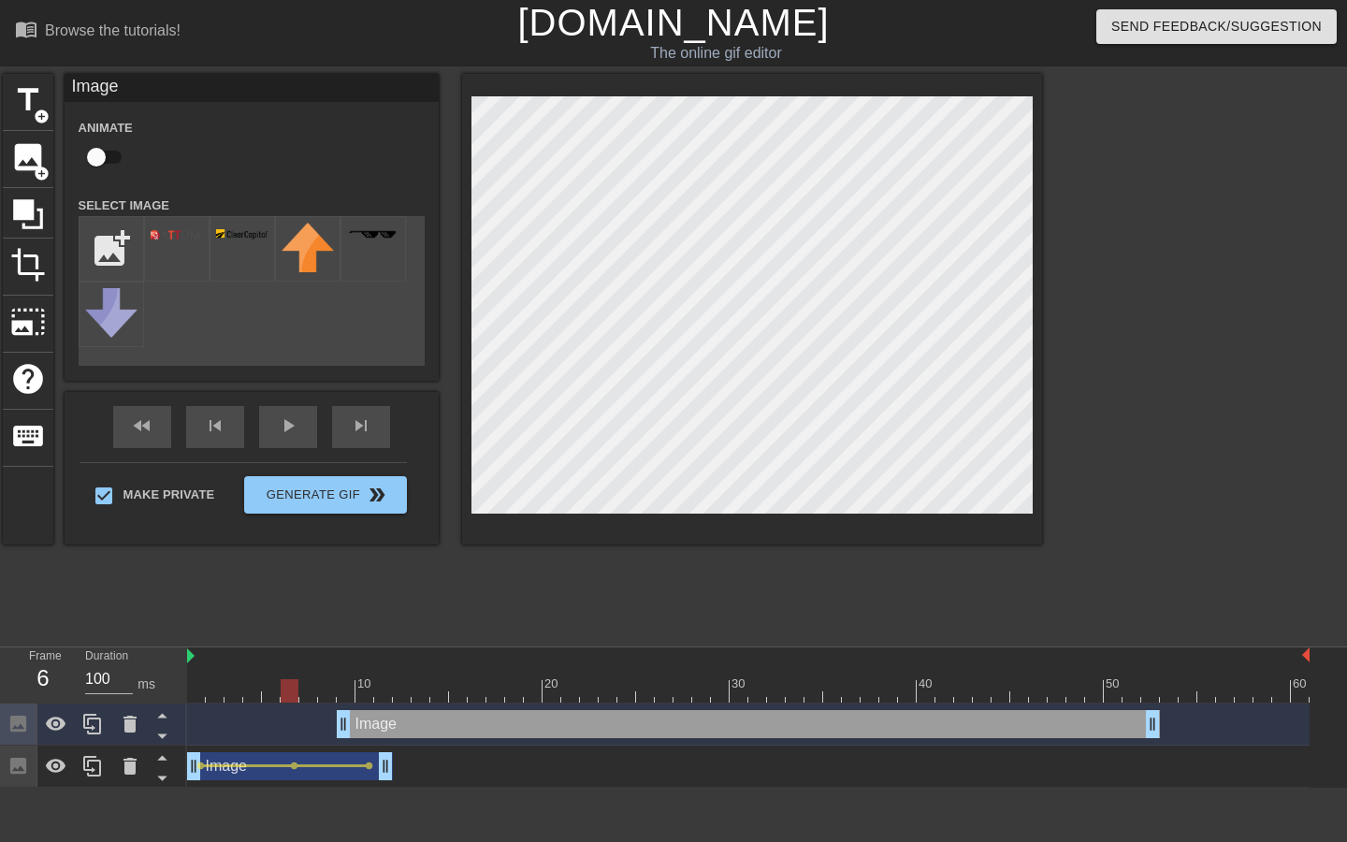
drag, startPoint x: 345, startPoint y: 689, endPoint x: 294, endPoint y: 690, distance: 51.5
click at [294, 690] on div at bounding box center [290, 690] width 18 height 23
drag, startPoint x: 346, startPoint y: 722, endPoint x: 288, endPoint y: 724, distance: 58.0
click at [102, 153] on input "checkbox" at bounding box center [96, 157] width 107 height 36
checkbox input "true"
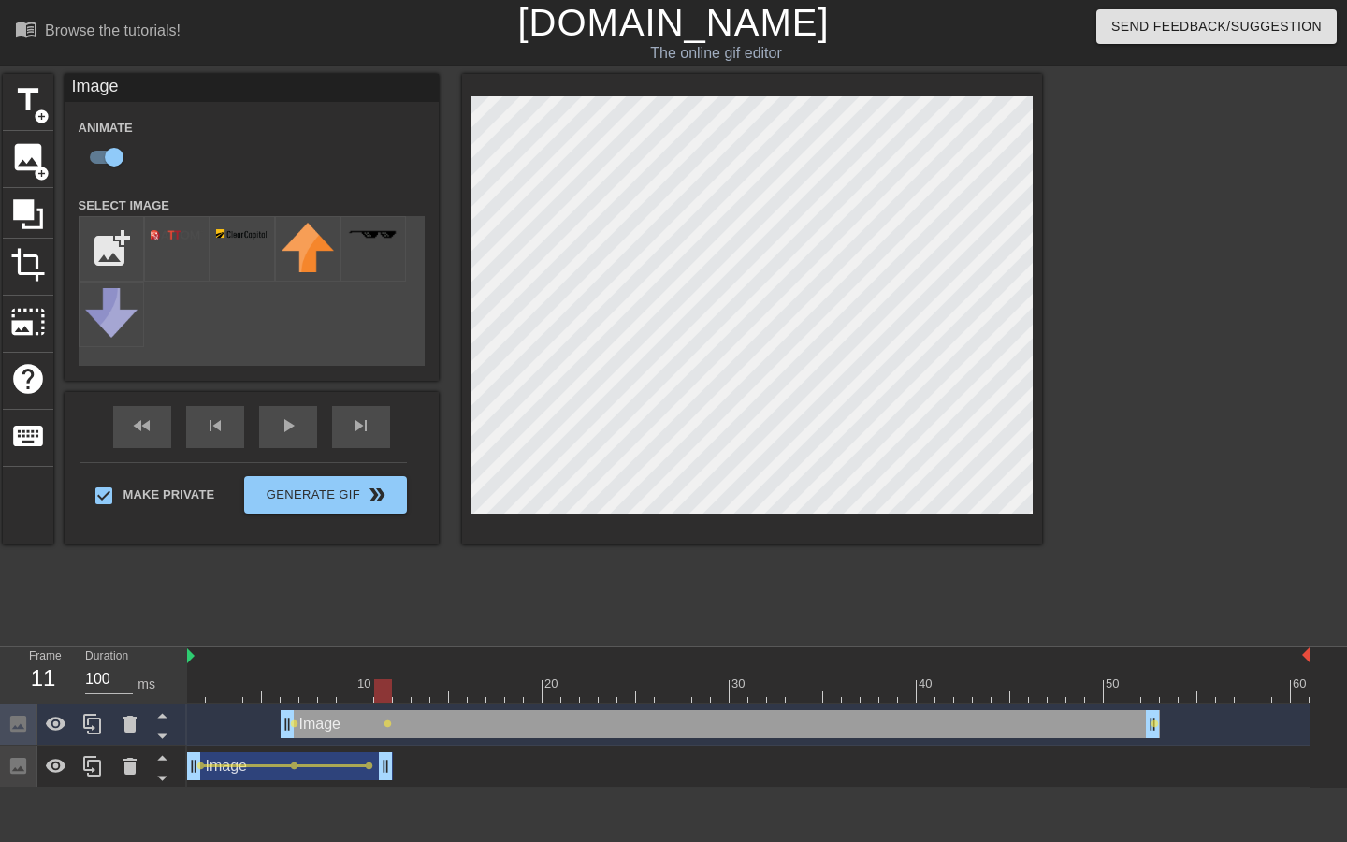
drag, startPoint x: 291, startPoint y: 688, endPoint x: 389, endPoint y: 686, distance: 98.3
click at [389, 686] on div at bounding box center [383, 690] width 18 height 23
drag, startPoint x: 384, startPoint y: 697, endPoint x: 284, endPoint y: 697, distance: 99.2
click at [284, 697] on div at bounding box center [290, 690] width 18 height 23
click at [586, 523] on div at bounding box center [752, 309] width 580 height 471
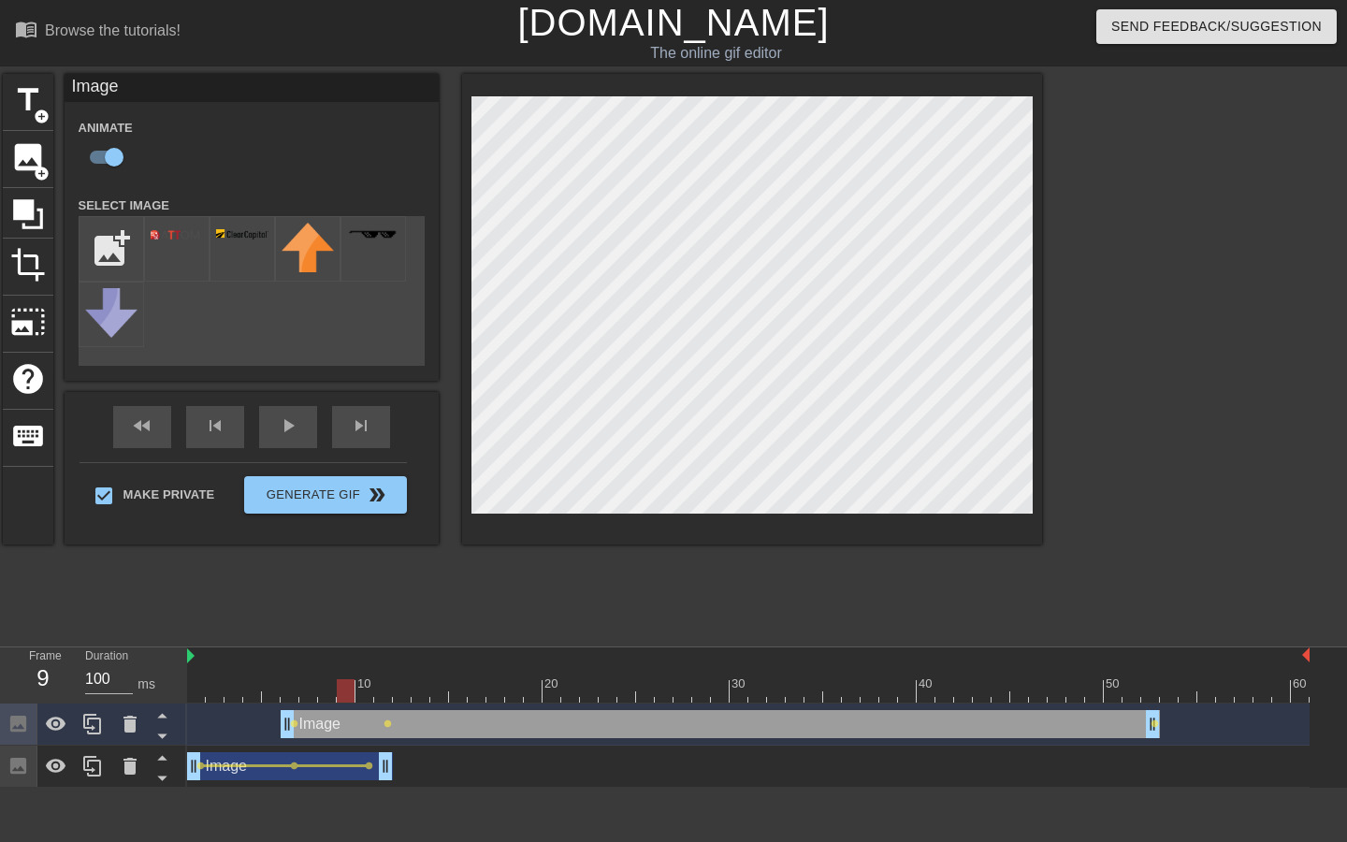
drag, startPoint x: 290, startPoint y: 692, endPoint x: 354, endPoint y: 688, distance: 63.8
click at [354, 688] on div at bounding box center [346, 690] width 18 height 23
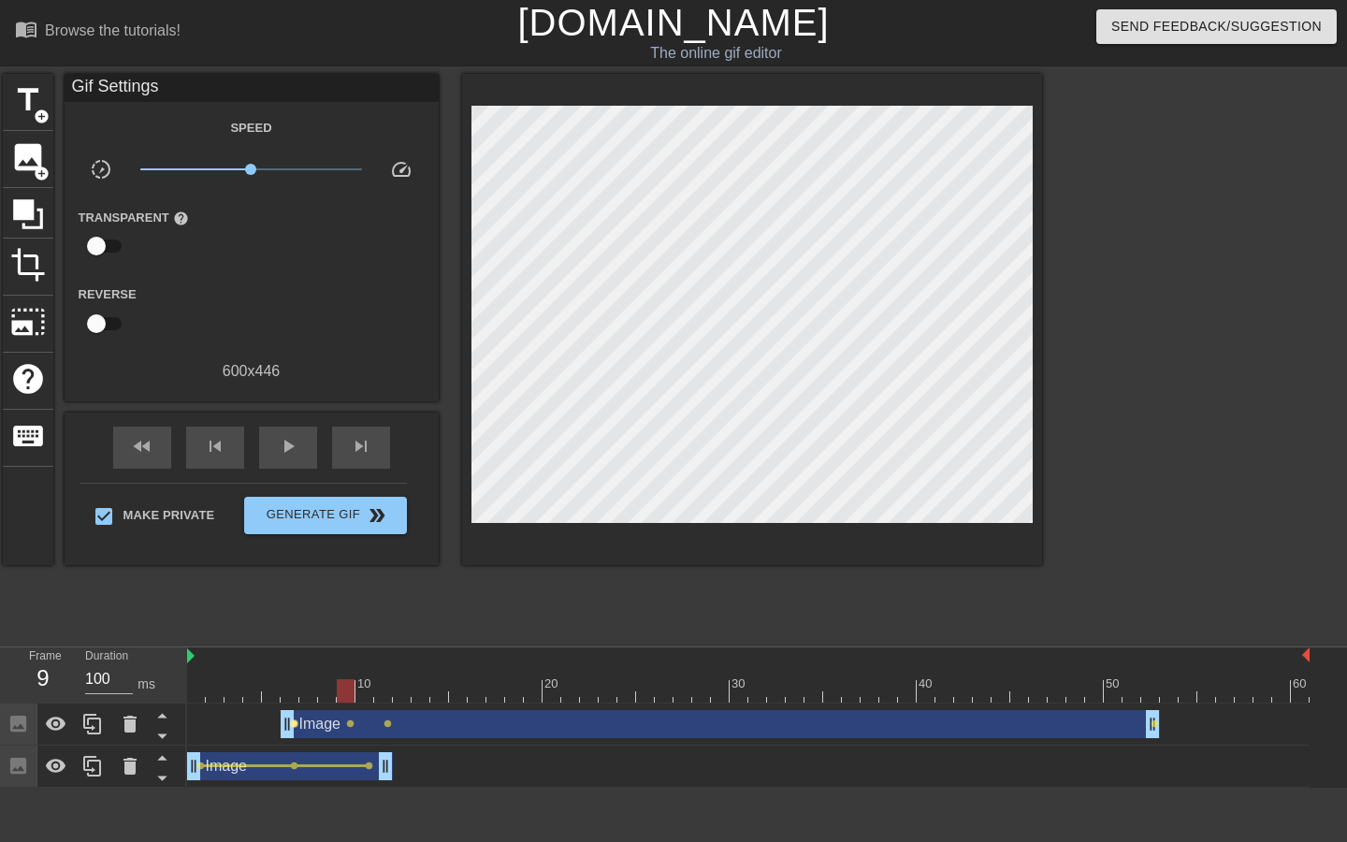
click at [294, 724] on span "lens" at bounding box center [294, 724] width 8 height 8
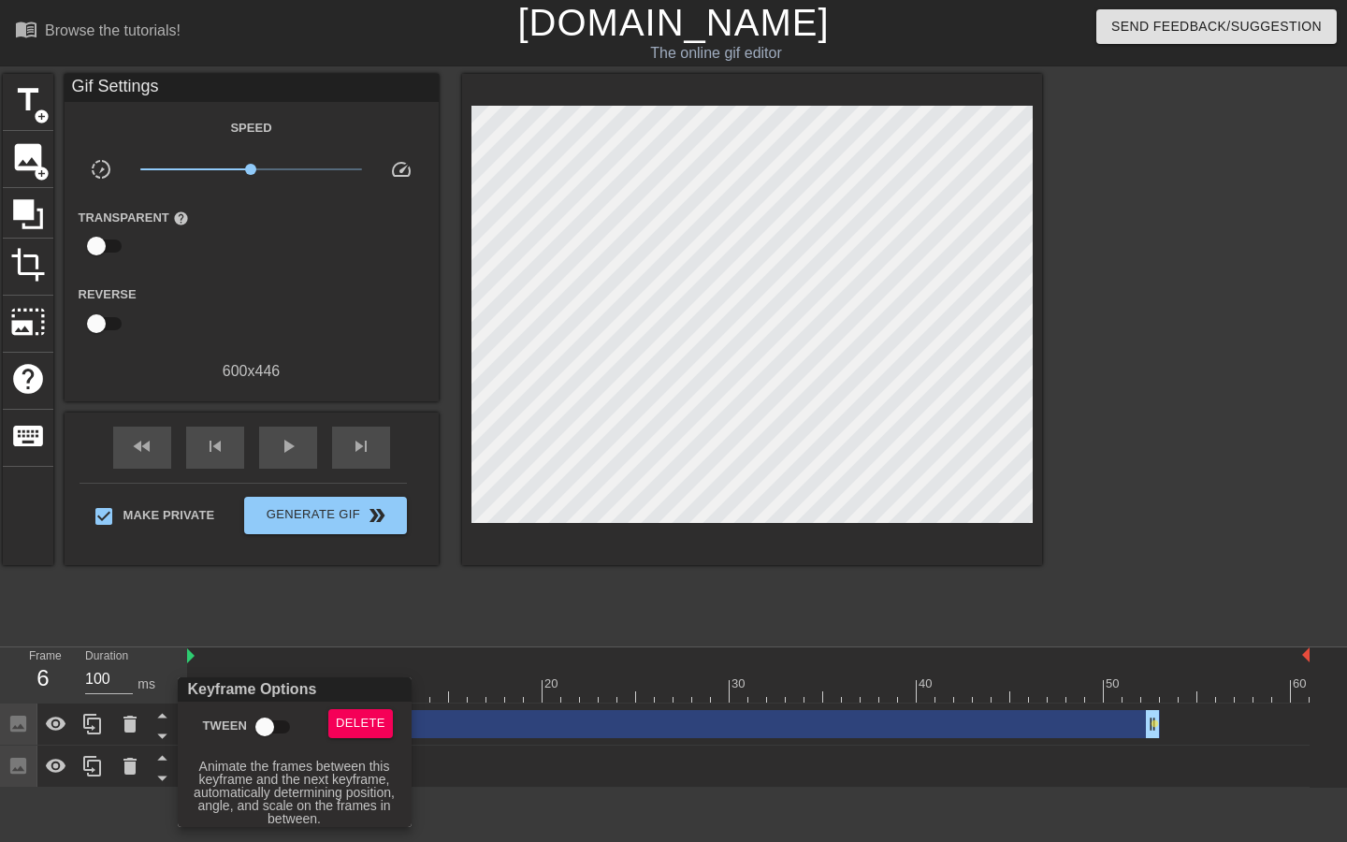
click at [263, 720] on input "Tween" at bounding box center [264, 727] width 107 height 36
checkbox input "true"
click at [443, 586] on div at bounding box center [673, 421] width 1347 height 842
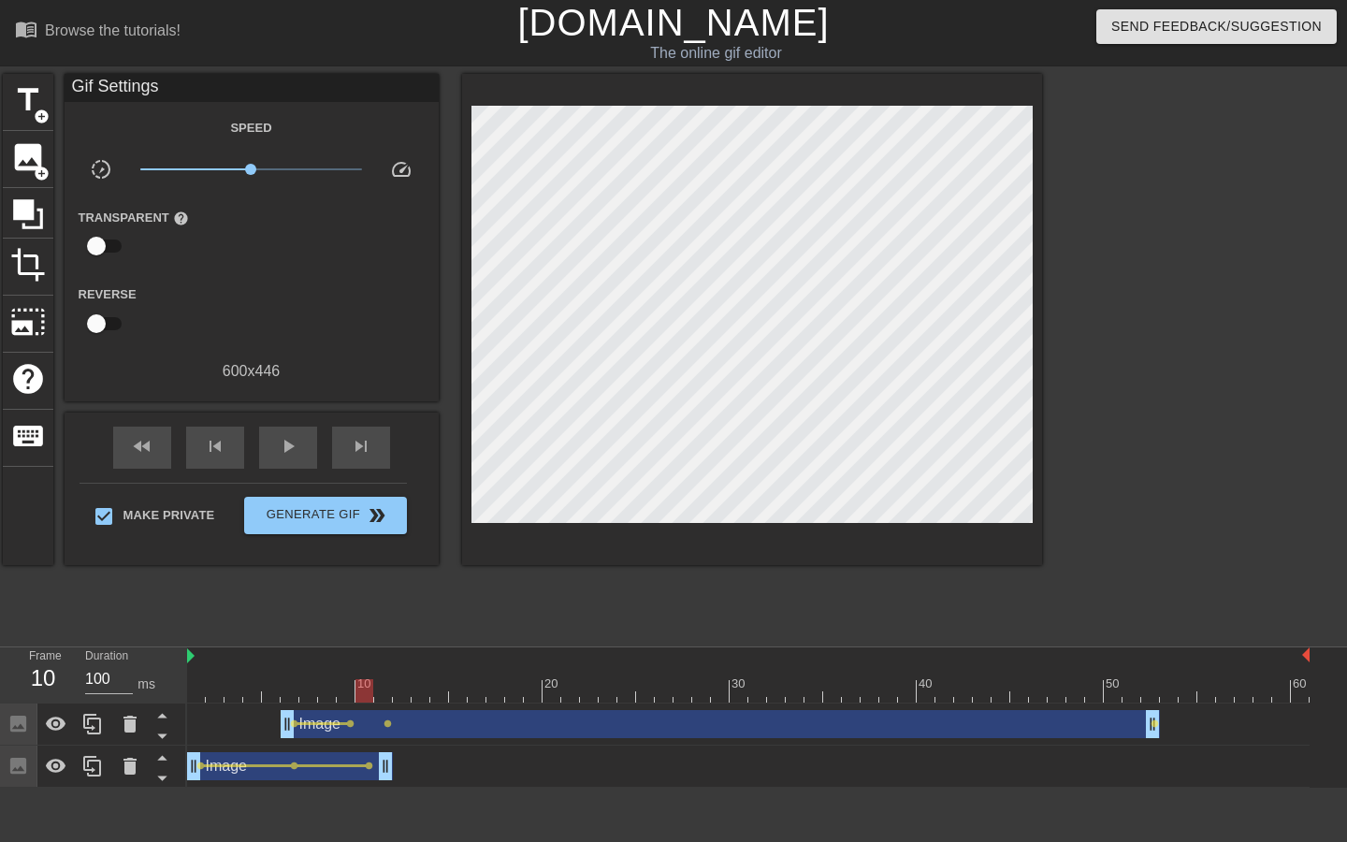
drag, startPoint x: 293, startPoint y: 689, endPoint x: 371, endPoint y: 685, distance: 77.8
click at [371, 685] on div at bounding box center [365, 690] width 18 height 23
click at [389, 721] on span "lens" at bounding box center [388, 724] width 8 height 8
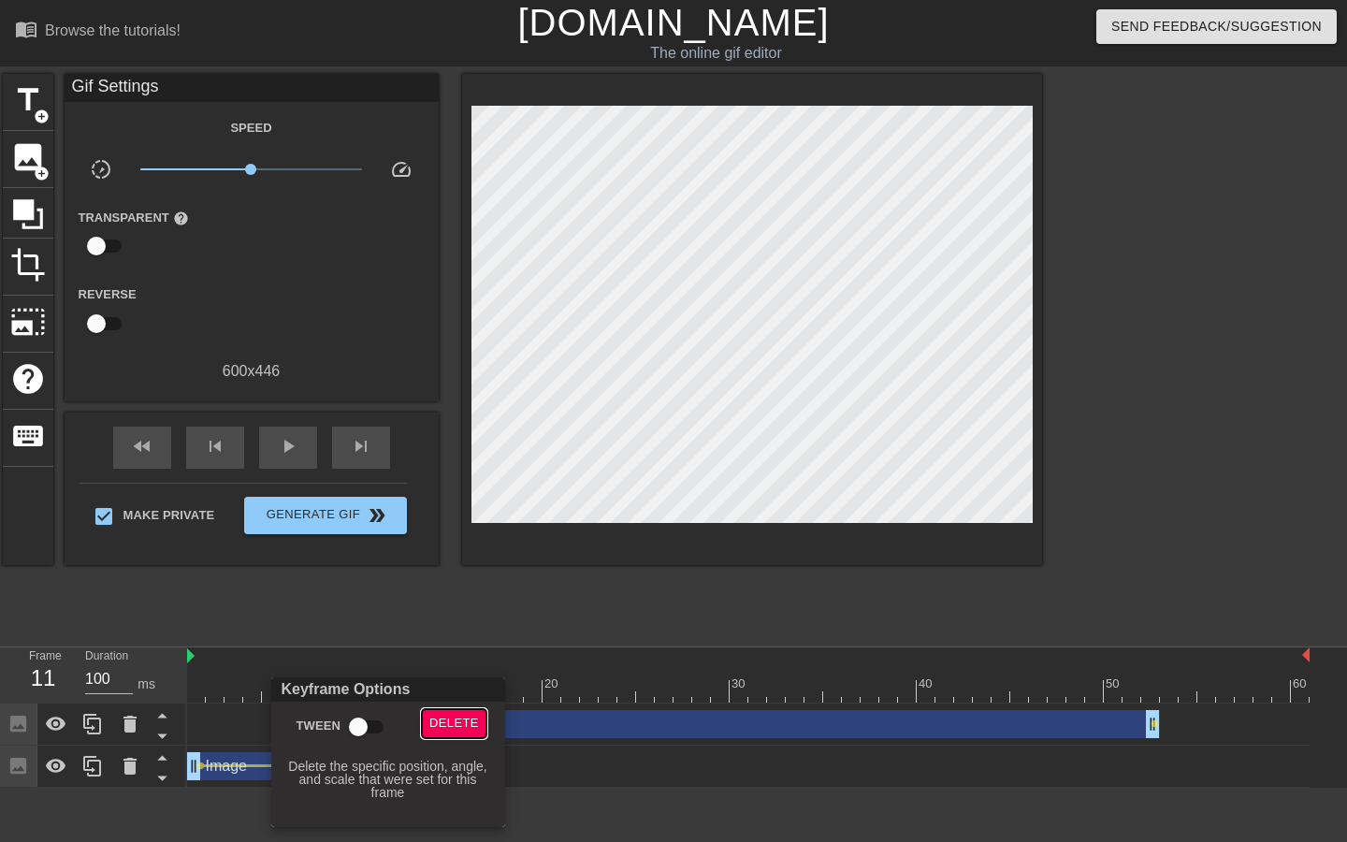
click at [444, 721] on span "Delete" at bounding box center [454, 724] width 50 height 22
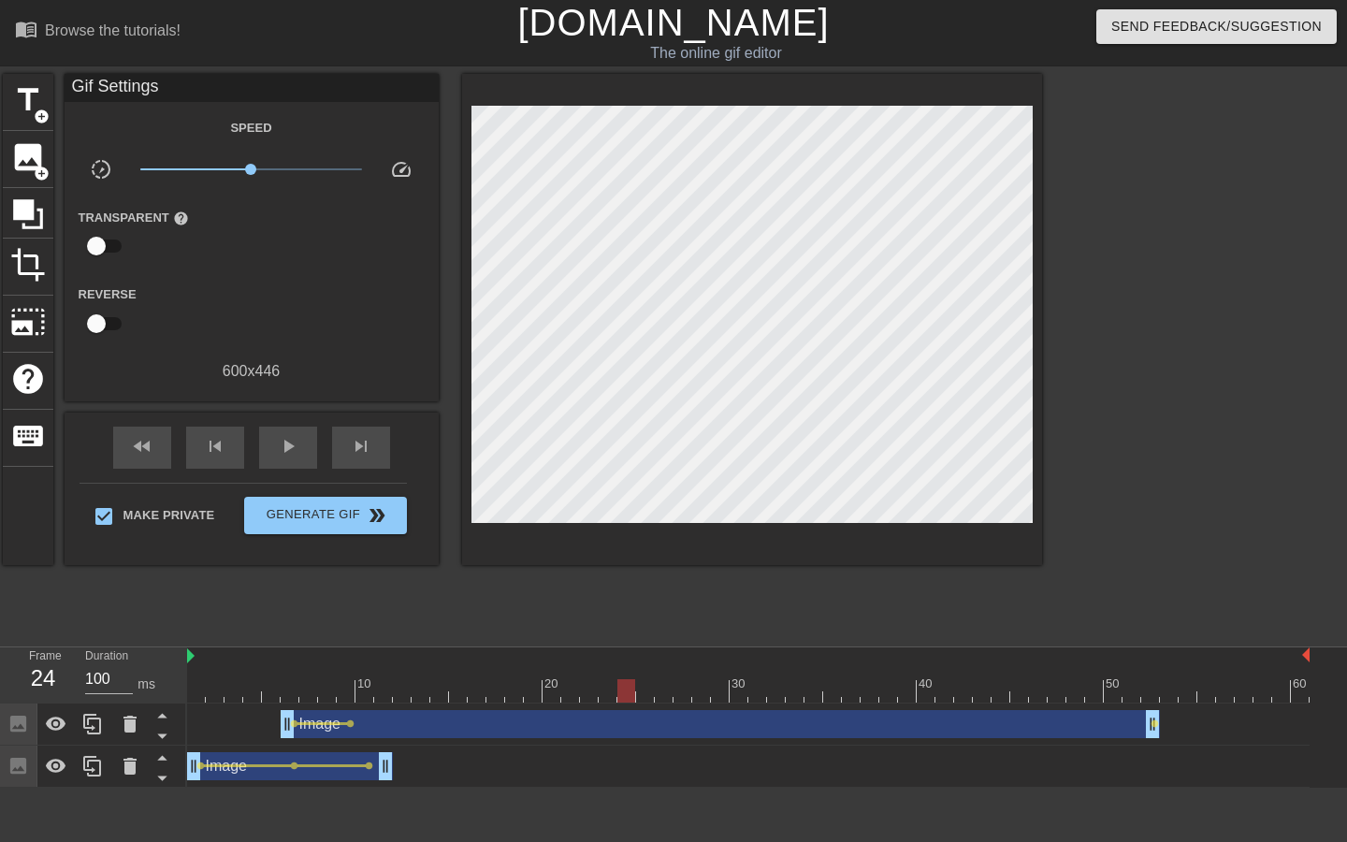
drag, startPoint x: 383, startPoint y: 691, endPoint x: 620, endPoint y: 670, distance: 238.6
click at [620, 670] on div "10 20 30 40 50 60" at bounding box center [748, 675] width 1123 height 55
drag, startPoint x: 626, startPoint y: 686, endPoint x: 595, endPoint y: 687, distance: 30.9
click at [595, 687] on div at bounding box center [589, 690] width 18 height 23
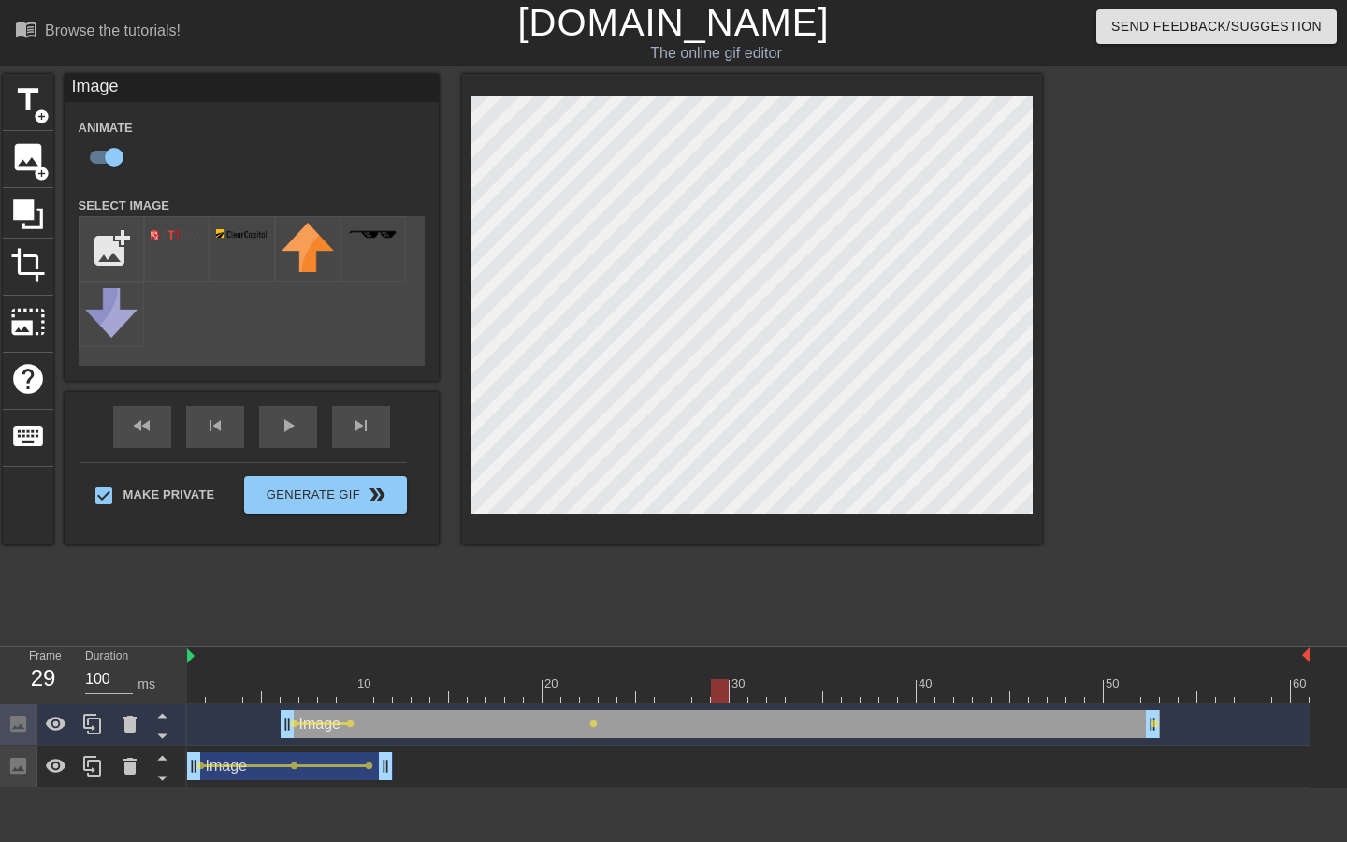
drag, startPoint x: 589, startPoint y: 686, endPoint x: 722, endPoint y: 678, distance: 134.0
click at [722, 678] on div "10 20 30 40 50 60" at bounding box center [748, 675] width 1123 height 55
click at [726, 724] on span "lens" at bounding box center [724, 724] width 8 height 8
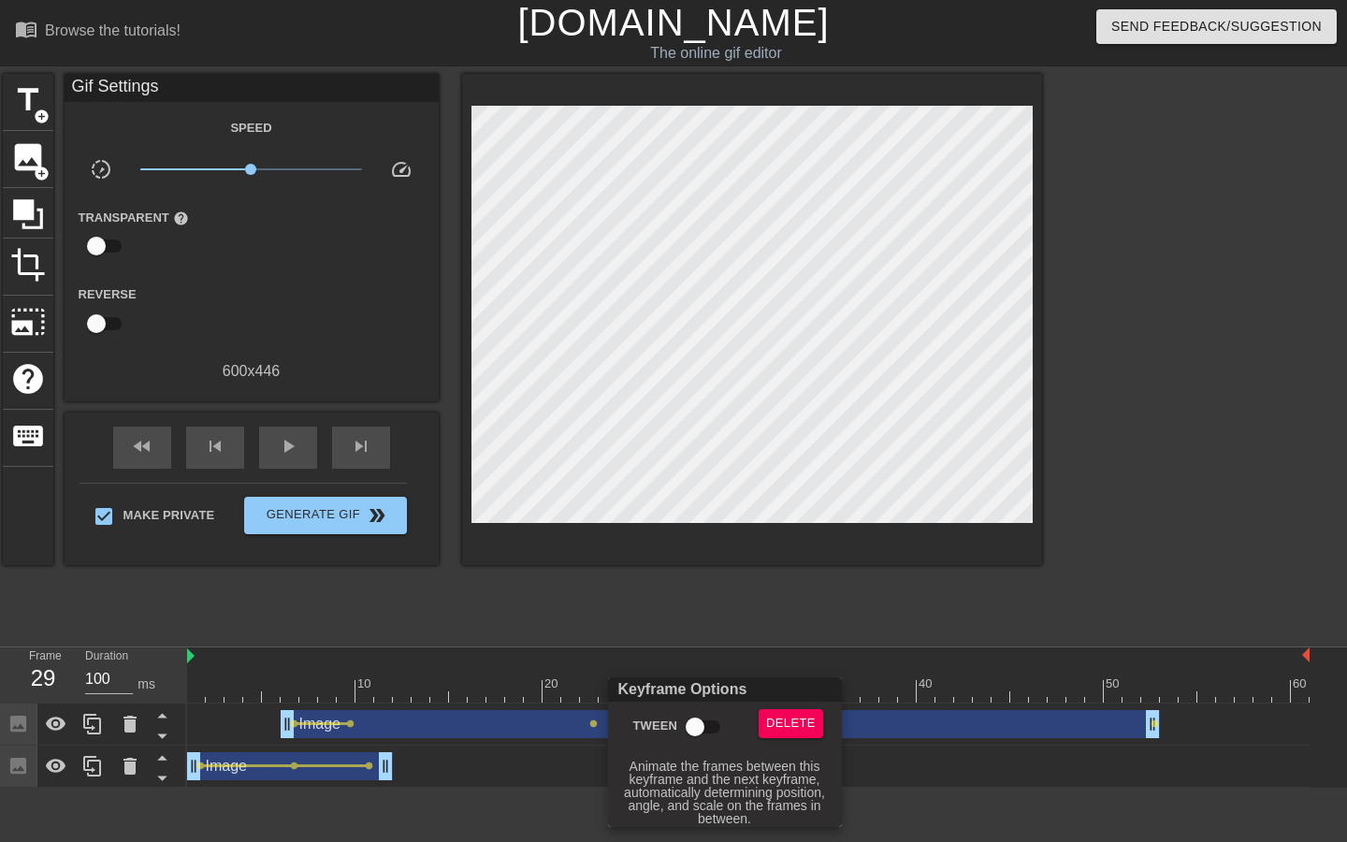
click at [696, 724] on input "Tween" at bounding box center [695, 727] width 107 height 36
click at [711, 729] on input "Tween" at bounding box center [713, 727] width 107 height 36
checkbox input "false"
click at [770, 635] on div at bounding box center [673, 421] width 1347 height 842
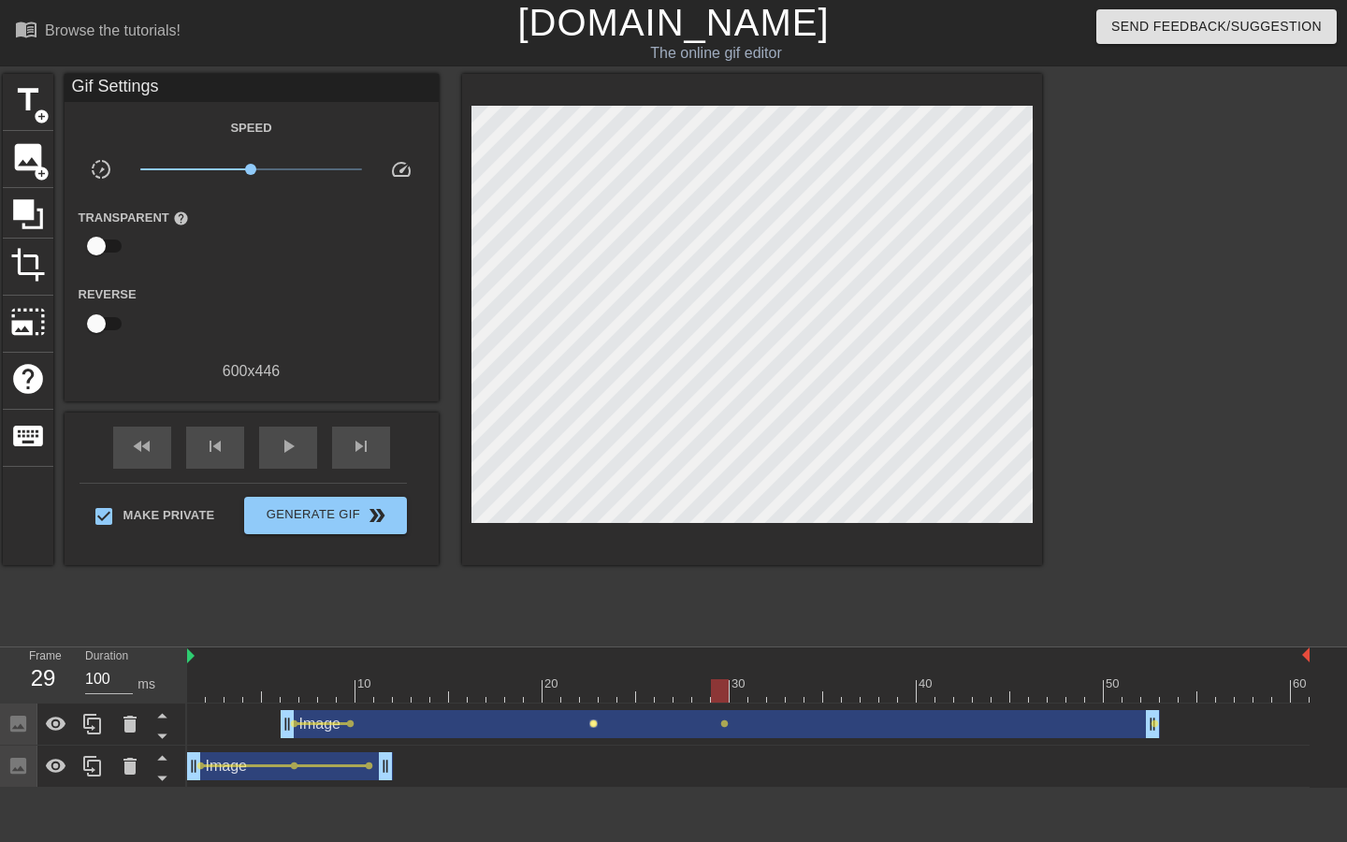
click at [594, 724] on span "lens" at bounding box center [593, 724] width 8 height 8
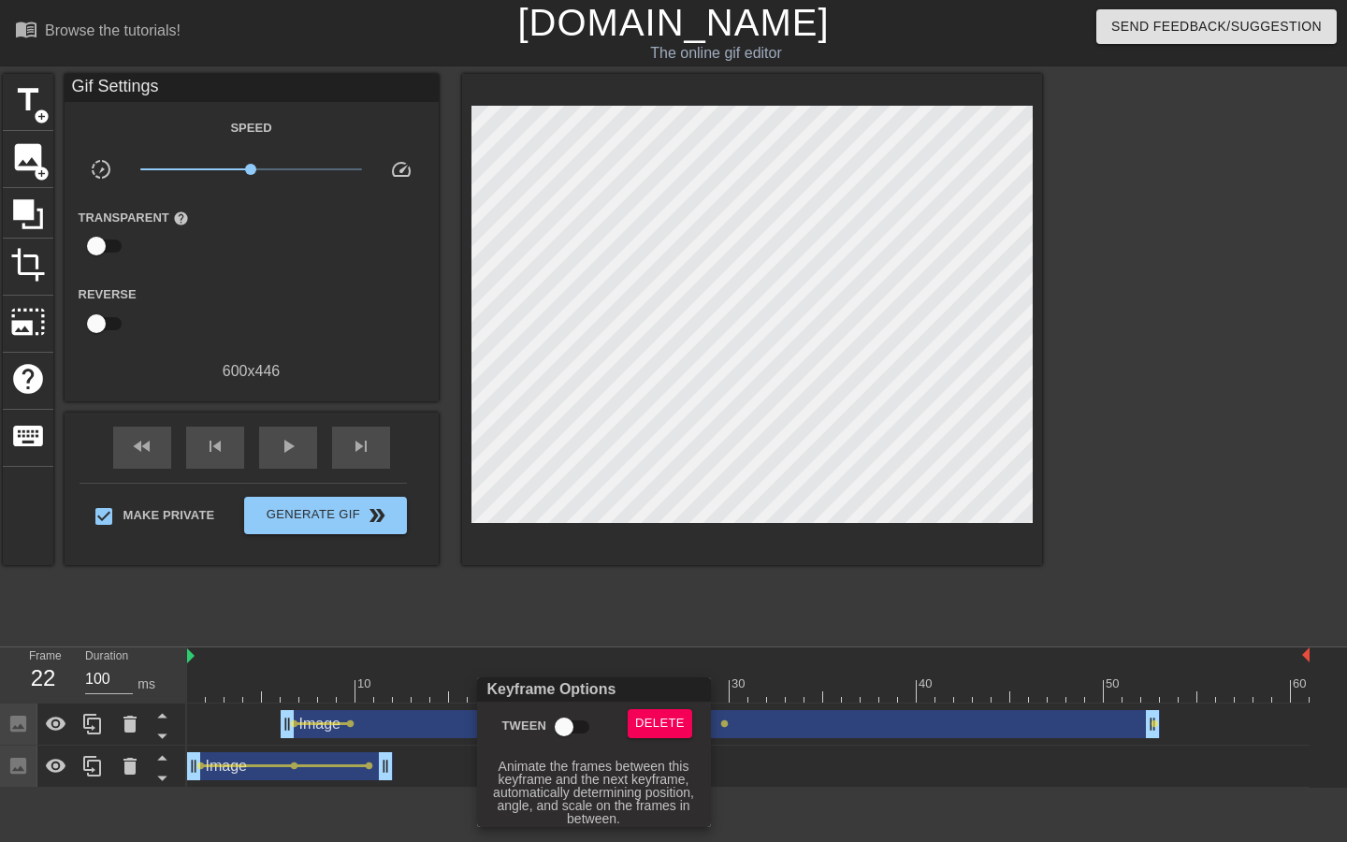
click at [577, 720] on input "Tween" at bounding box center [564, 727] width 107 height 36
checkbox input "true"
click at [655, 606] on div at bounding box center [673, 421] width 1347 height 842
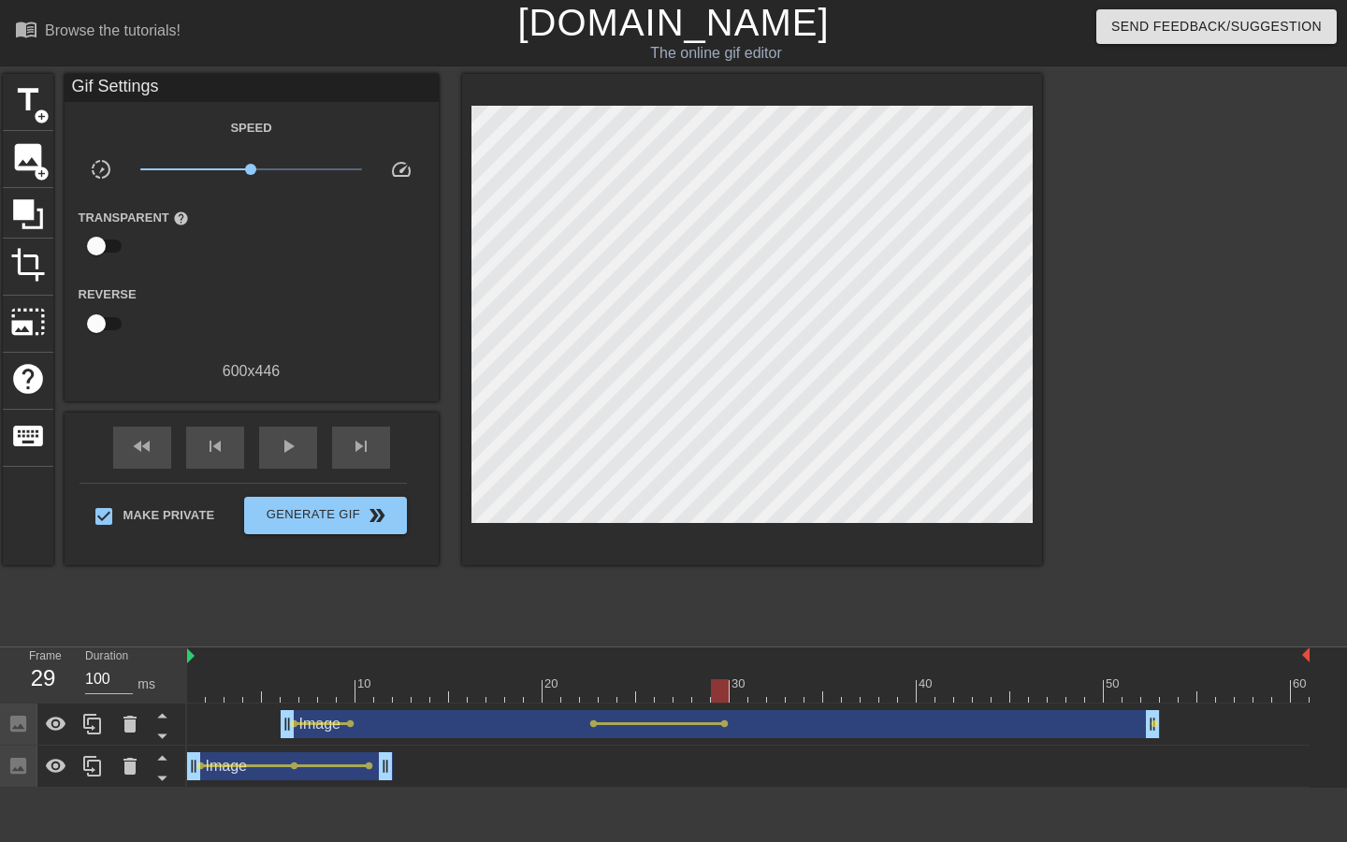
drag, startPoint x: 593, startPoint y: 698, endPoint x: 721, endPoint y: 675, distance: 130.3
click at [721, 675] on div "10 20 30 40 50 60" at bounding box center [748, 675] width 1123 height 55
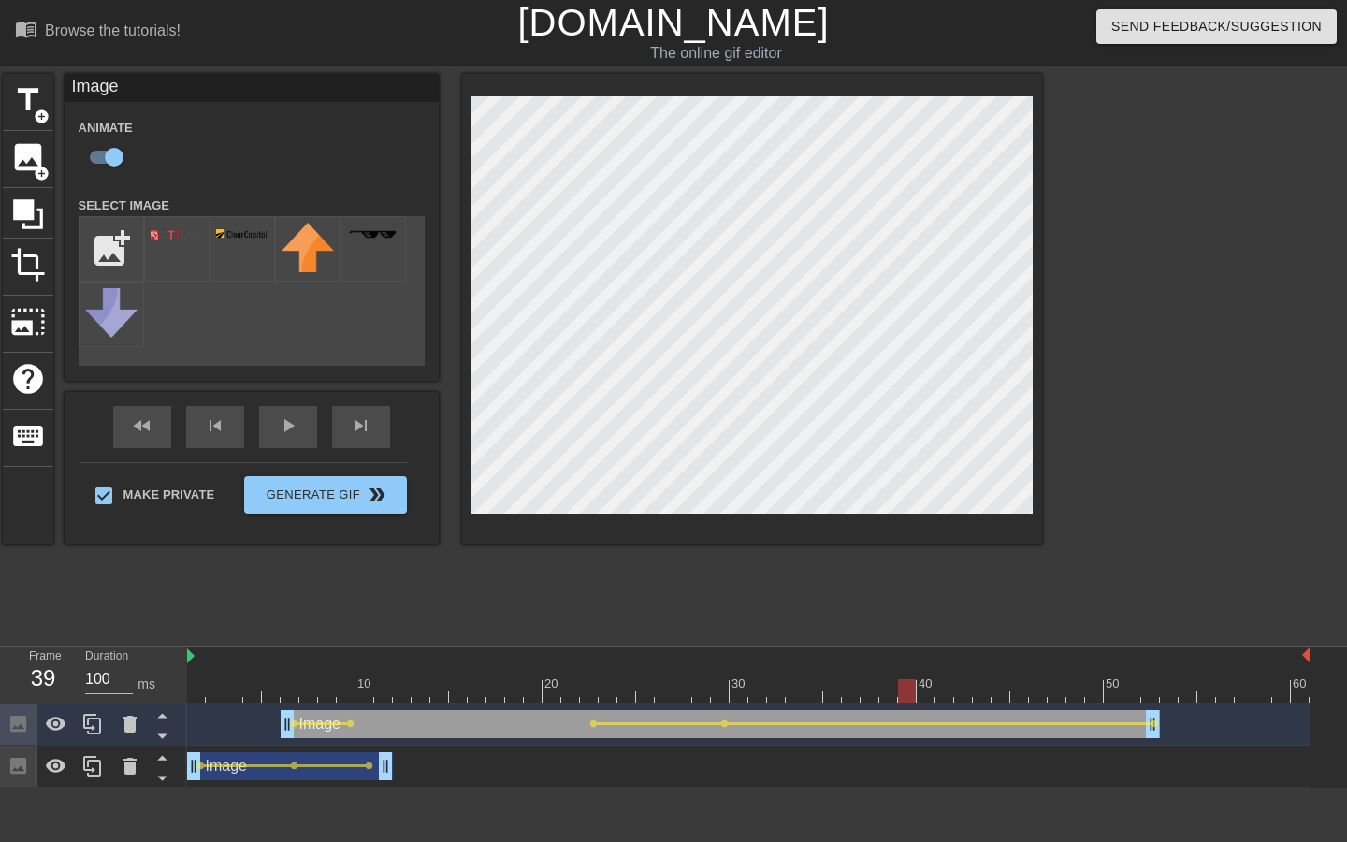
drag, startPoint x: 720, startPoint y: 684, endPoint x: 903, endPoint y: 672, distance: 182.9
click at [903, 672] on div "10 20 30 40 50 60" at bounding box center [748, 675] width 1123 height 55
click at [1157, 721] on span "lens" at bounding box center [1155, 724] width 8 height 8
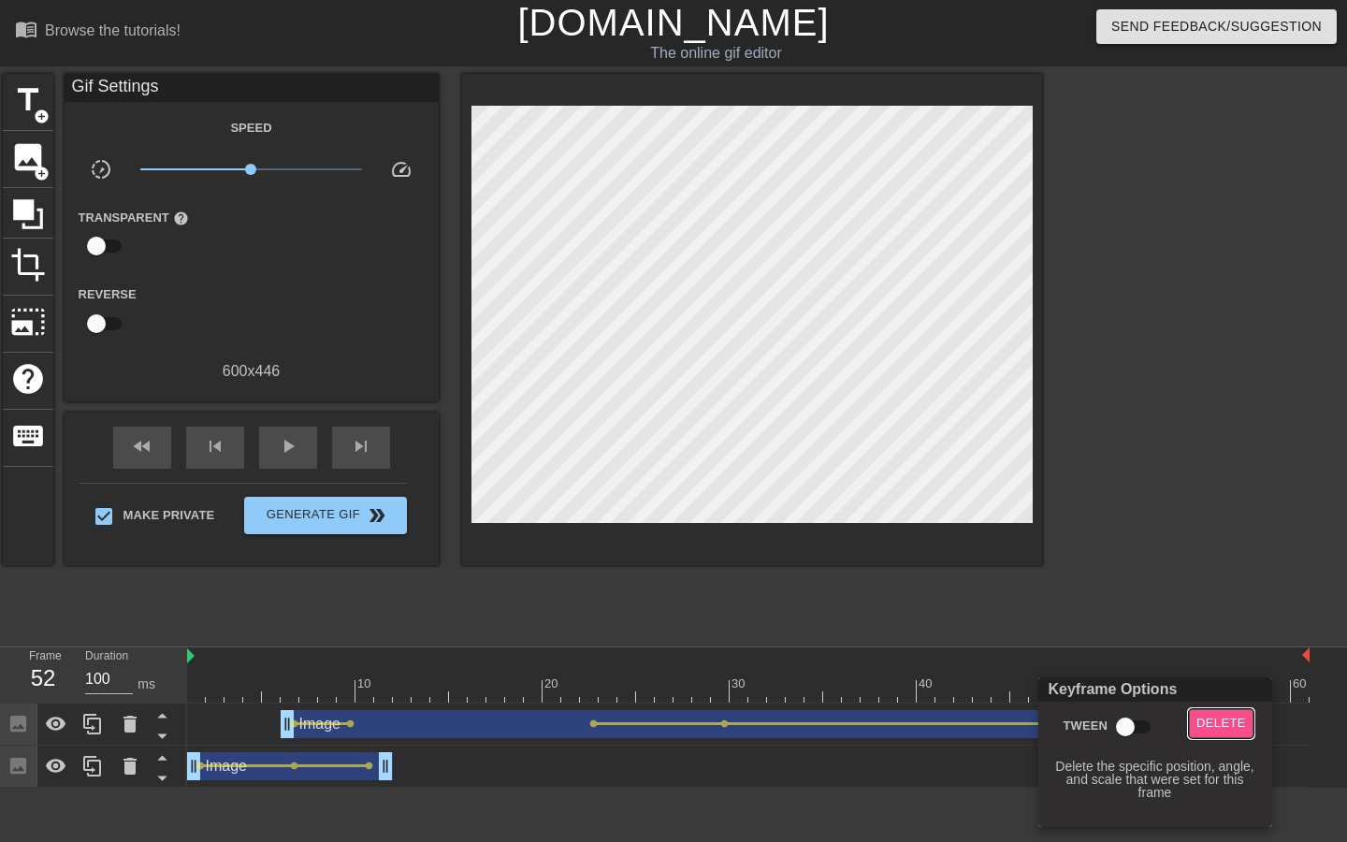
click at [1218, 717] on span "Delete" at bounding box center [1222, 724] width 50 height 22
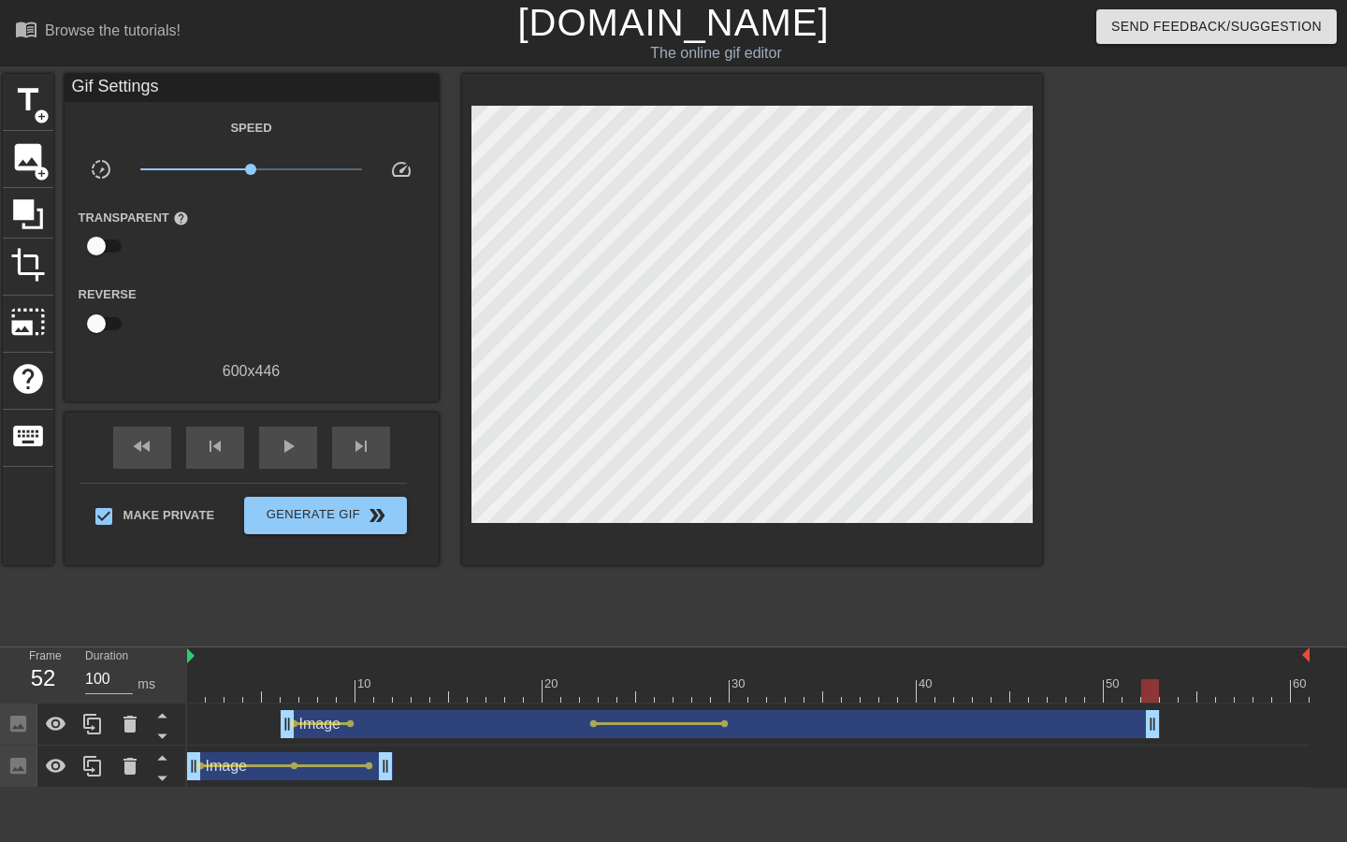
click at [1142, 691] on div at bounding box center [1151, 690] width 18 height 23
drag, startPoint x: 1150, startPoint y: 691, endPoint x: 477, endPoint y: 673, distance: 673.0
click at [477, 673] on div "10 20 30 40 50 60" at bounding box center [748, 675] width 1123 height 55
drag, startPoint x: 480, startPoint y: 688, endPoint x: 698, endPoint y: 691, distance: 218.1
click at [698, 691] on div at bounding box center [701, 690] width 18 height 23
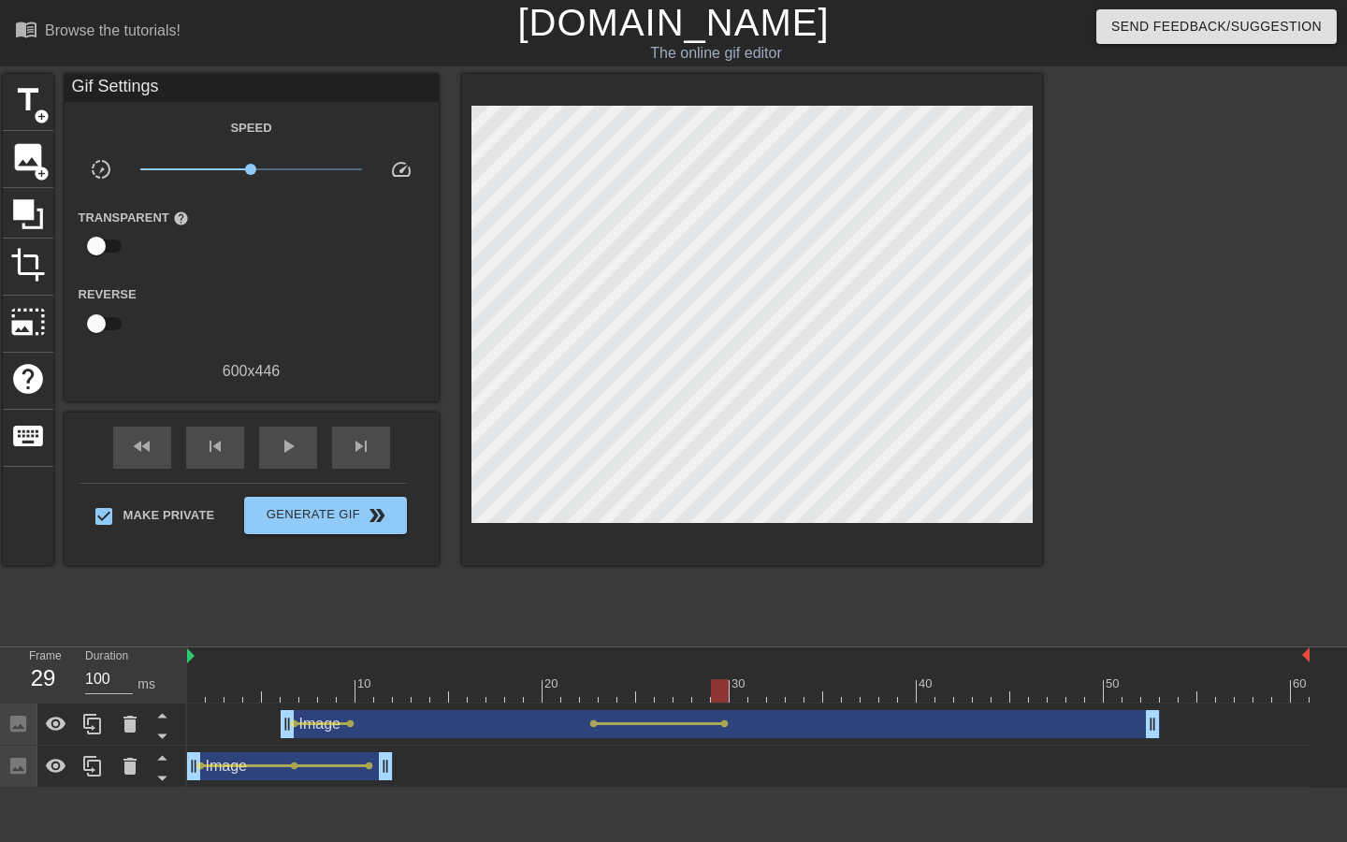
drag, startPoint x: 702, startPoint y: 691, endPoint x: 719, endPoint y: 673, distance: 25.2
click at [719, 673] on div "10 20 30 40 50 60" at bounding box center [748, 675] width 1123 height 55
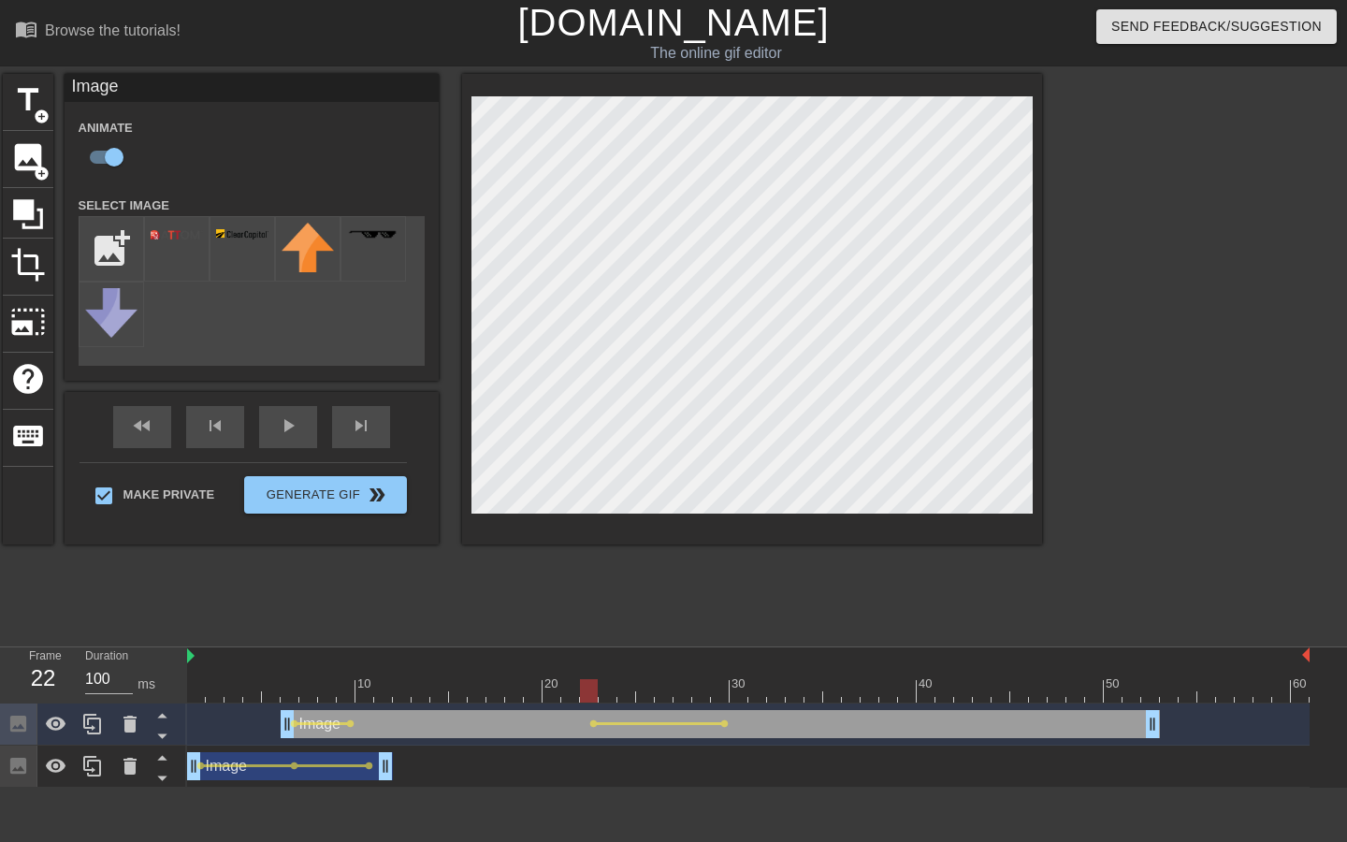
drag, startPoint x: 722, startPoint y: 684, endPoint x: 584, endPoint y: 668, distance: 139.4
click at [584, 668] on div "10 20 30 40 50 60" at bounding box center [748, 675] width 1123 height 55
drag, startPoint x: 586, startPoint y: 685, endPoint x: 794, endPoint y: 687, distance: 208.7
click at [748, 687] on div at bounding box center [739, 690] width 18 height 23
drag, startPoint x: 796, startPoint y: 692, endPoint x: 1192, endPoint y: 681, distance: 396.0
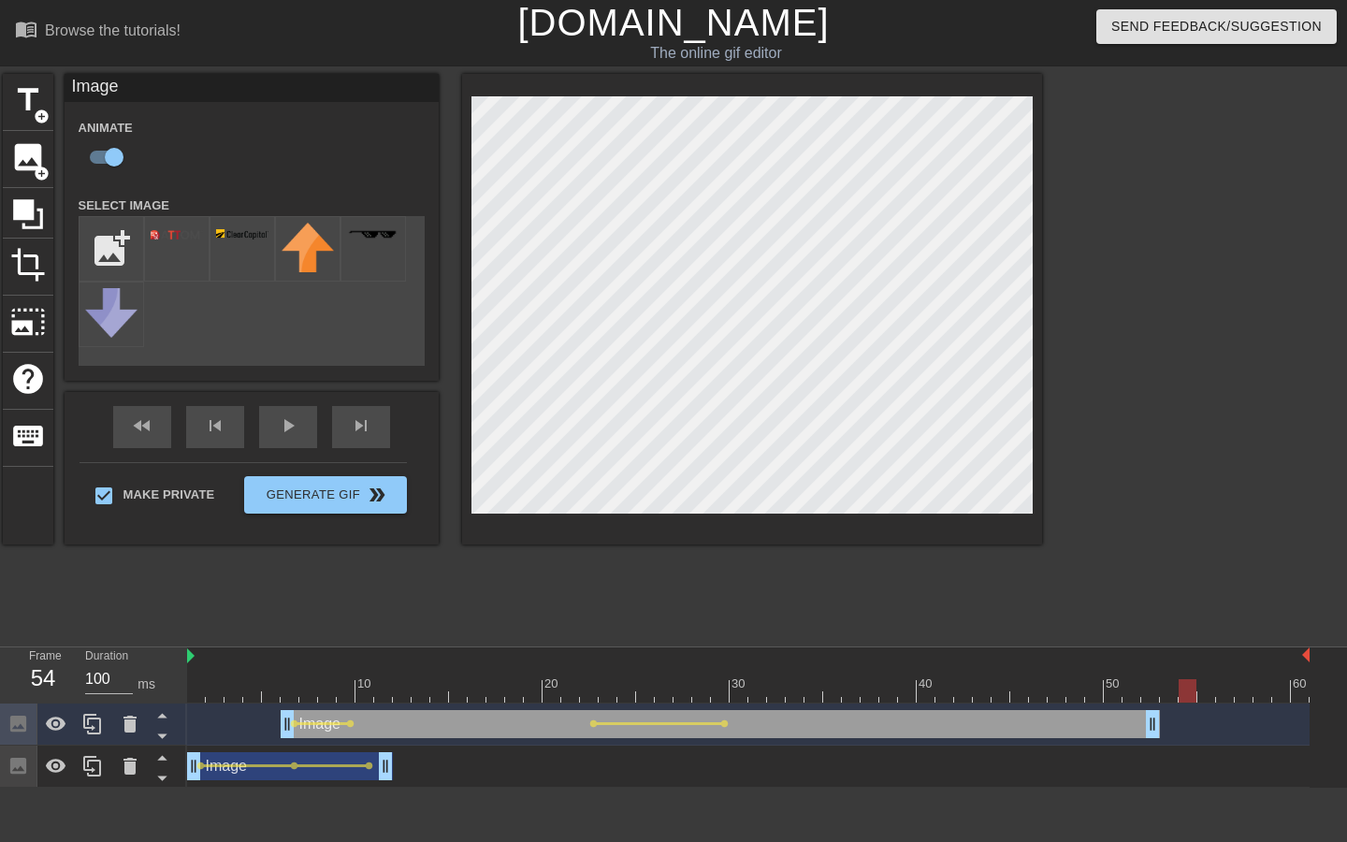
click at [1192, 681] on div at bounding box center [1188, 690] width 18 height 23
drag, startPoint x: 1190, startPoint y: 692, endPoint x: 1321, endPoint y: 688, distance: 131.1
click at [1321, 688] on div "10 20 30 40 50 60 Image drag_handle drag_handle lens lens lens lens Image drag_…" at bounding box center [767, 718] width 1160 height 140
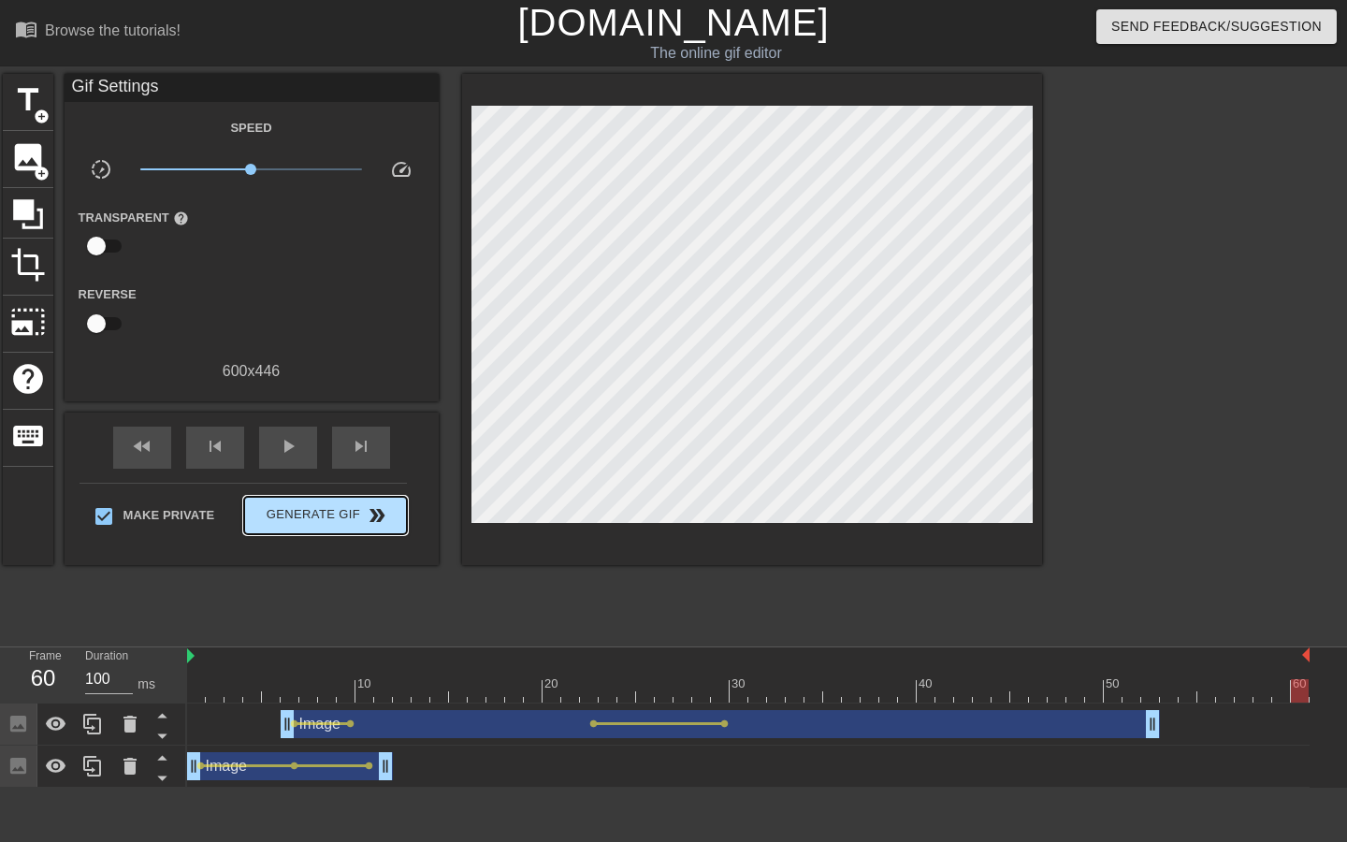
click at [351, 491] on div "Make Private Generate Gif double_arrow" at bounding box center [243, 520] width 327 height 74
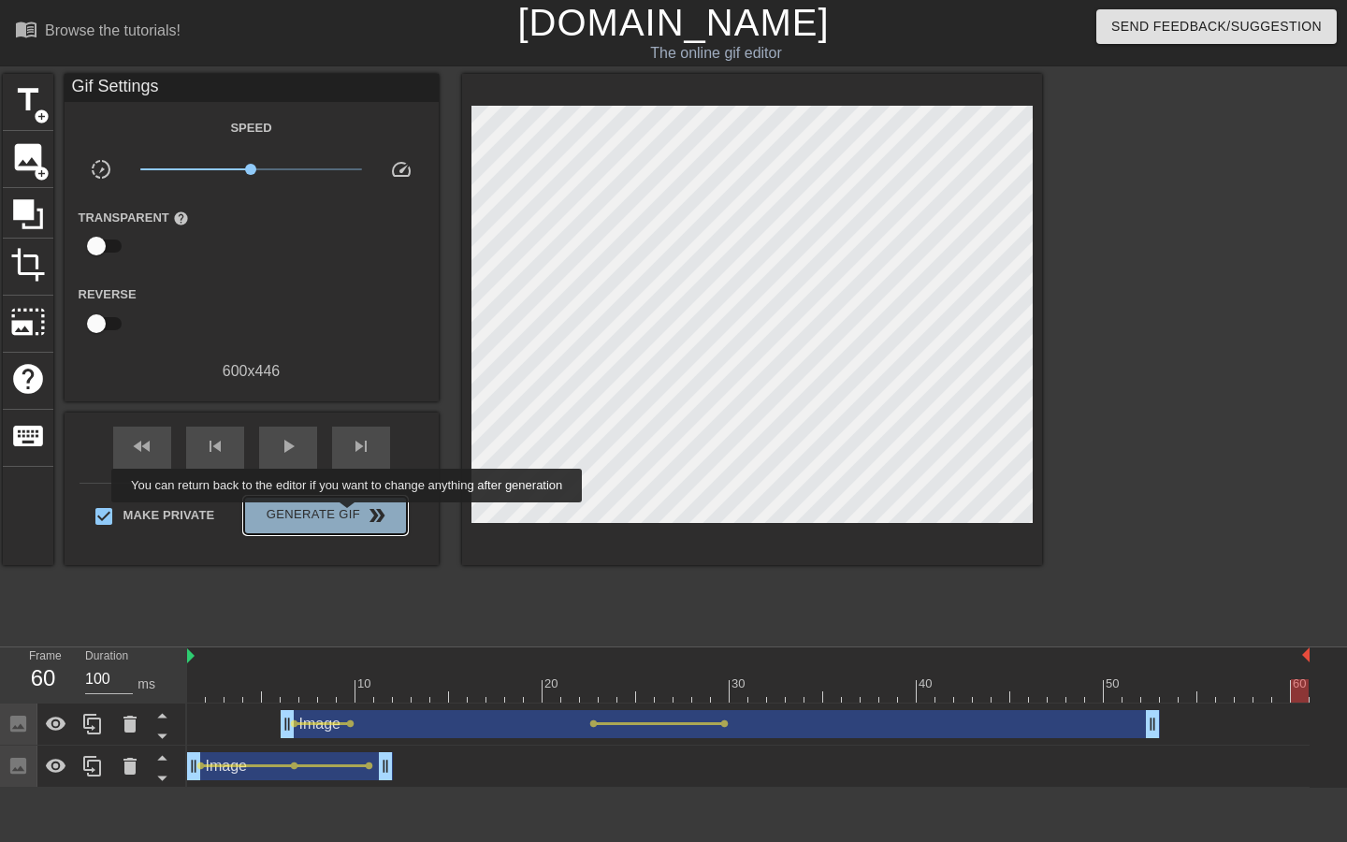
click at [359, 516] on span "Generate Gif double_arrow" at bounding box center [325, 515] width 147 height 22
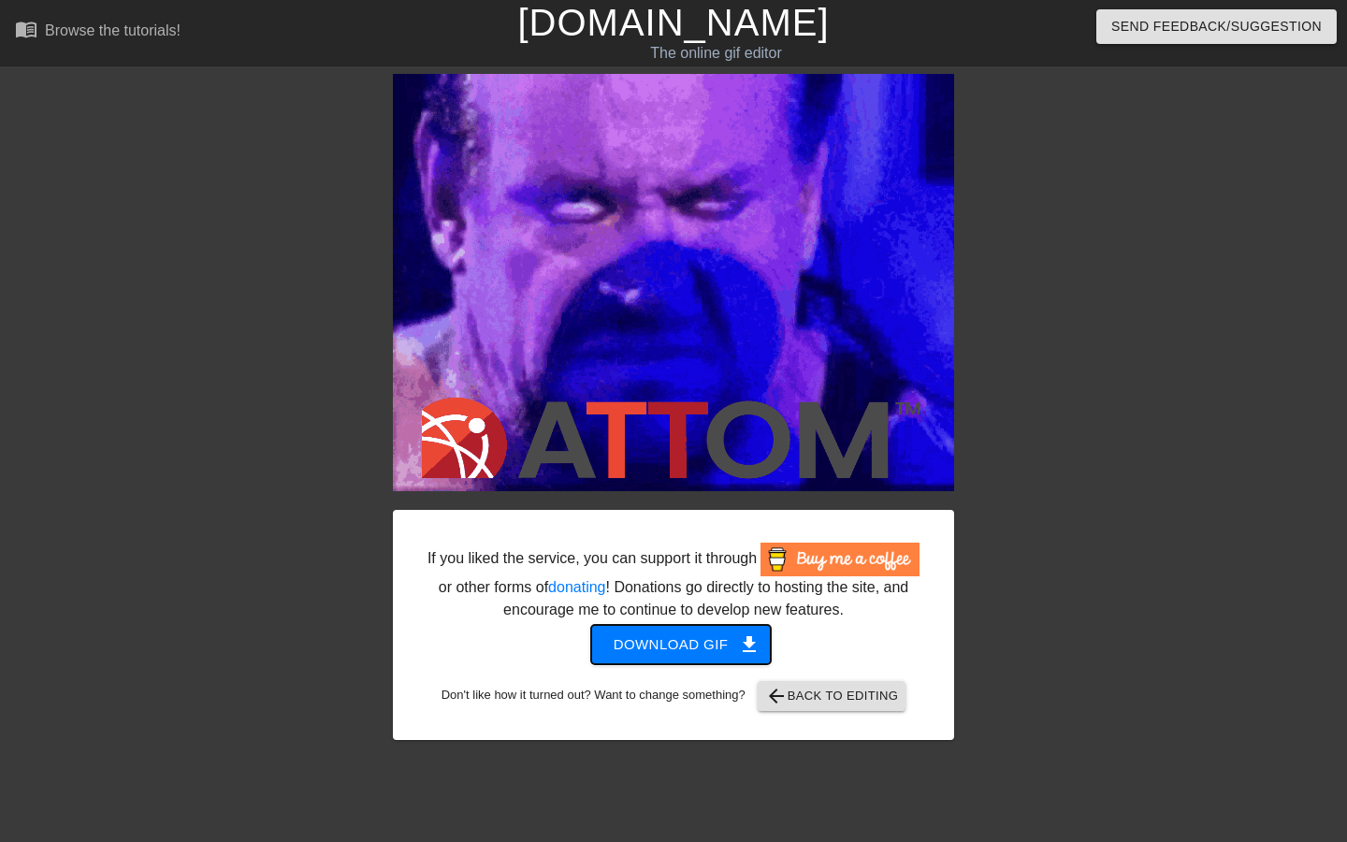
click at [675, 657] on span "Download gif get_app" at bounding box center [682, 645] width 136 height 24
